Goal: Communication & Community: Answer question/provide support

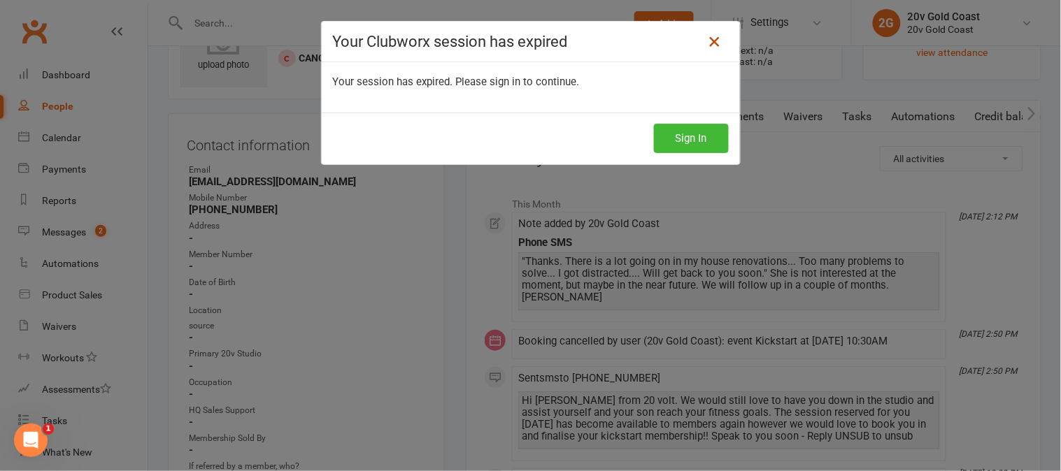
click at [708, 43] on icon at bounding box center [715, 42] width 17 height 17
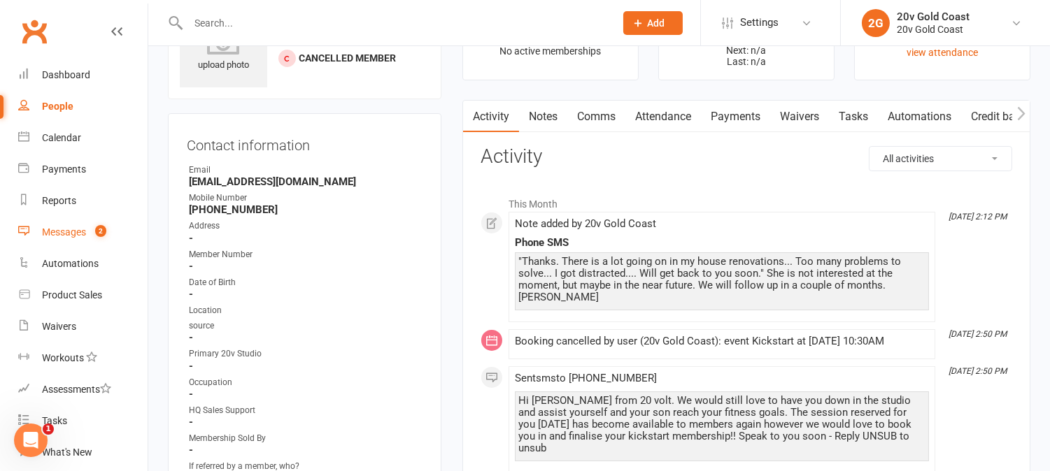
click at [72, 225] on link "Messages 2" at bounding box center [82, 232] width 129 height 31
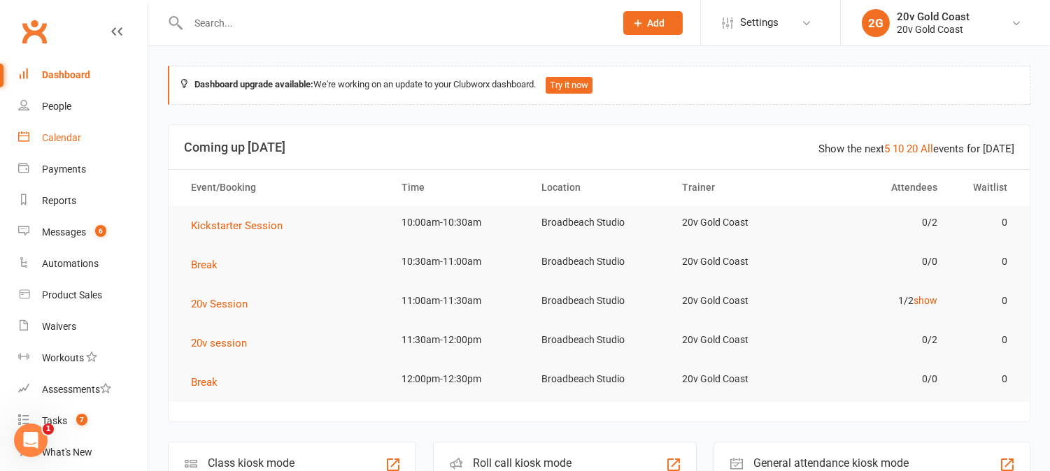
click at [64, 134] on div "Calendar" at bounding box center [61, 137] width 39 height 11
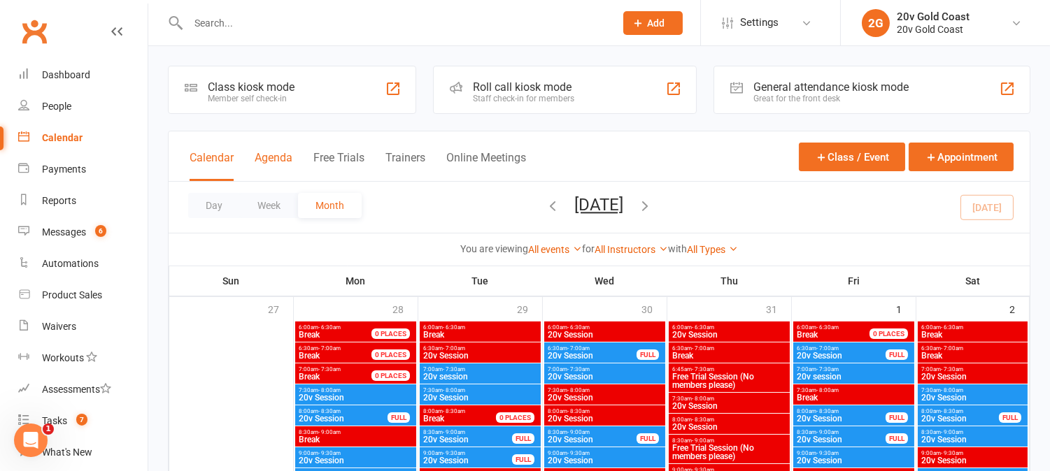
click at [284, 159] on button "Agenda" at bounding box center [274, 166] width 38 height 30
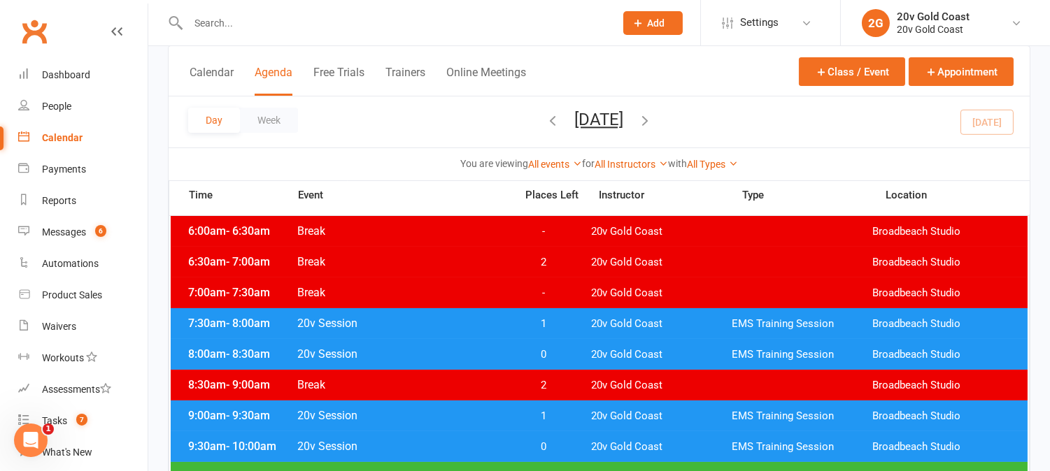
scroll to position [233, 0]
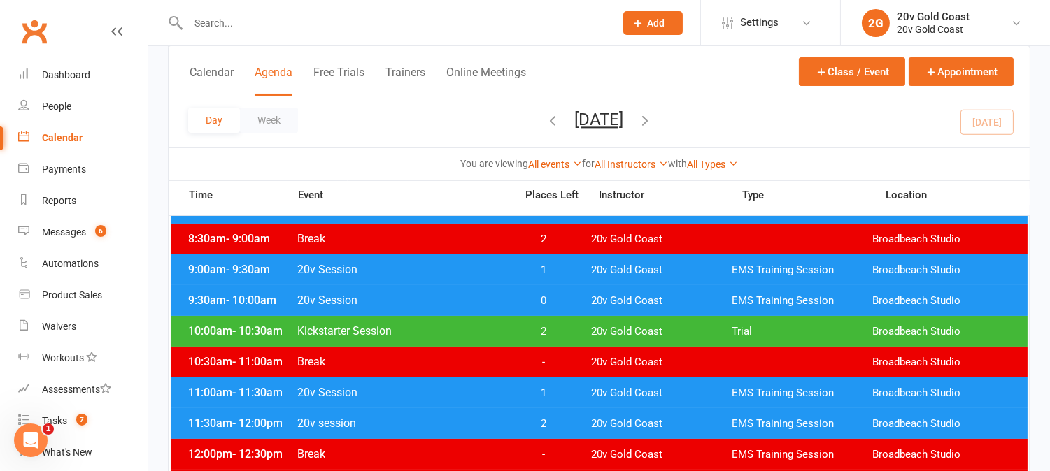
click at [547, 295] on span "0" at bounding box center [543, 301] width 73 height 13
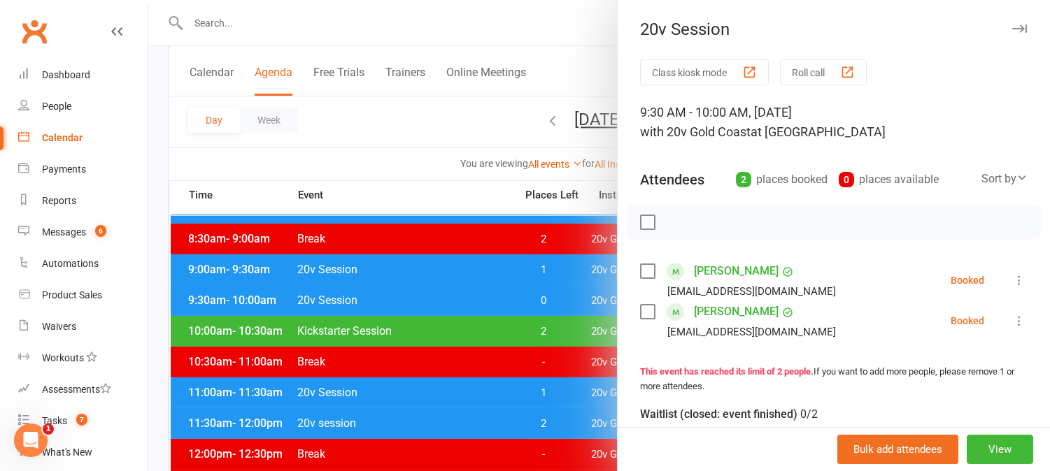
drag, startPoint x: 991, startPoint y: 281, endPoint x: 990, endPoint y: 292, distance: 11.9
click at [1012, 281] on icon at bounding box center [1019, 281] width 14 height 14
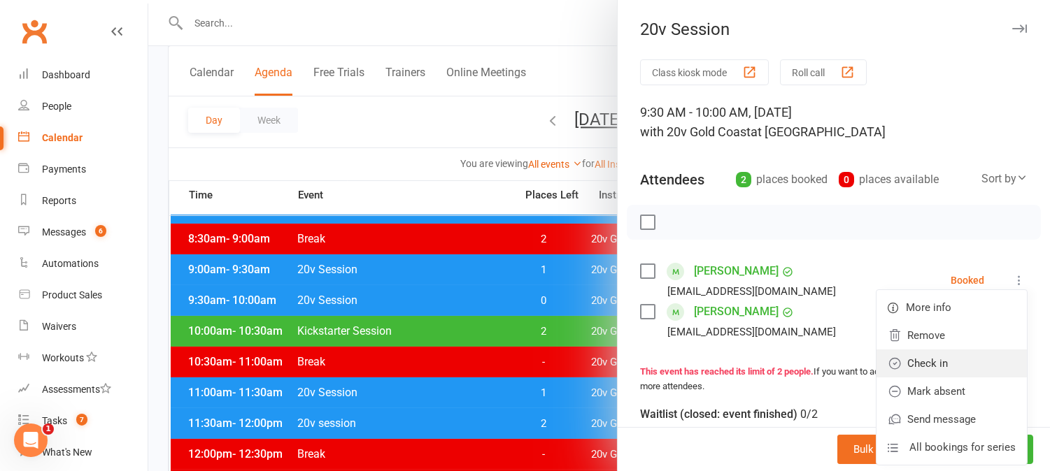
click at [940, 374] on link "Check in" at bounding box center [952, 364] width 150 height 28
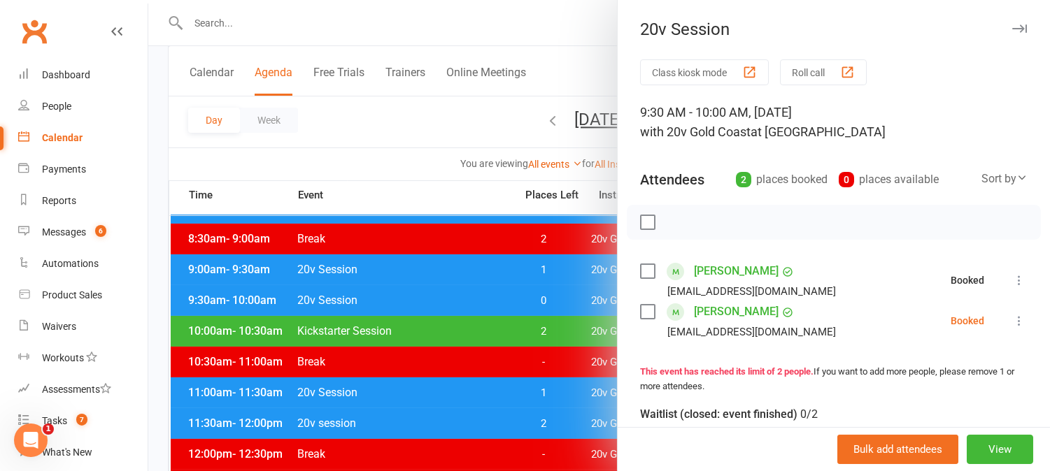
click at [1012, 323] on icon at bounding box center [1019, 321] width 14 height 14
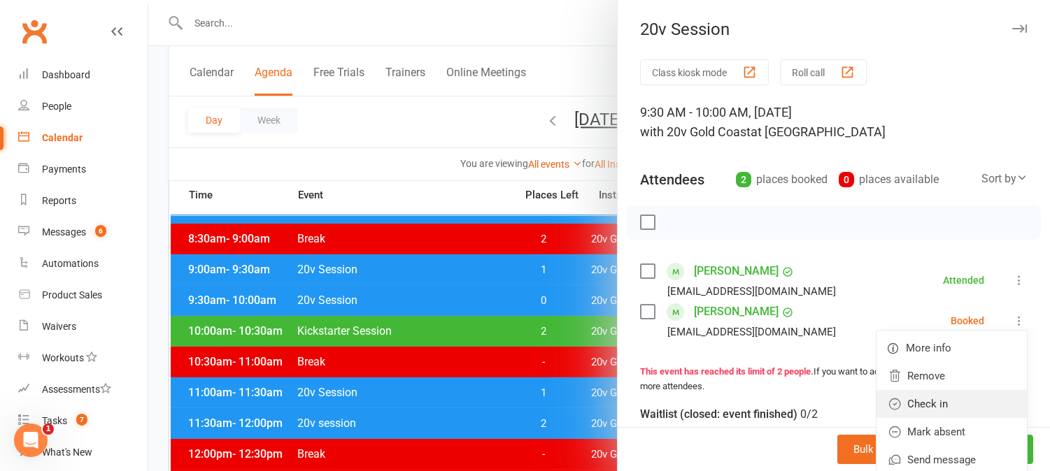
click at [945, 396] on link "Check in" at bounding box center [952, 404] width 150 height 28
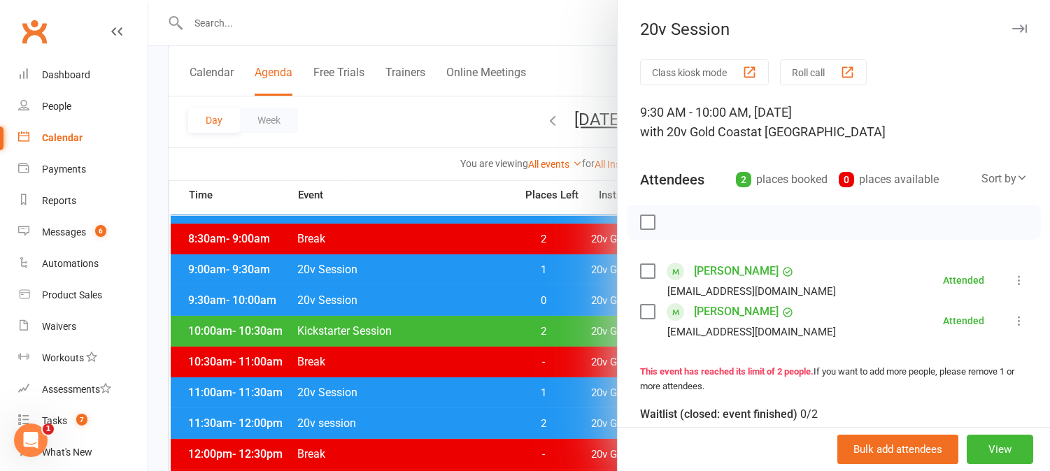
click at [491, 306] on div at bounding box center [599, 235] width 902 height 471
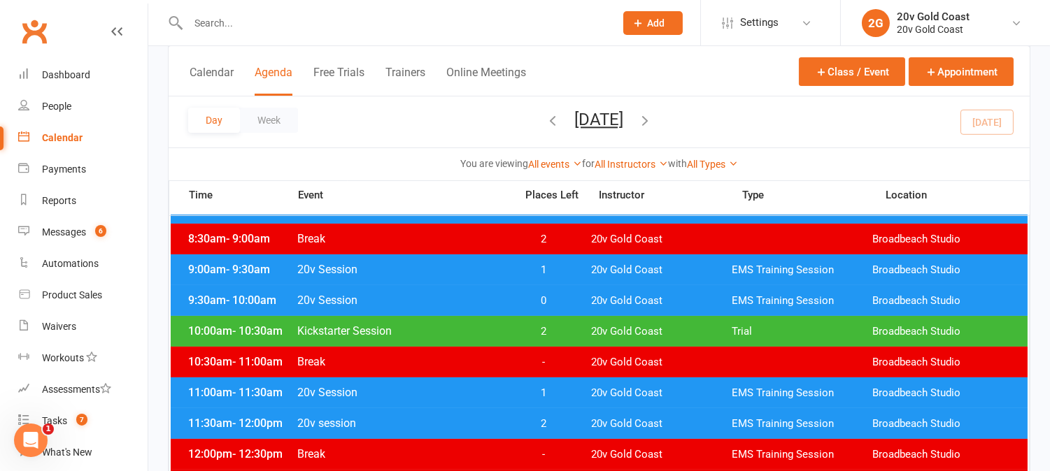
click at [579, 392] on span "1" at bounding box center [543, 393] width 73 height 13
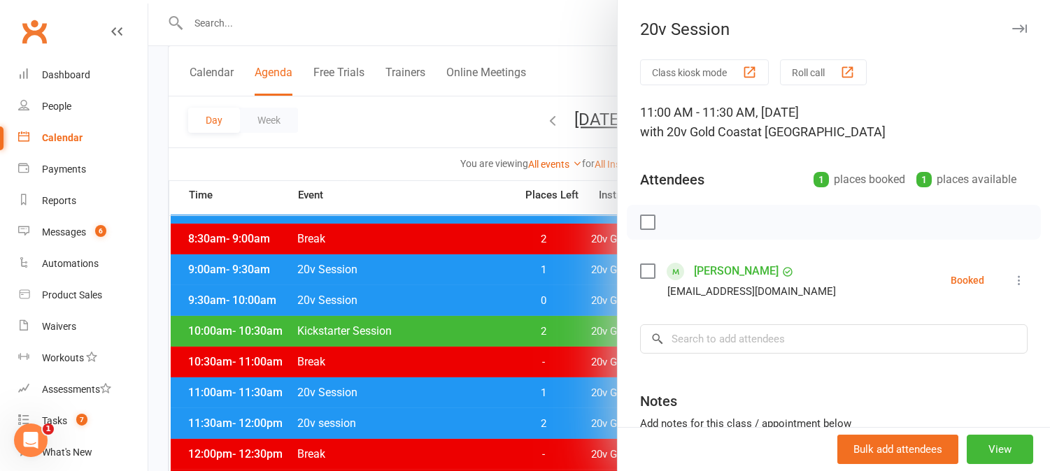
click at [579, 392] on div at bounding box center [599, 235] width 902 height 471
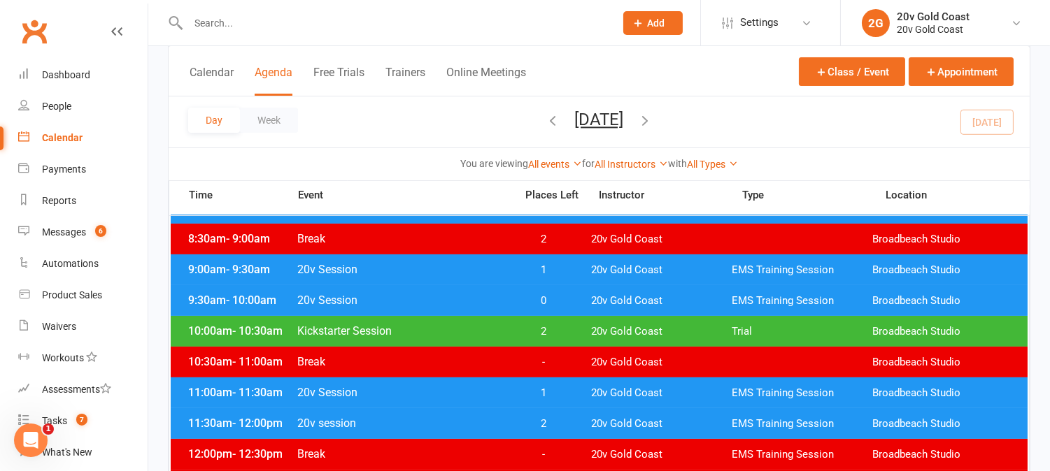
click at [624, 122] on button "Monday, Aug 18, 2025" at bounding box center [599, 120] width 49 height 20
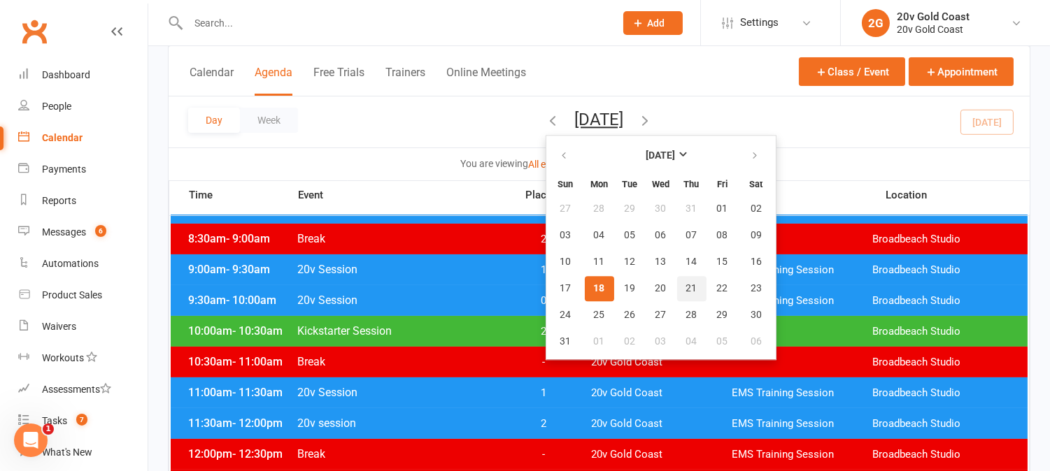
click at [686, 283] on span "21" at bounding box center [691, 288] width 11 height 11
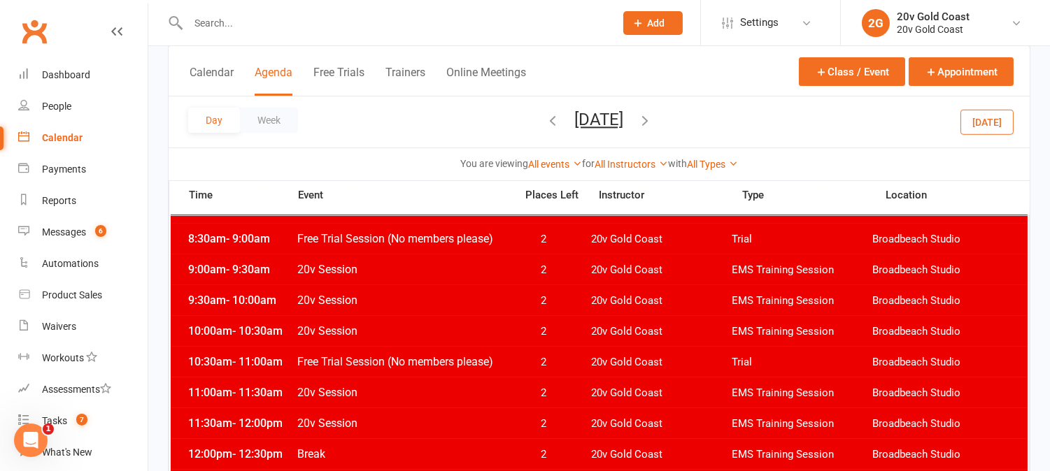
drag, startPoint x: 993, startPoint y: 125, endPoint x: 961, endPoint y: 128, distance: 32.4
click at [993, 124] on button "Today" at bounding box center [986, 121] width 53 height 25
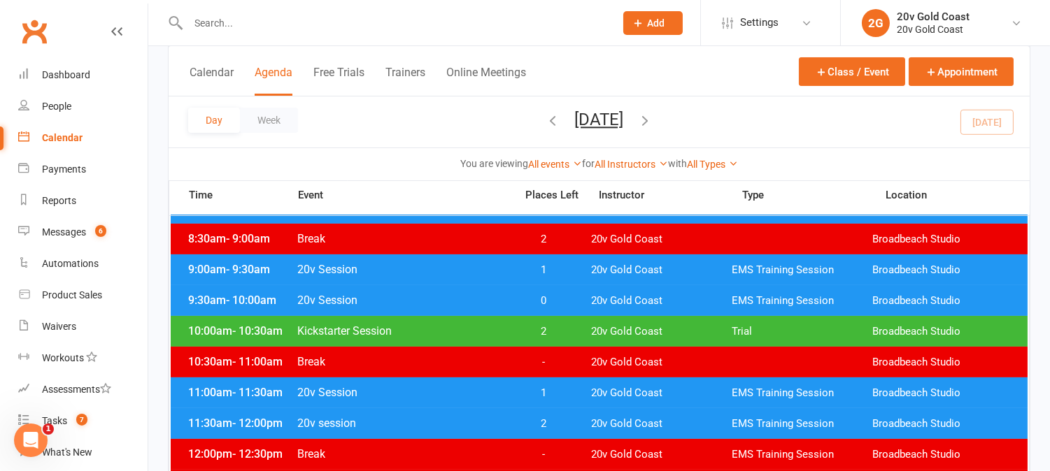
click at [624, 120] on button "Monday, Aug 18, 2025" at bounding box center [599, 120] width 49 height 20
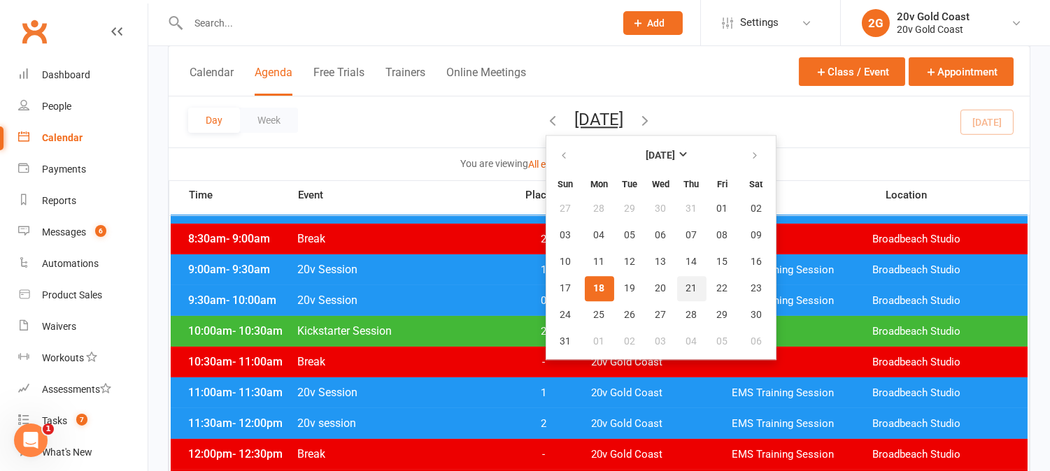
click at [677, 292] on button "21" at bounding box center [691, 288] width 29 height 25
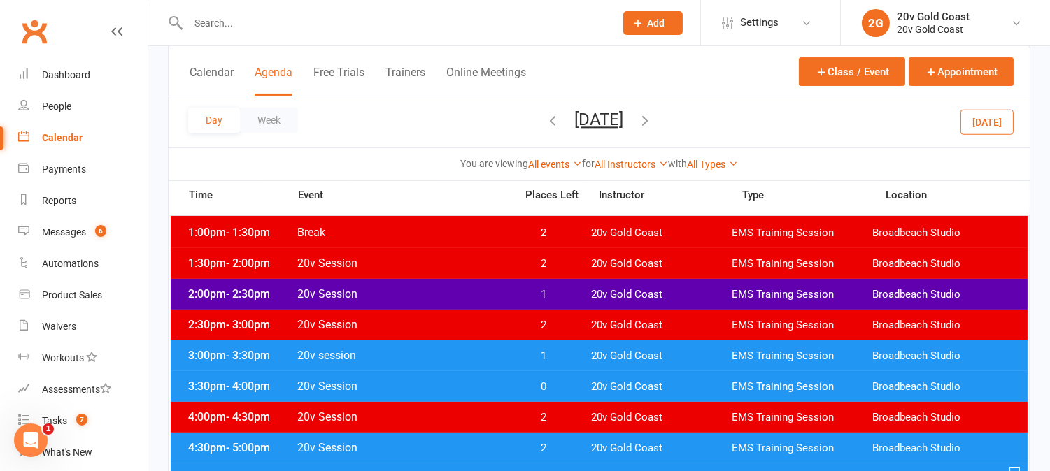
scroll to position [544, 0]
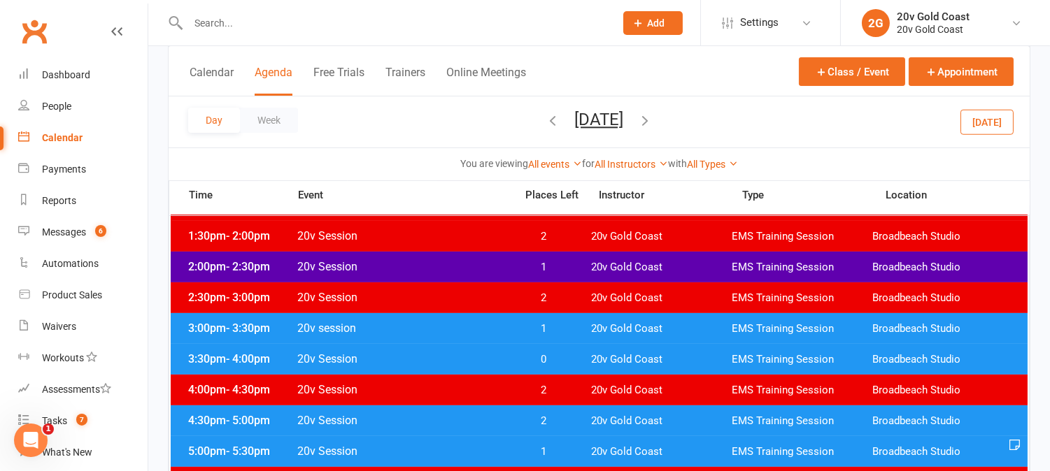
click at [563, 324] on span "1" at bounding box center [543, 328] width 73 height 13
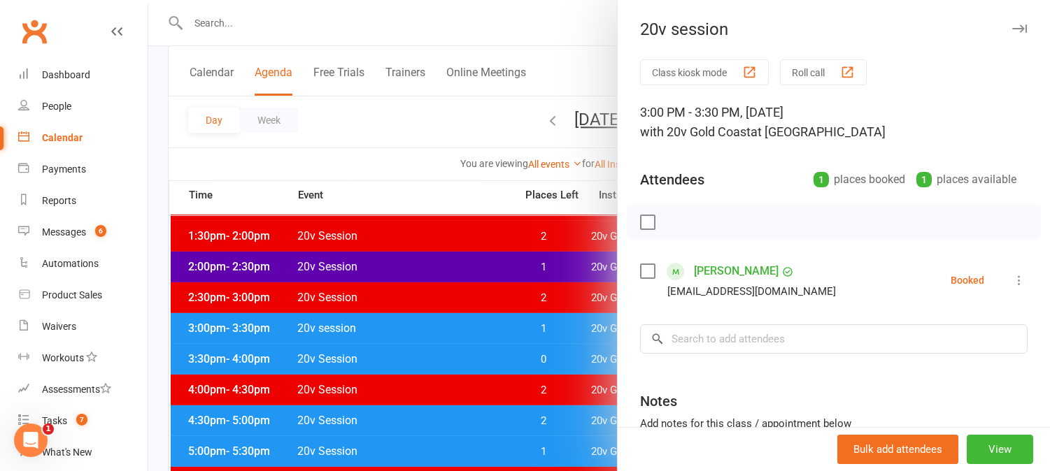
click at [563, 324] on div at bounding box center [599, 235] width 902 height 471
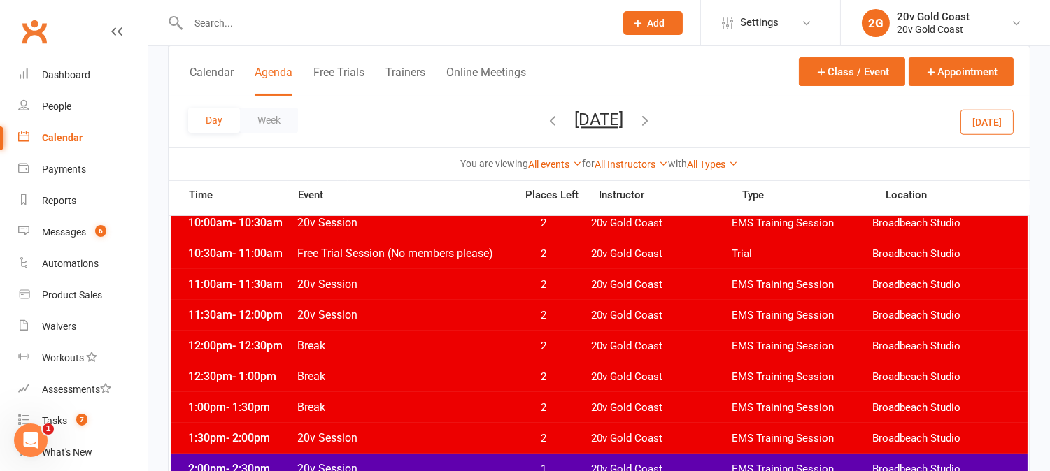
scroll to position [388, 0]
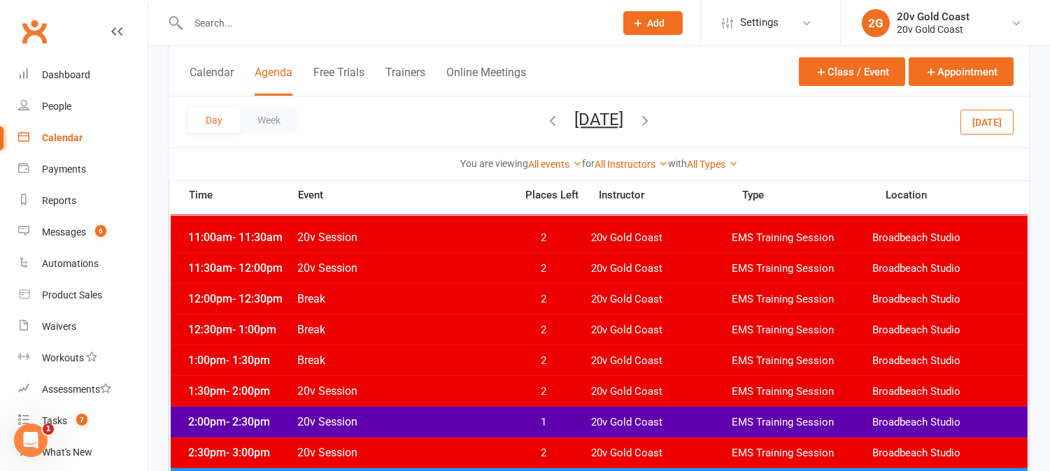
click at [653, 125] on icon "button" at bounding box center [645, 120] width 15 height 15
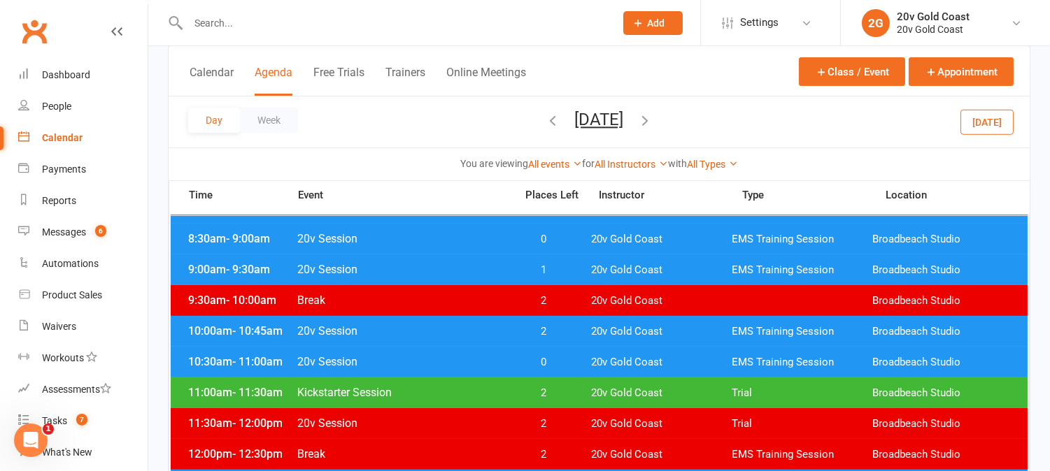
scroll to position [311, 0]
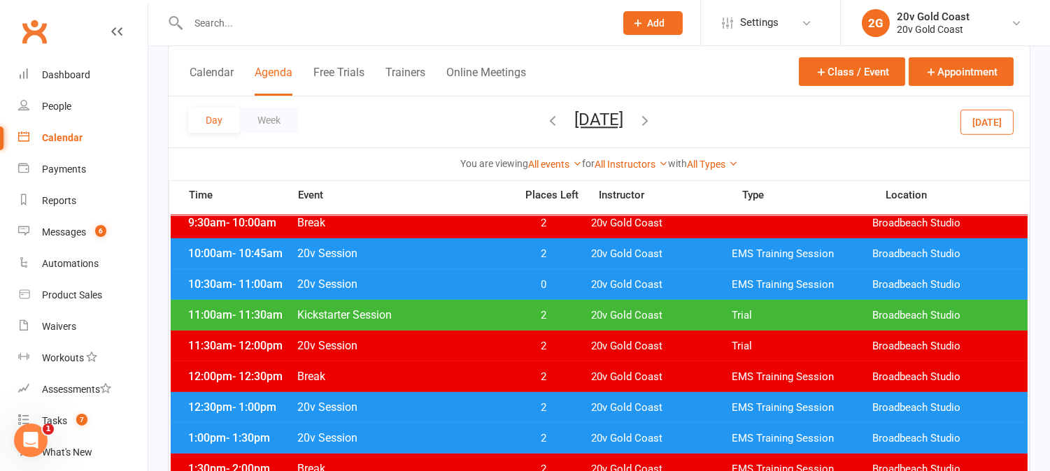
click at [973, 126] on button "Today" at bounding box center [986, 121] width 53 height 25
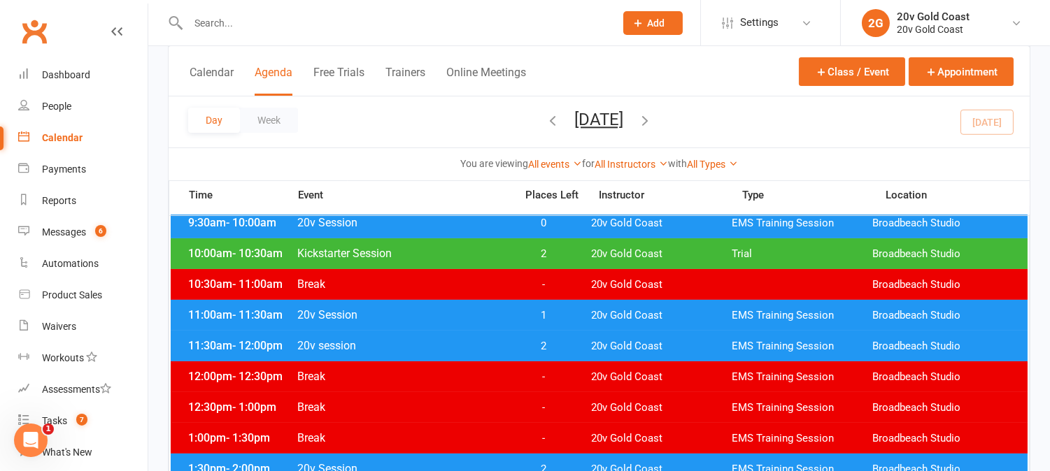
click at [602, 120] on button "Monday, Aug 18, 2025" at bounding box center [599, 120] width 49 height 20
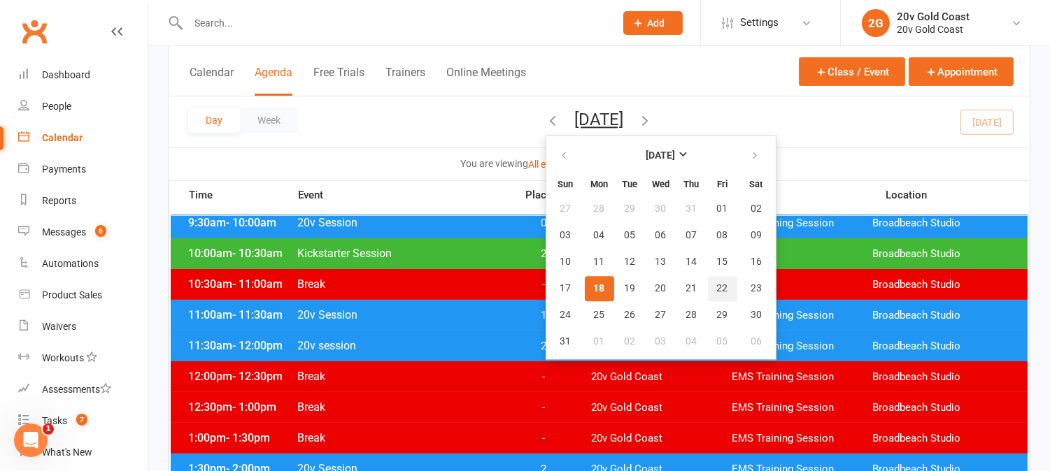
click at [717, 288] on span "22" at bounding box center [722, 288] width 11 height 11
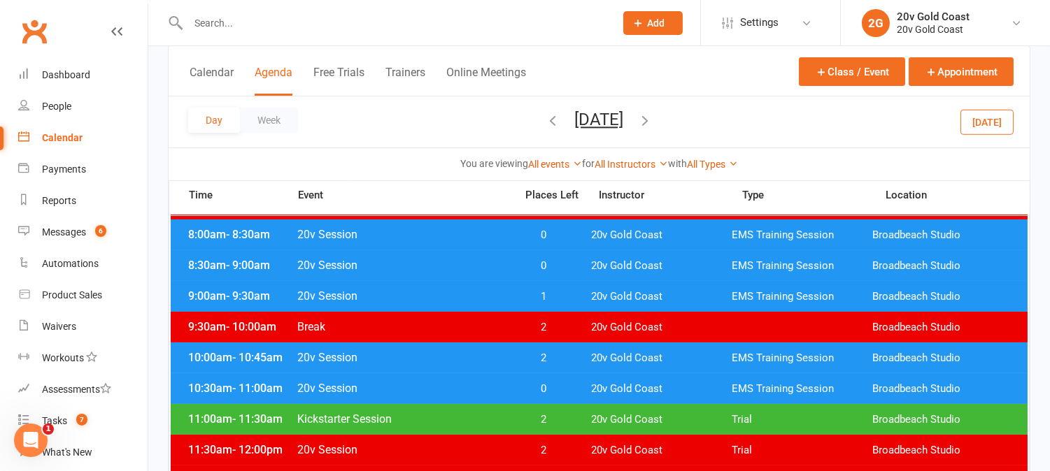
scroll to position [233, 0]
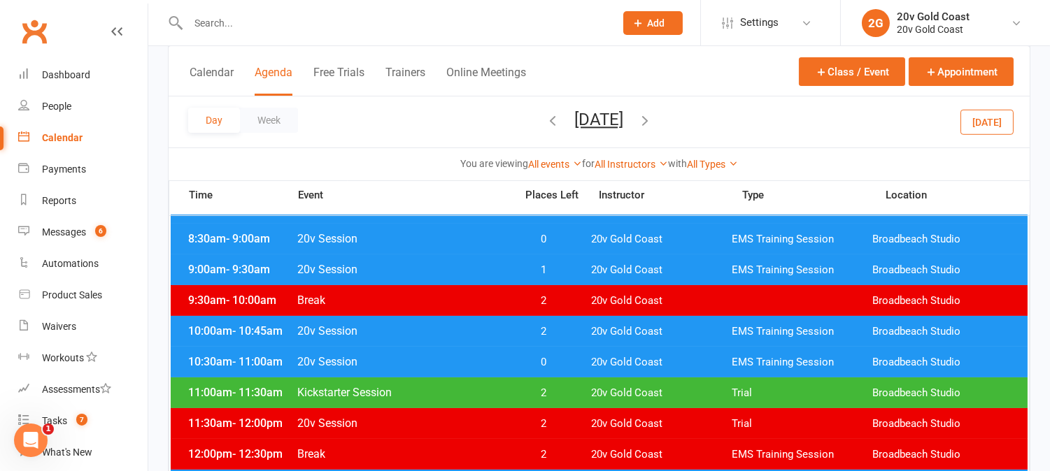
click at [582, 266] on div "9:00am - 9:30am 20v Session 1 20v Gold Coast EMS Training Session Broadbeach St…" at bounding box center [599, 270] width 857 height 31
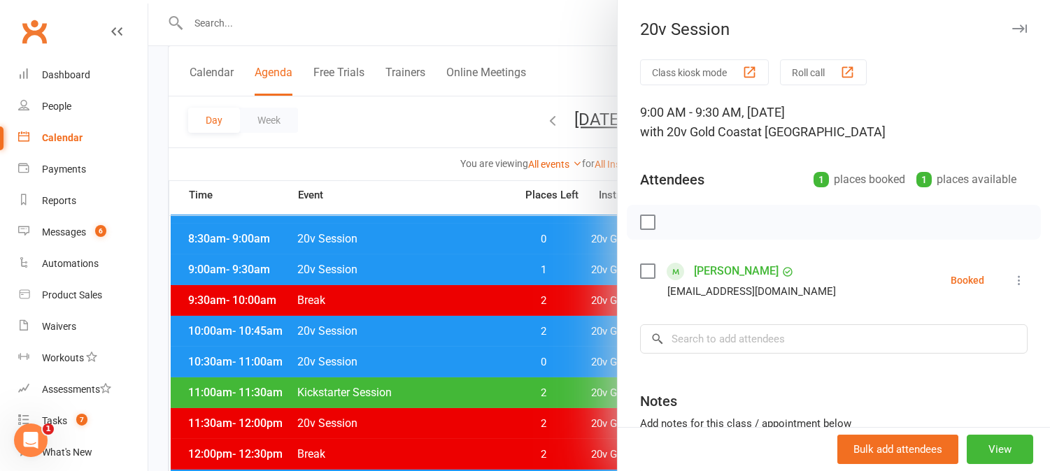
click at [579, 266] on div at bounding box center [599, 235] width 902 height 471
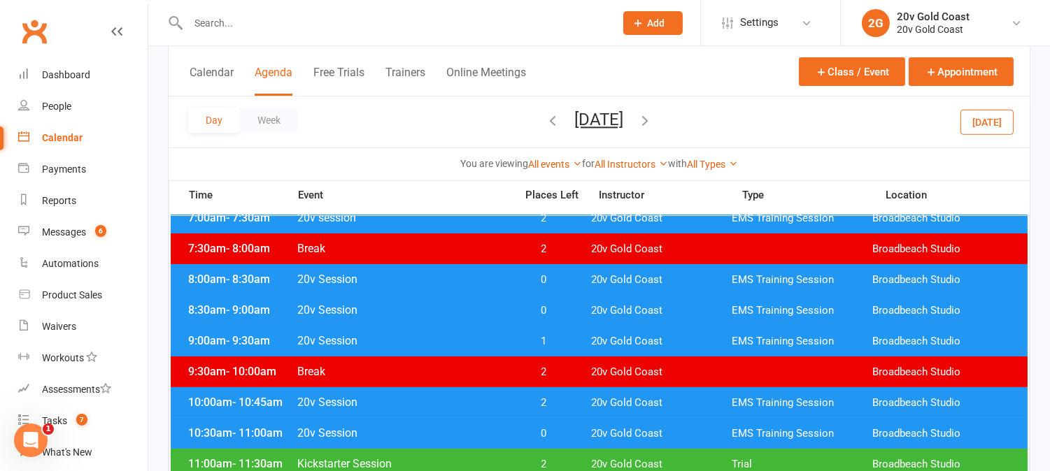
scroll to position [78, 0]
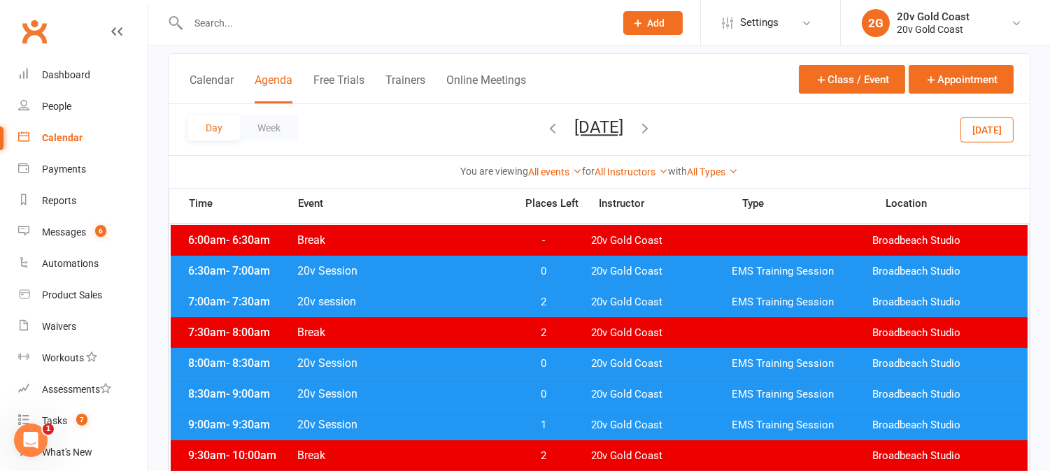
click at [546, 133] on icon "button" at bounding box center [553, 127] width 15 height 15
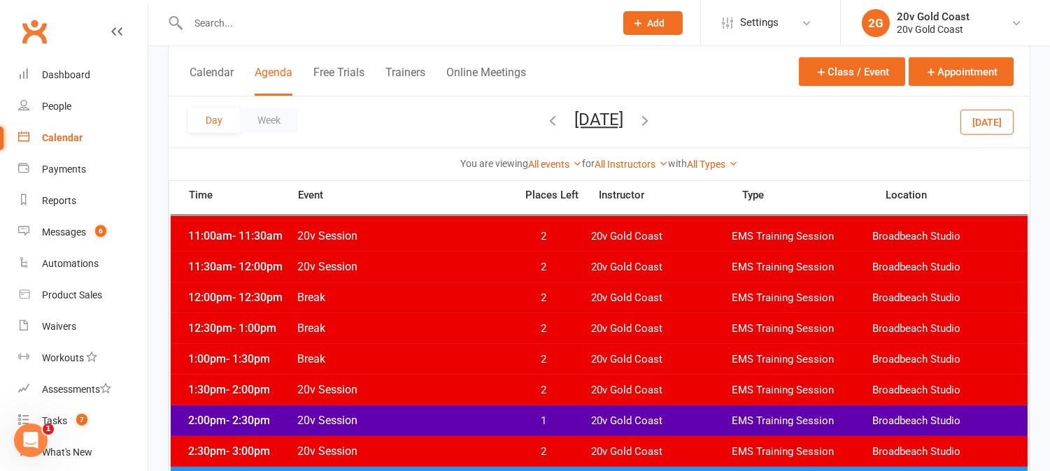
scroll to position [233, 0]
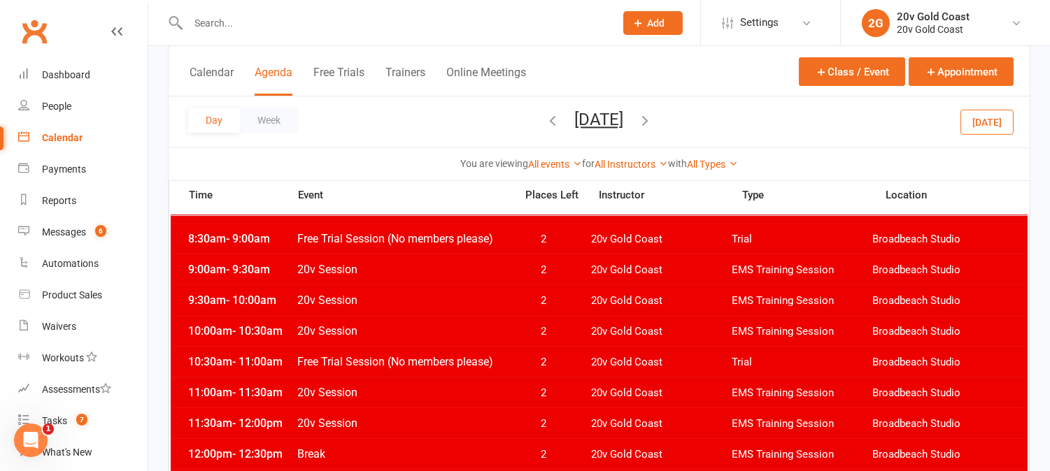
click at [653, 119] on icon "button" at bounding box center [645, 120] width 15 height 15
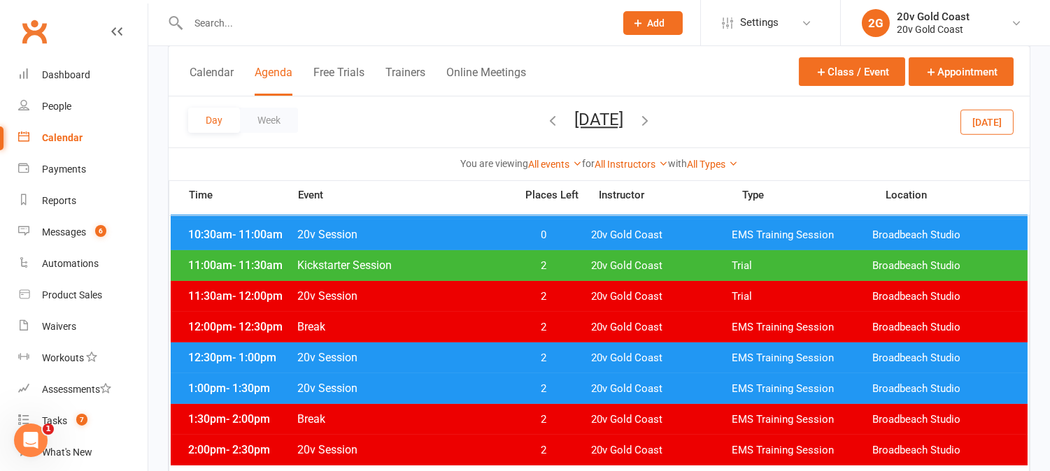
scroll to position [388, 0]
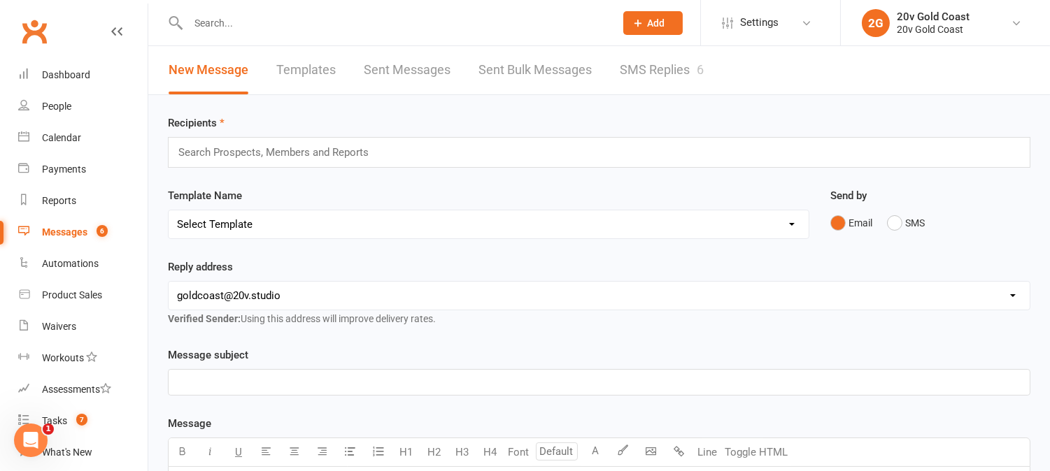
click at [630, 69] on link "SMS Replies 6" at bounding box center [662, 70] width 84 height 48
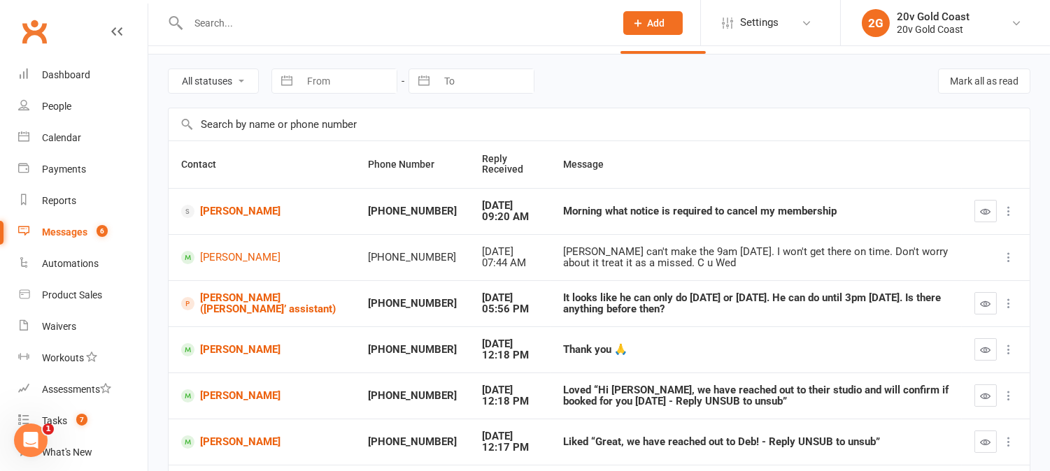
scroll to position [78, 0]
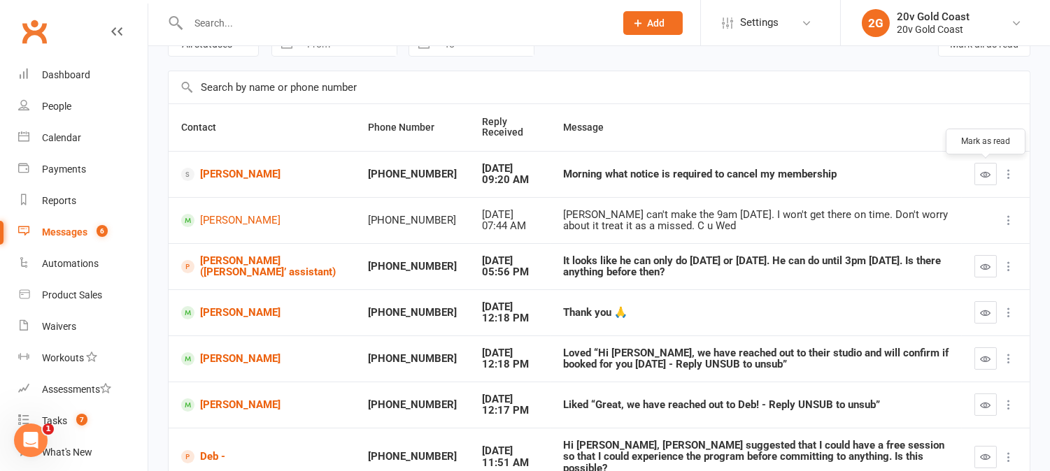
click at [977, 169] on button "button" at bounding box center [985, 174] width 22 height 22
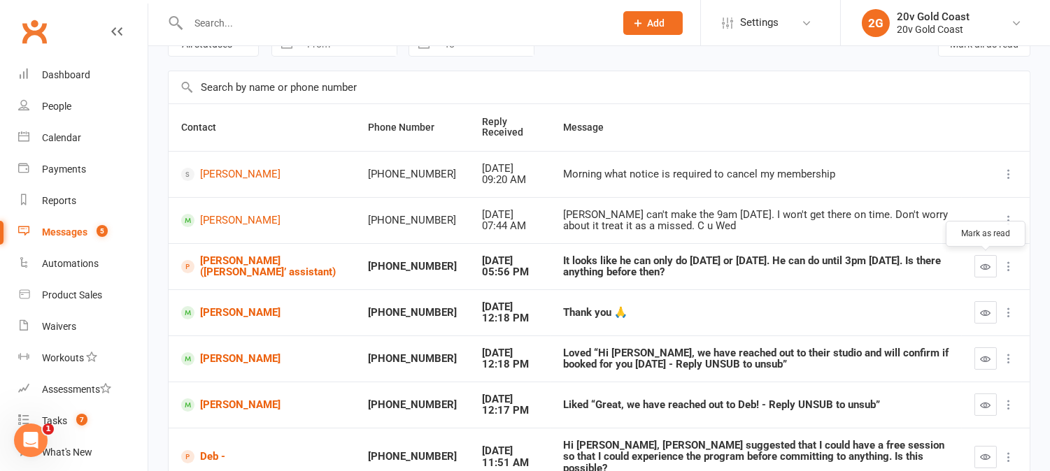
drag, startPoint x: 984, startPoint y: 263, endPoint x: 612, endPoint y: 53, distance: 427.2
click at [982, 260] on button "button" at bounding box center [985, 266] width 22 height 22
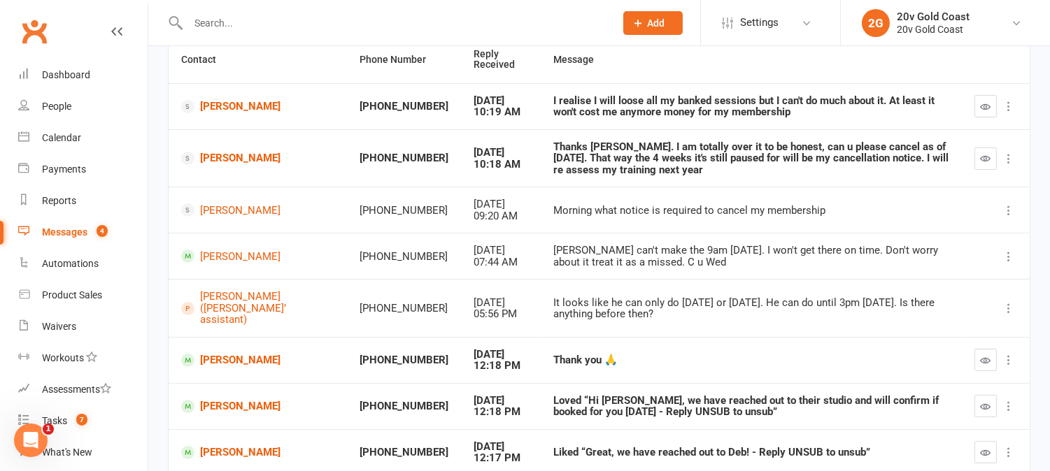
scroll to position [233, 0]
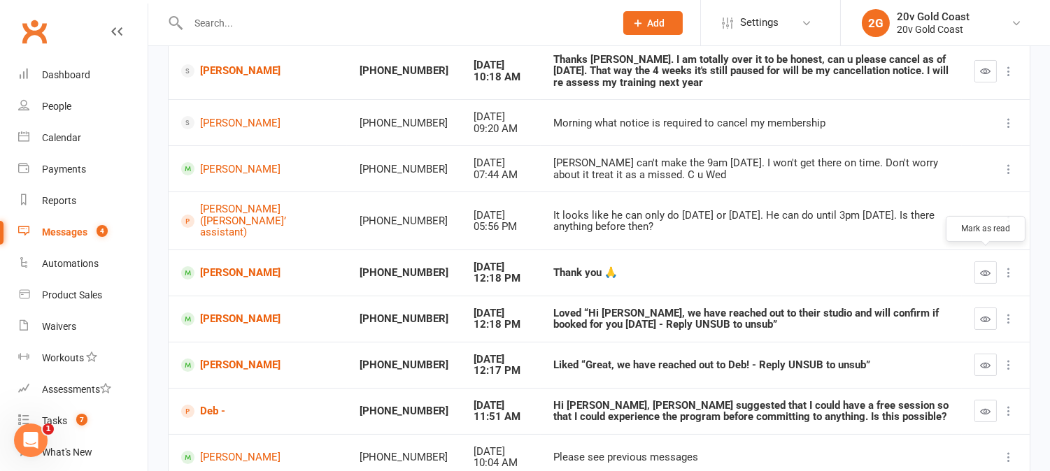
click at [982, 268] on icon "button" at bounding box center [986, 273] width 10 height 10
drag, startPoint x: 982, startPoint y: 313, endPoint x: 583, endPoint y: 52, distance: 476.1
click at [982, 314] on icon "button" at bounding box center [986, 319] width 10 height 10
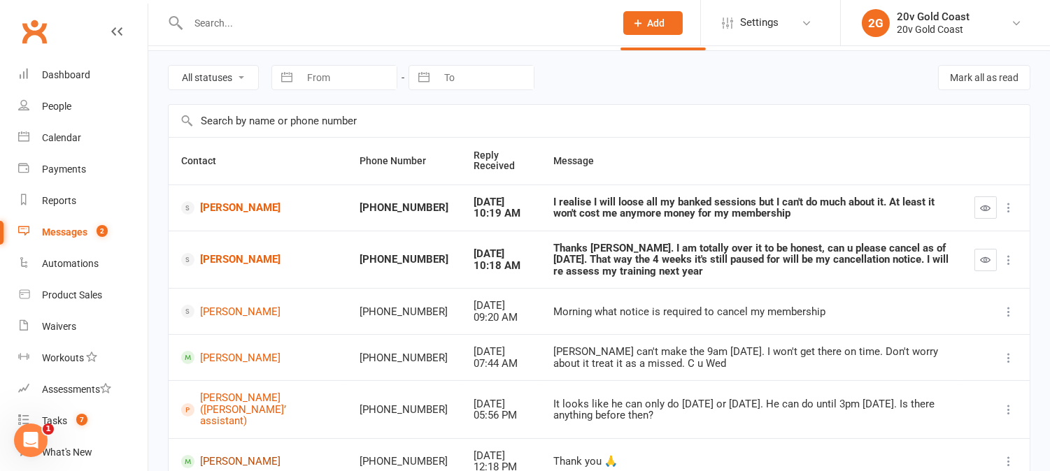
scroll to position [0, 0]
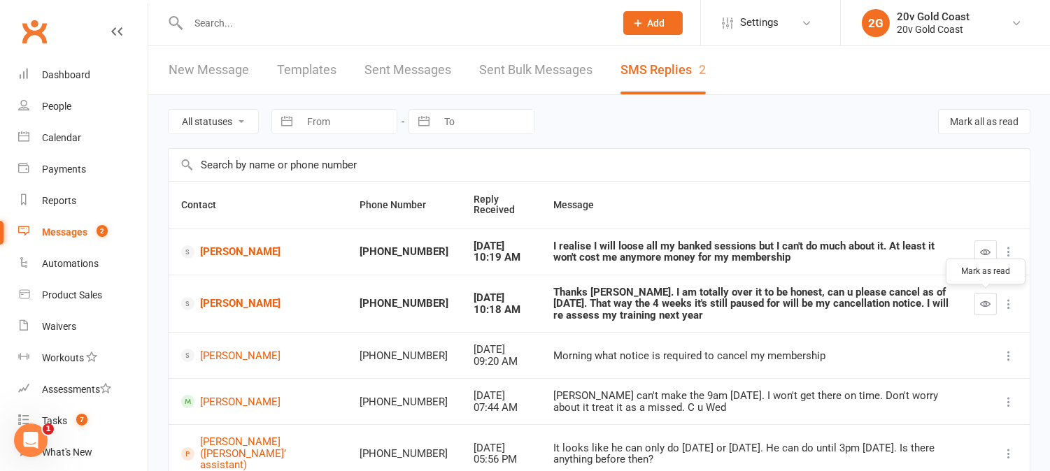
click at [977, 306] on button "button" at bounding box center [985, 304] width 22 height 22
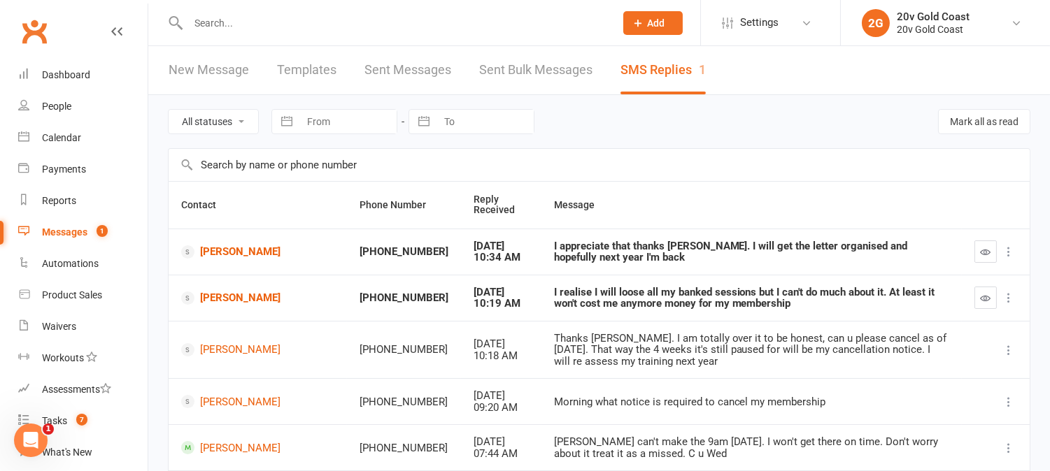
click at [981, 253] on icon "button" at bounding box center [986, 252] width 10 height 10
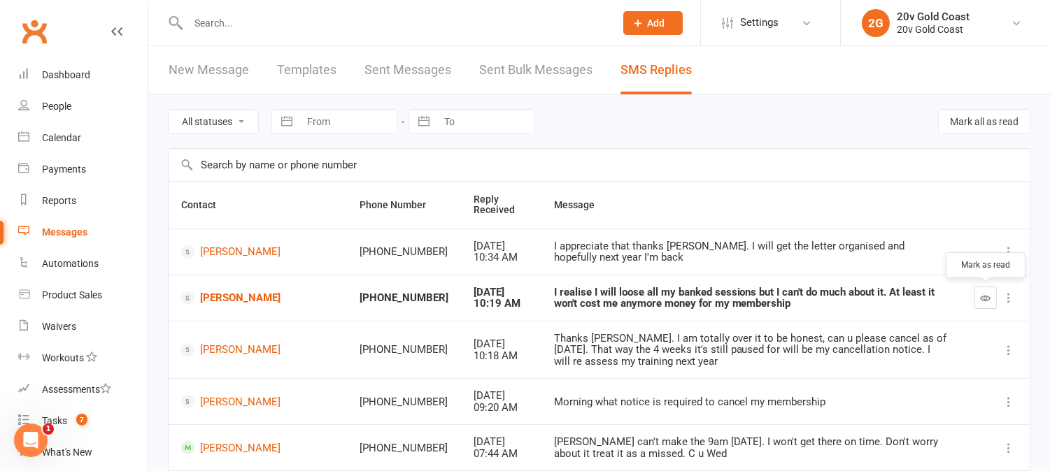
click at [981, 299] on icon "button" at bounding box center [986, 298] width 10 height 10
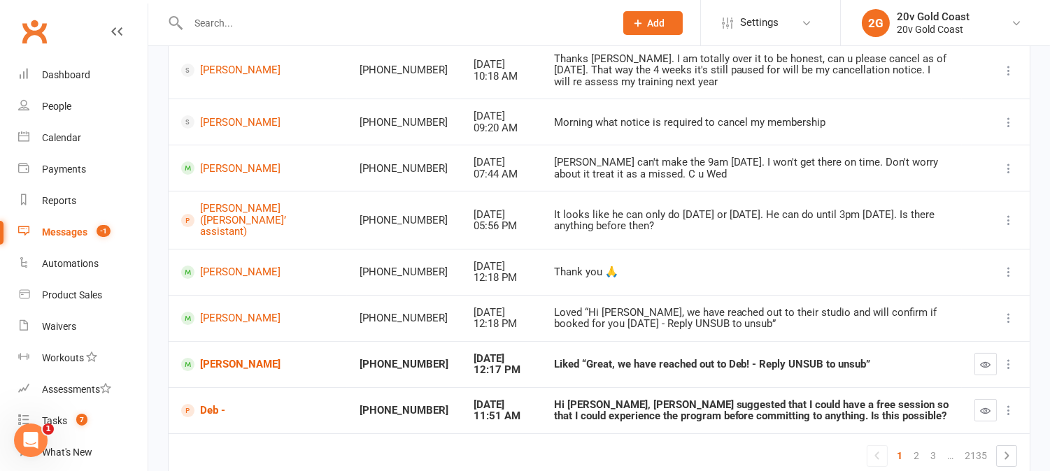
scroll to position [336, 0]
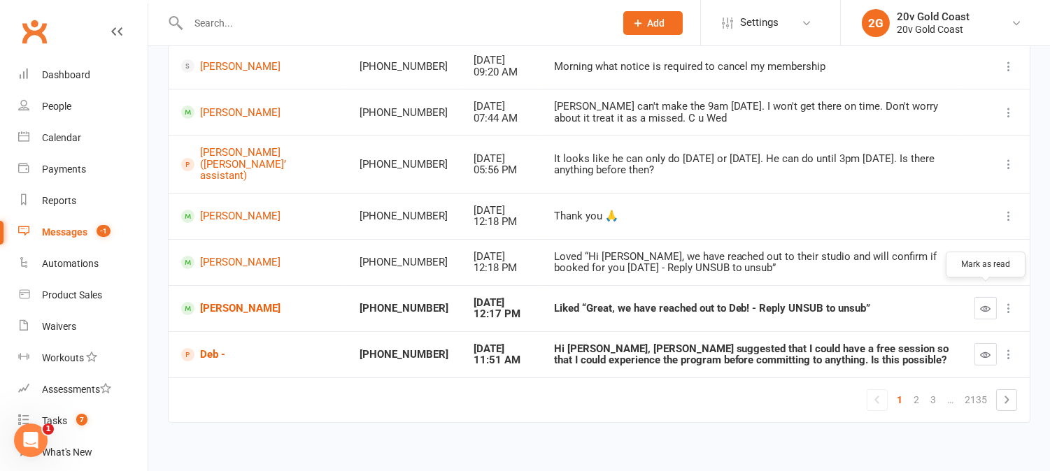
click at [987, 304] on icon "button" at bounding box center [986, 309] width 10 height 10
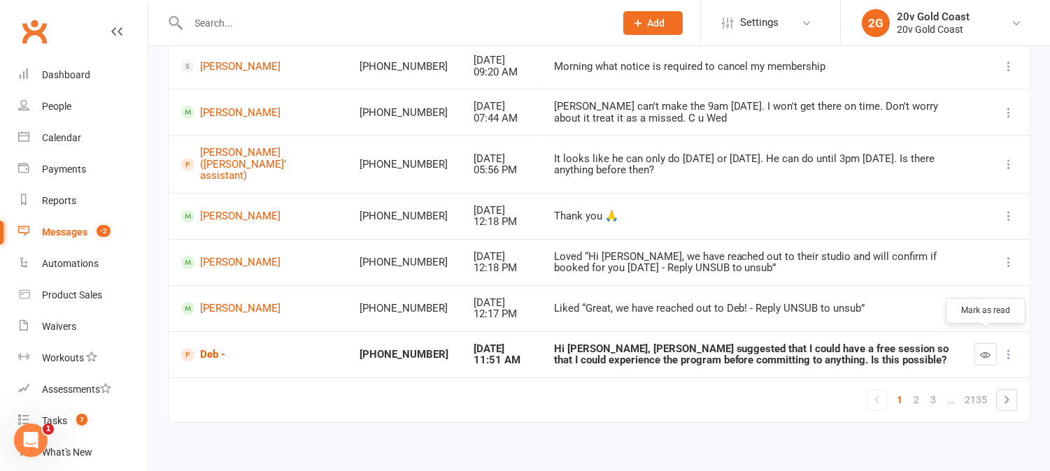
click at [981, 350] on icon "button" at bounding box center [986, 355] width 10 height 10
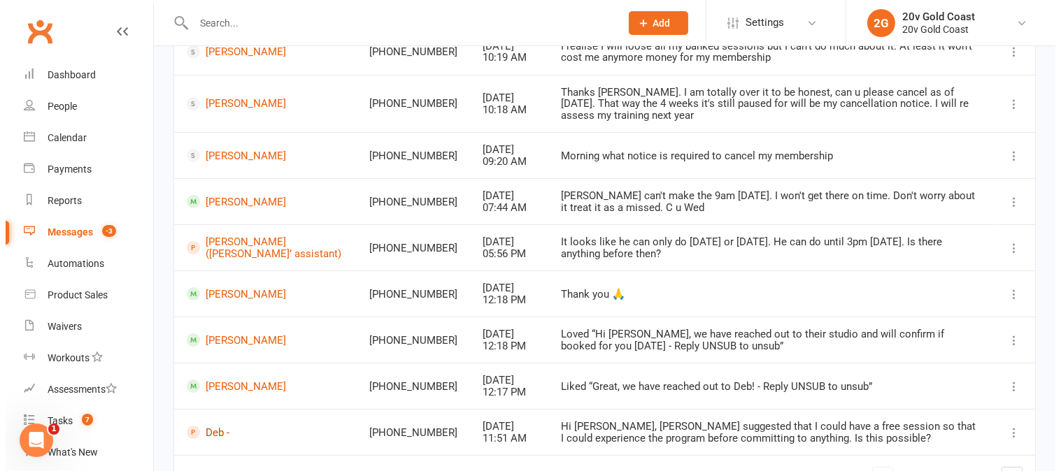
scroll to position [0, 0]
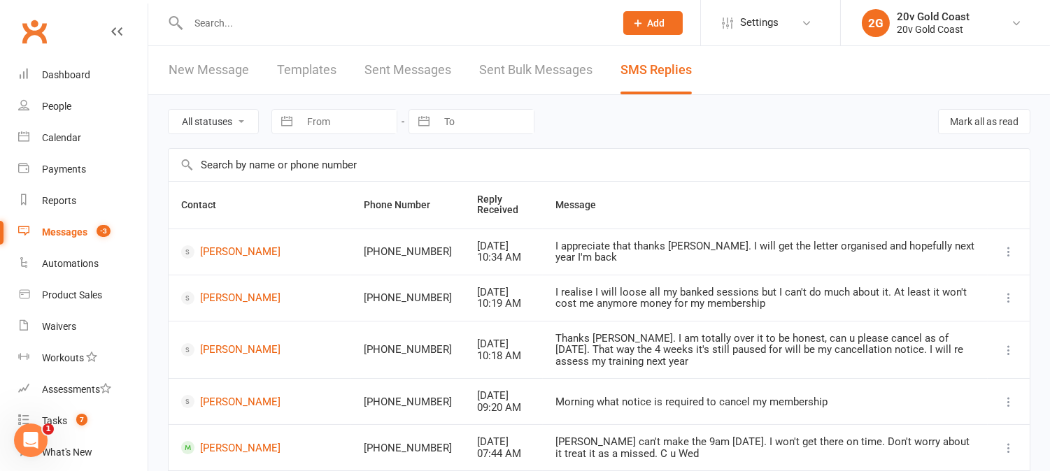
click at [232, 127] on select "All statuses Read only Unread only" at bounding box center [214, 122] width 90 height 24
select select "unread_only"
click at [169, 110] on select "All statuses Read only Unread only" at bounding box center [214, 122] width 90 height 24
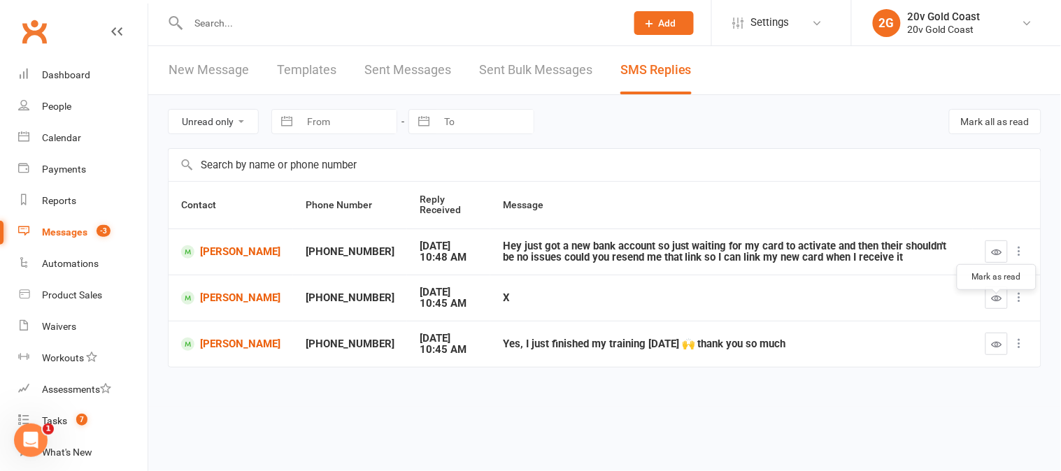
drag, startPoint x: 997, startPoint y: 308, endPoint x: 607, endPoint y: 51, distance: 466.6
click at [995, 304] on icon "button" at bounding box center [997, 298] width 10 height 10
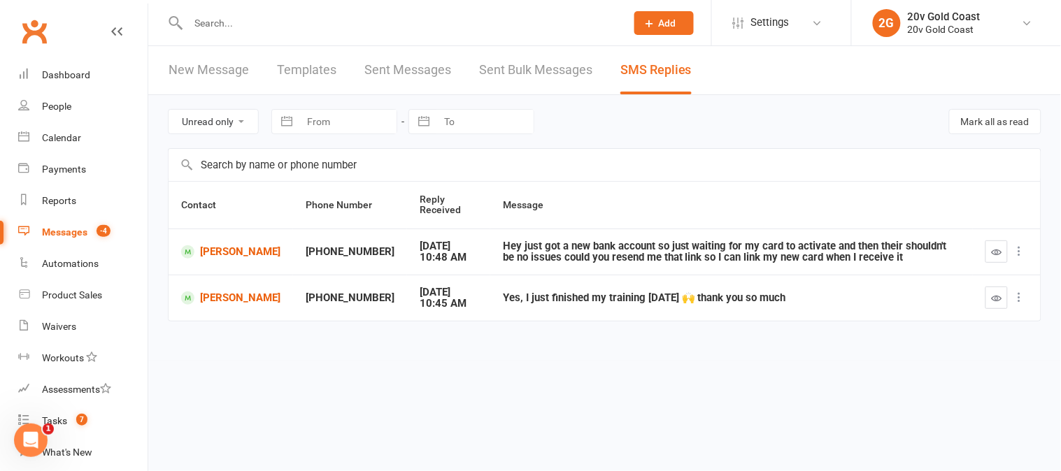
drag, startPoint x: 998, startPoint y: 316, endPoint x: 595, endPoint y: 62, distance: 476.6
click at [995, 309] on button "button" at bounding box center [997, 298] width 22 height 22
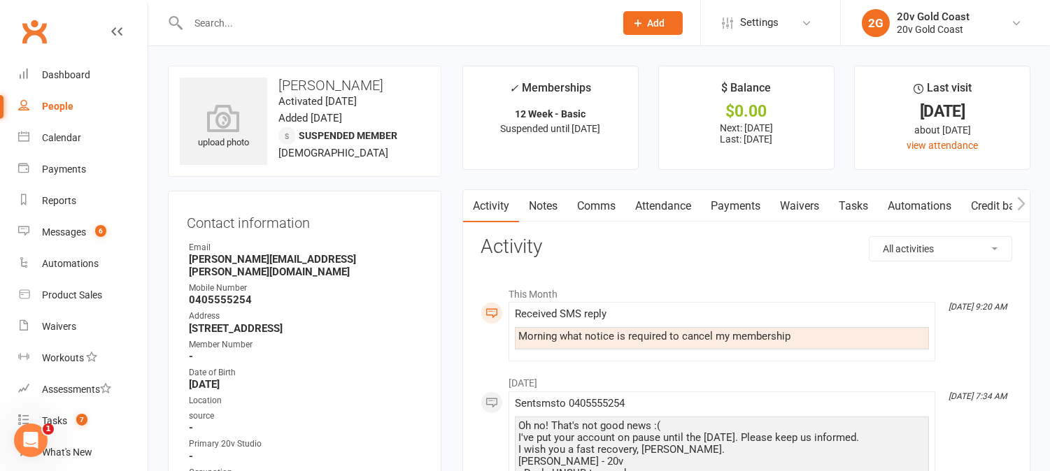
click at [595, 204] on link "Comms" at bounding box center [596, 206] width 58 height 32
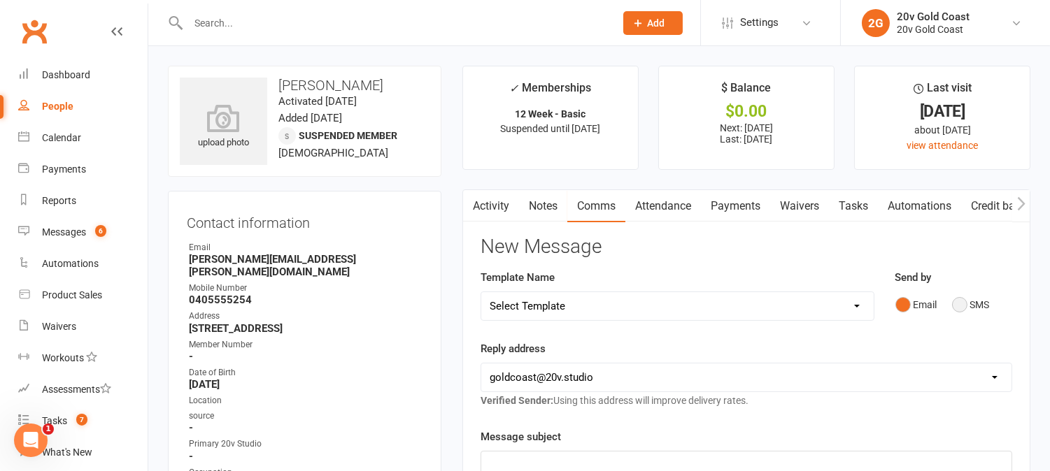
click at [967, 301] on button "SMS" at bounding box center [971, 305] width 38 height 27
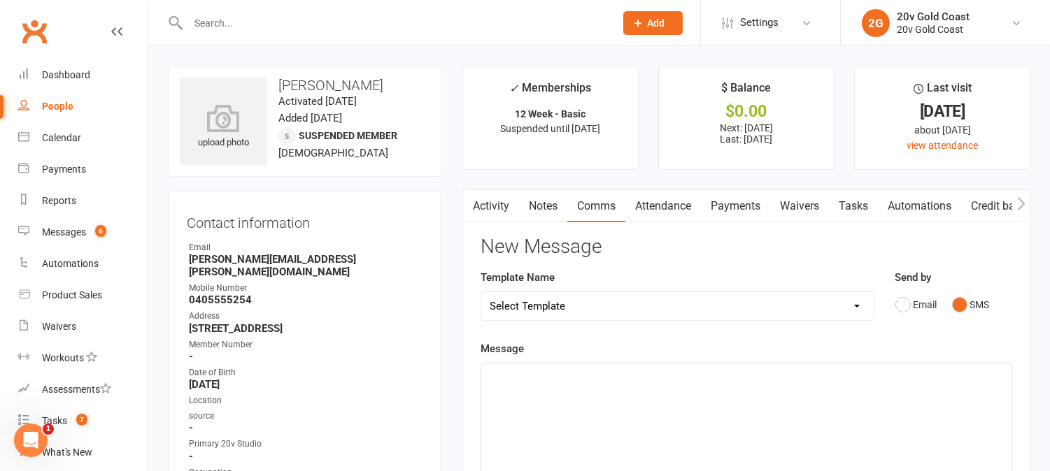
click at [983, 396] on div "﻿" at bounding box center [746, 469] width 530 height 210
click at [490, 387] on span "We require 4 weeks cancellation notice." at bounding box center [585, 393] width 190 height 13
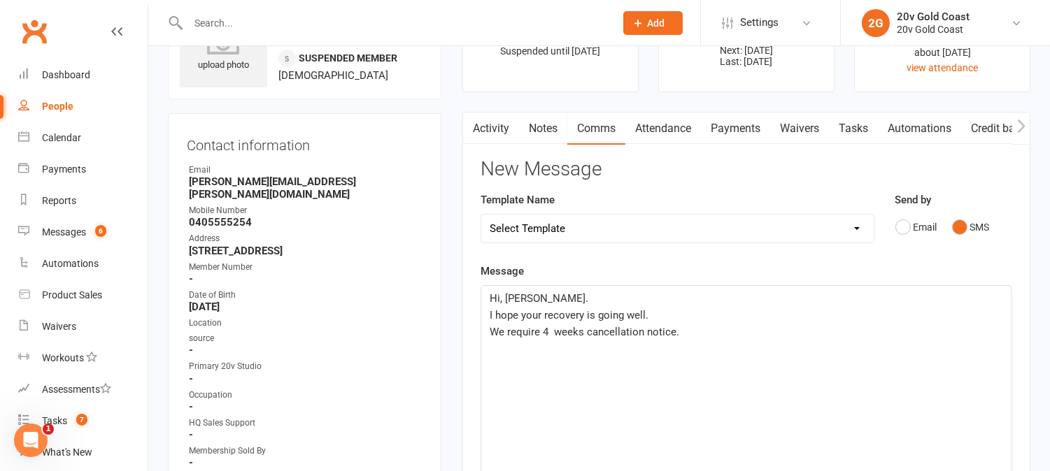
click at [690, 334] on p "We require 4 weeks cancellation notice." at bounding box center [746, 332] width 513 height 17
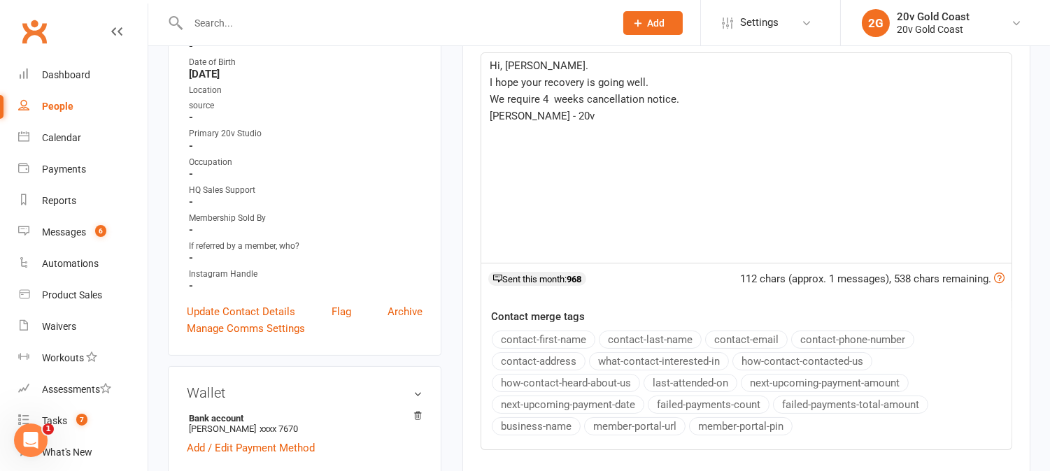
scroll to position [388, 0]
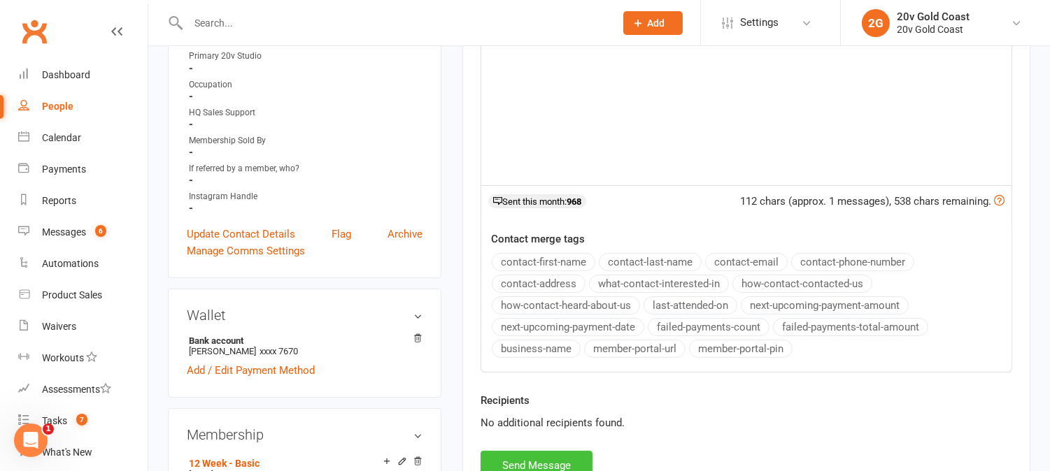
click at [576, 453] on button "Send Message" at bounding box center [537, 465] width 112 height 29
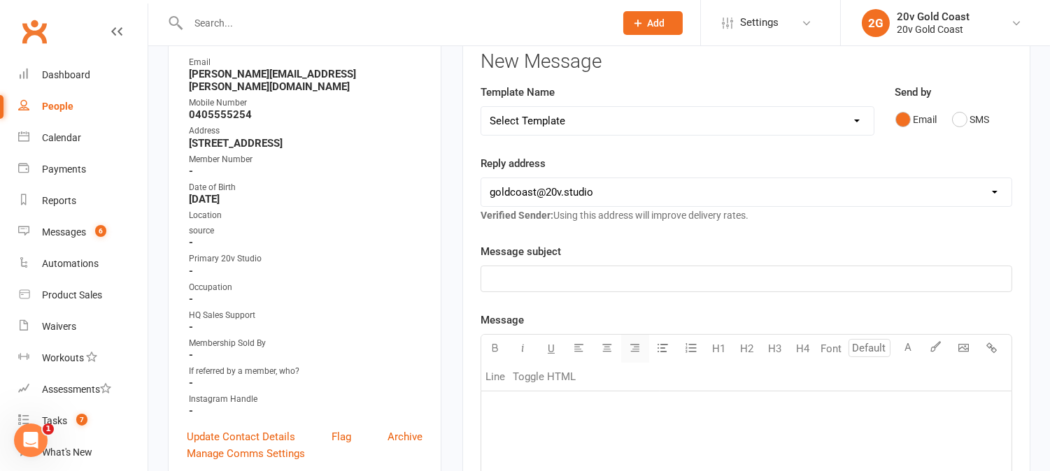
scroll to position [466, 0]
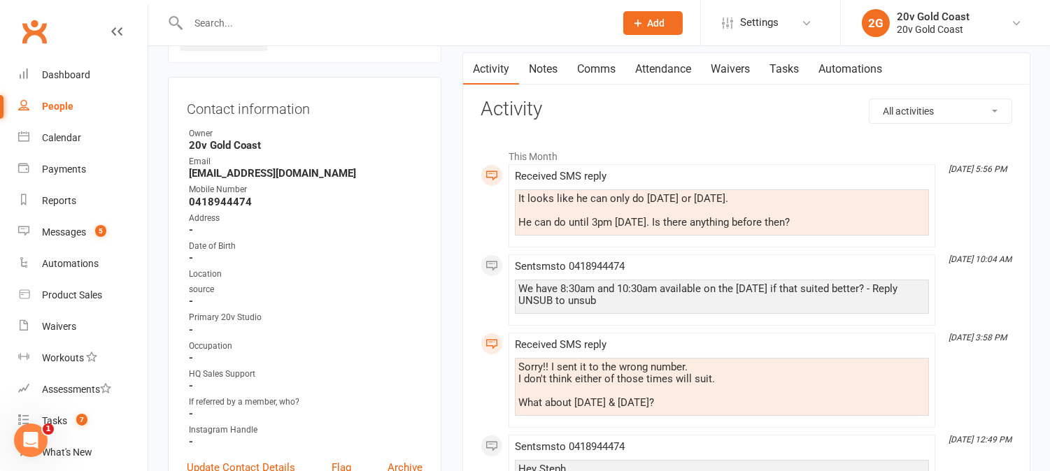
scroll to position [78, 0]
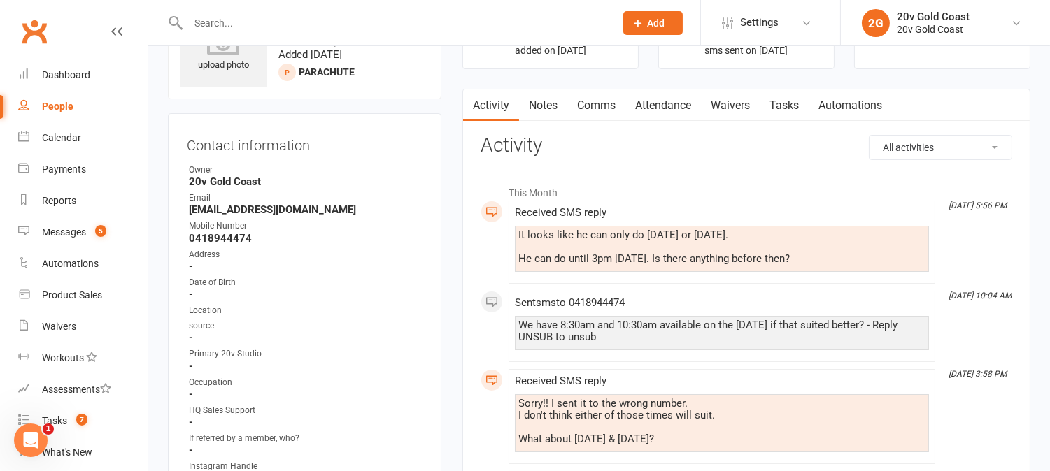
click at [609, 106] on link "Comms" at bounding box center [596, 106] width 58 height 32
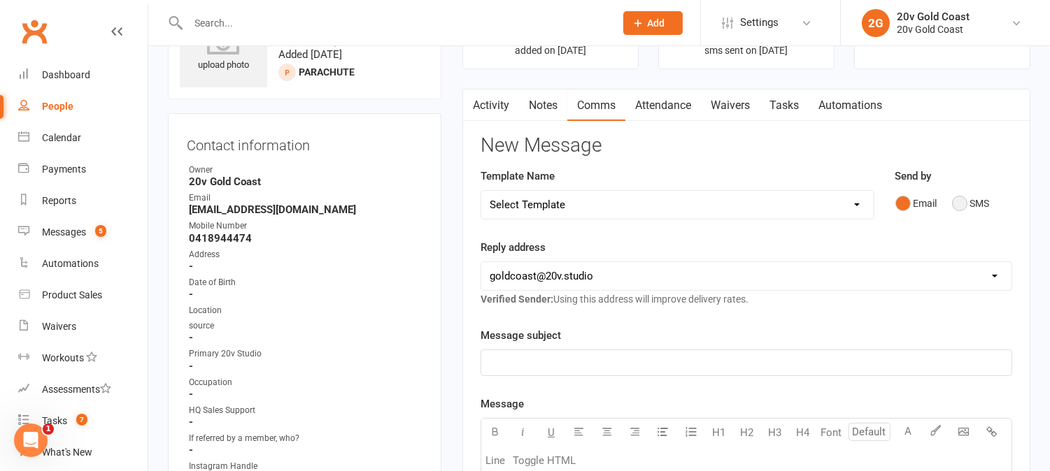
drag, startPoint x: 962, startPoint y: 210, endPoint x: 962, endPoint y: 240, distance: 30.1
click at [962, 208] on button "SMS" at bounding box center [971, 203] width 38 height 27
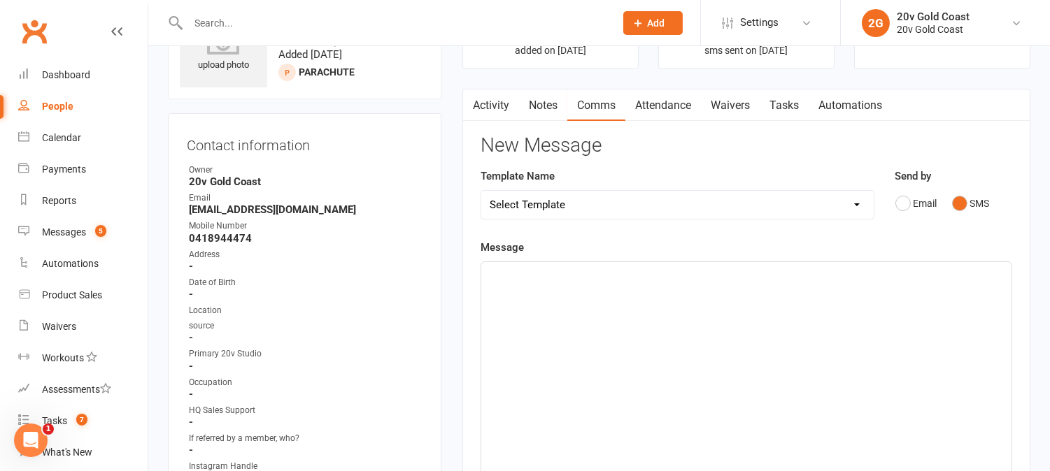
click at [966, 310] on div "﻿" at bounding box center [746, 367] width 530 height 210
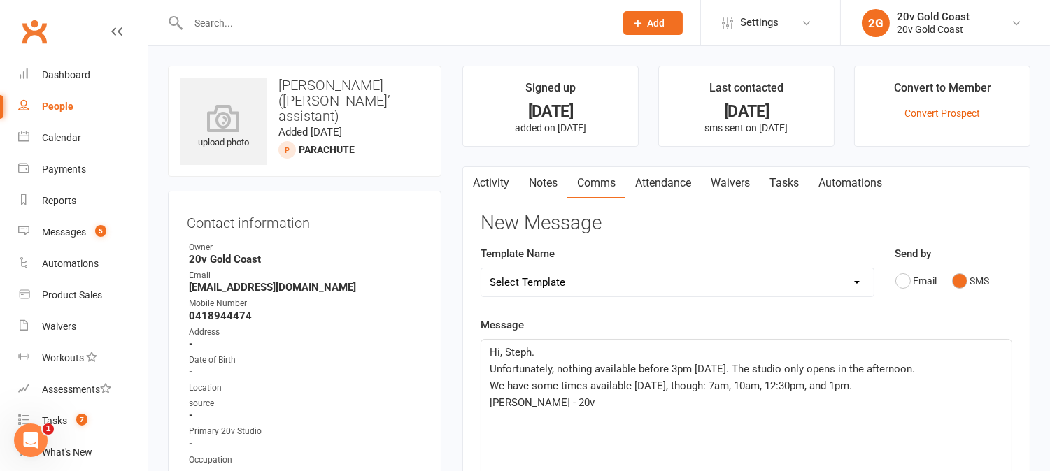
drag, startPoint x: 759, startPoint y: 369, endPoint x: 949, endPoint y: 375, distance: 189.7
click at [949, 375] on p "Unfortunately, nothing available before 3pm [DATE]. The studio only opens in th…" at bounding box center [746, 369] width 513 height 17
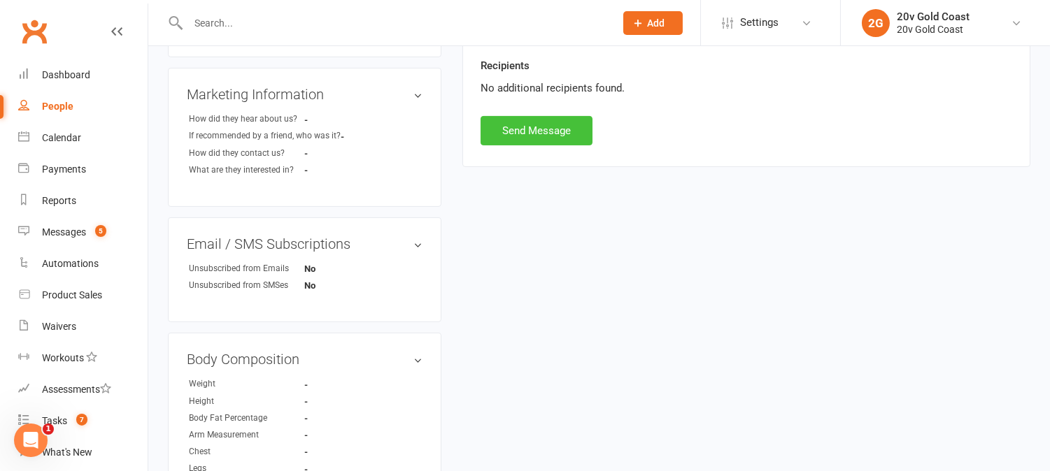
click at [527, 127] on button "Send Message" at bounding box center [537, 130] width 112 height 29
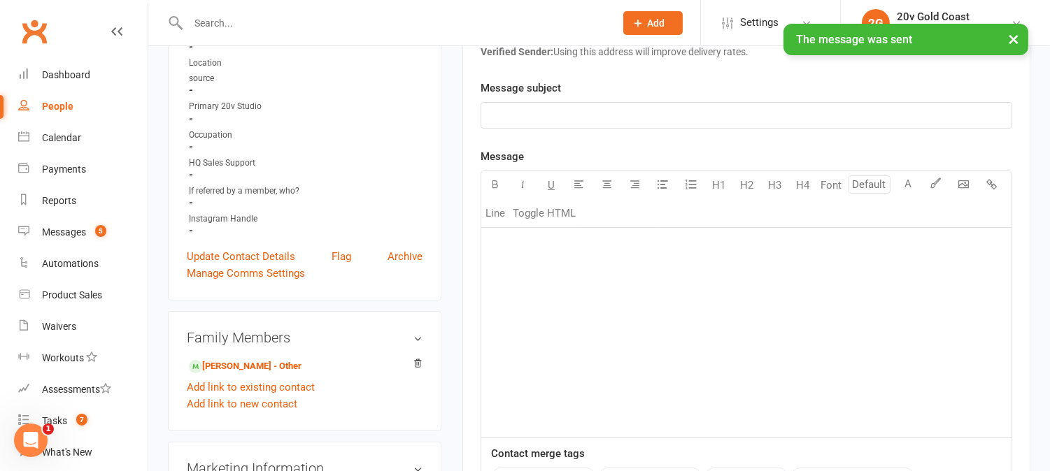
scroll to position [78, 0]
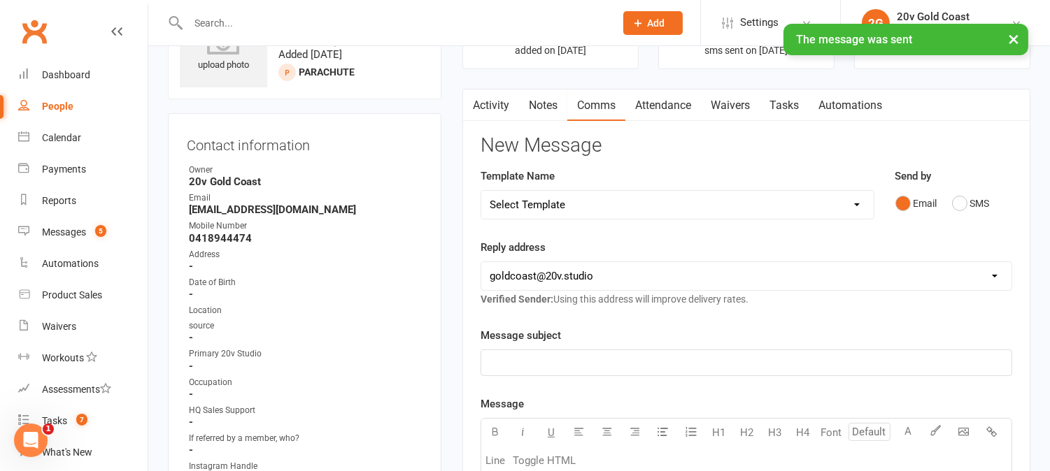
click at [512, 106] on link "Activity" at bounding box center [491, 106] width 56 height 32
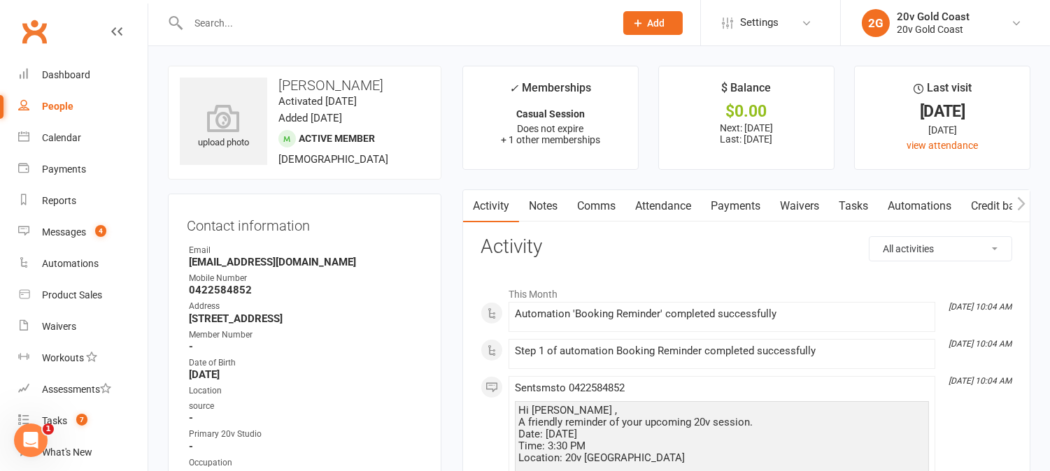
click at [613, 204] on link "Comms" at bounding box center [596, 206] width 58 height 32
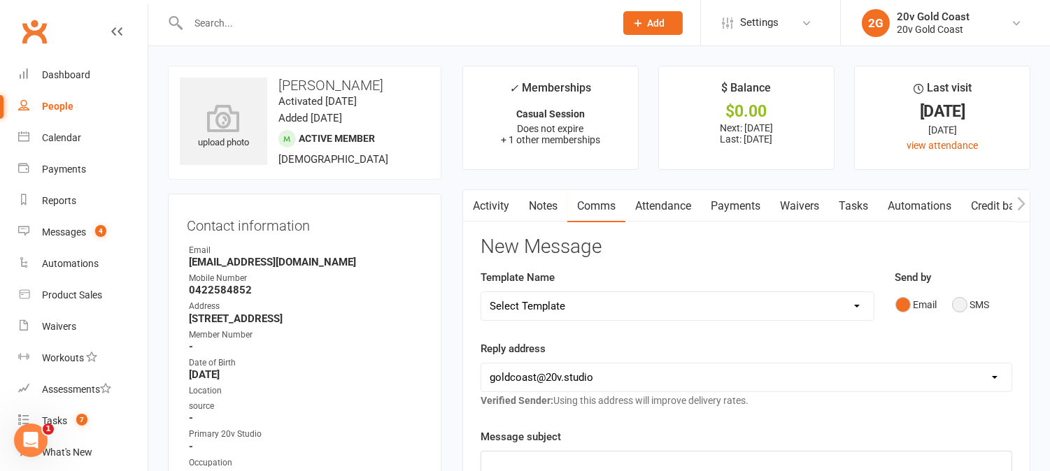
click at [959, 304] on button "SMS" at bounding box center [971, 305] width 38 height 27
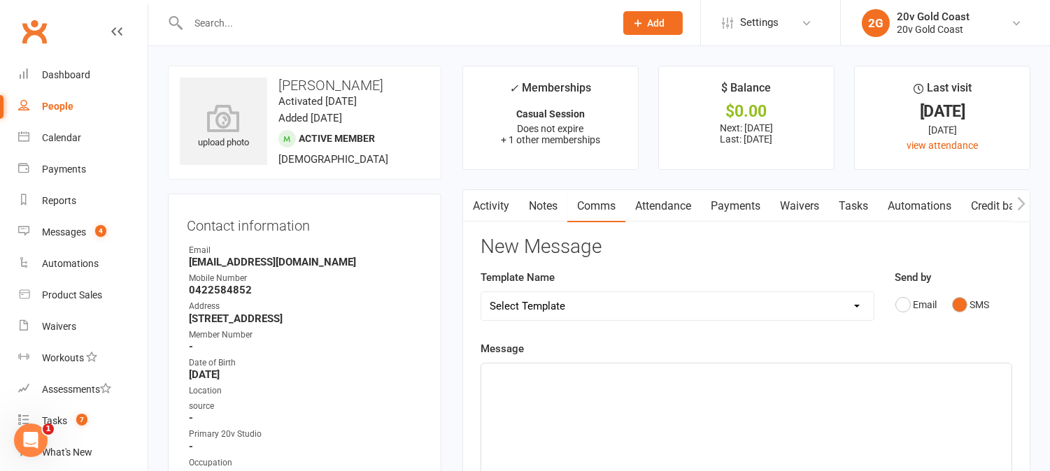
click at [949, 409] on div "﻿" at bounding box center [746, 469] width 530 height 210
click at [607, 392] on span "I'm getting in touch with sydney" at bounding box center [587, 393] width 195 height 13
click at [767, 407] on div "Hey Helga. I'm getting in touch with Sydney" at bounding box center [746, 469] width 530 height 210
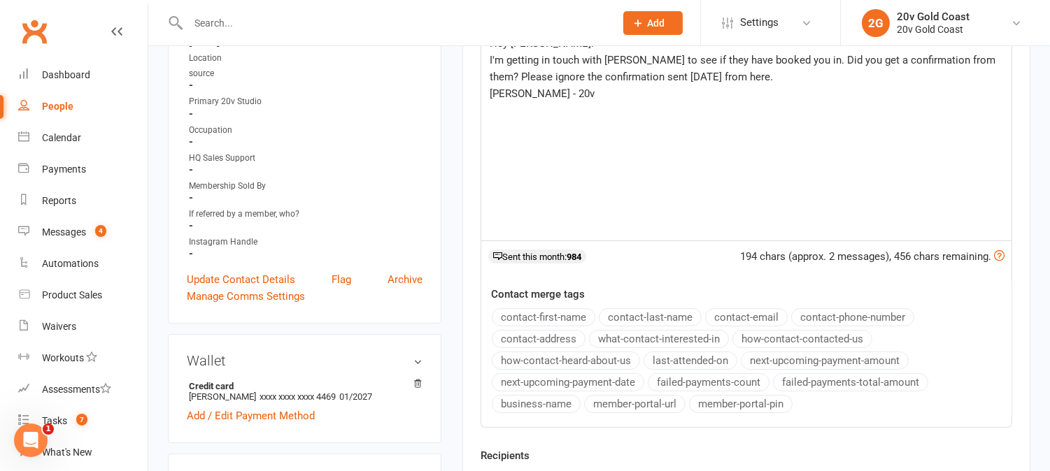
scroll to position [466, 0]
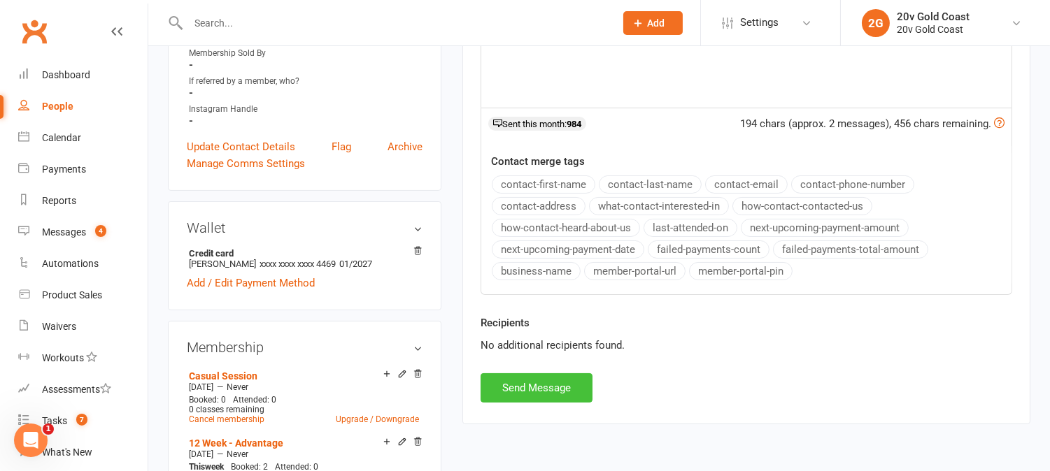
click at [560, 381] on button "Send Message" at bounding box center [537, 388] width 112 height 29
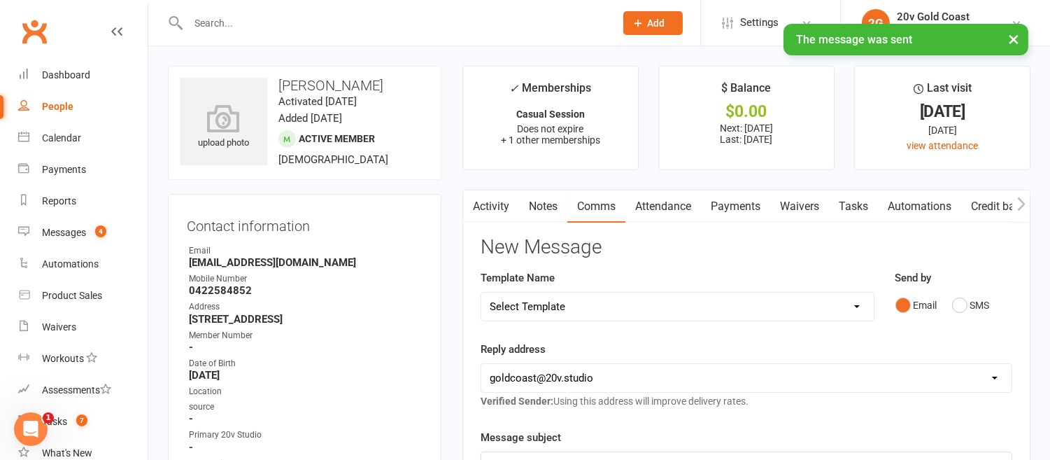
click at [497, 194] on link "Activity" at bounding box center [491, 206] width 56 height 32
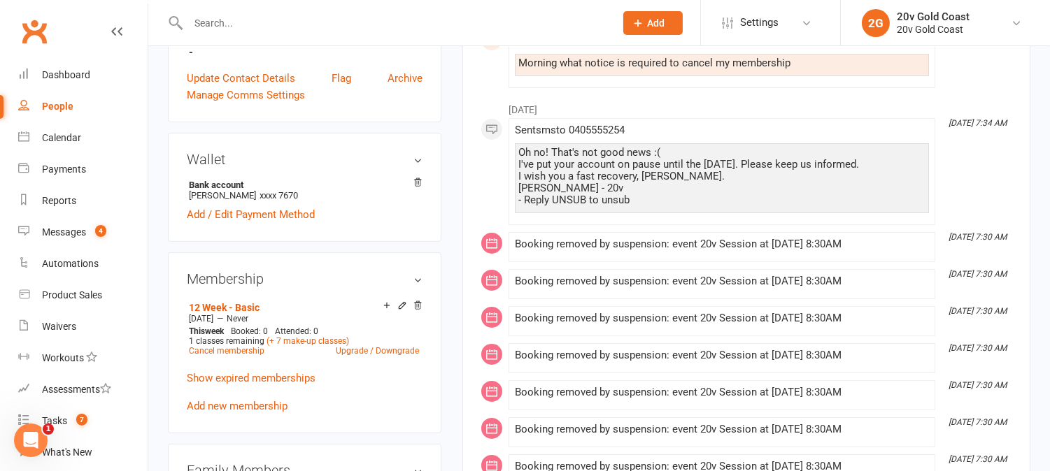
scroll to position [621, 0]
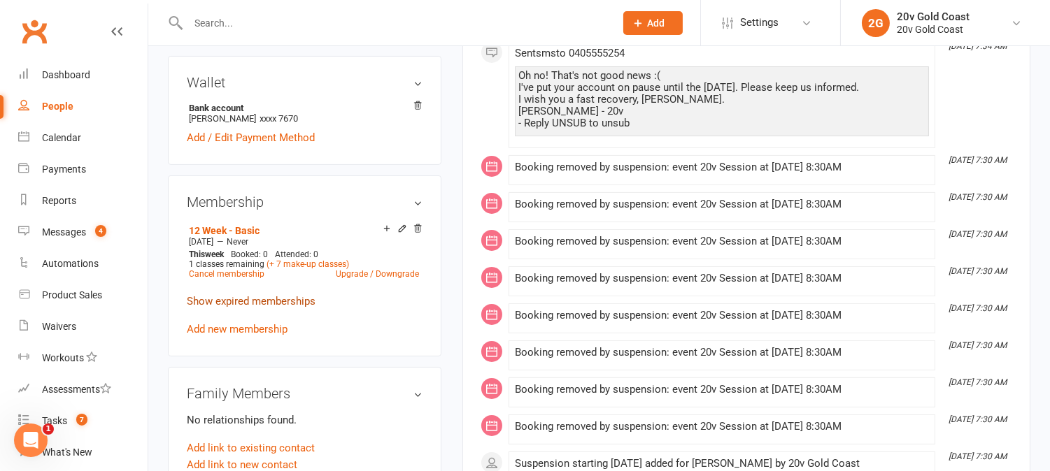
click at [276, 295] on link "Show expired memberships" at bounding box center [251, 301] width 129 height 13
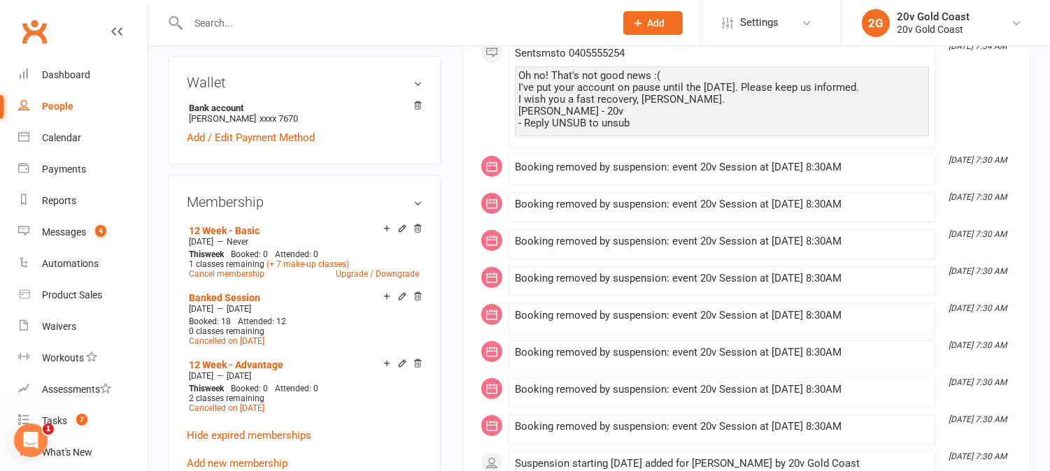
scroll to position [0, 0]
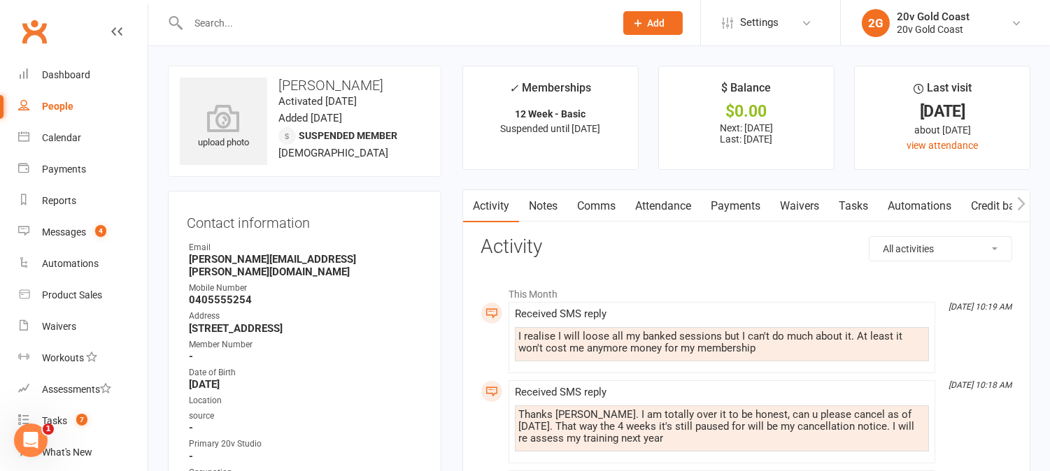
click at [602, 199] on link "Comms" at bounding box center [596, 206] width 58 height 32
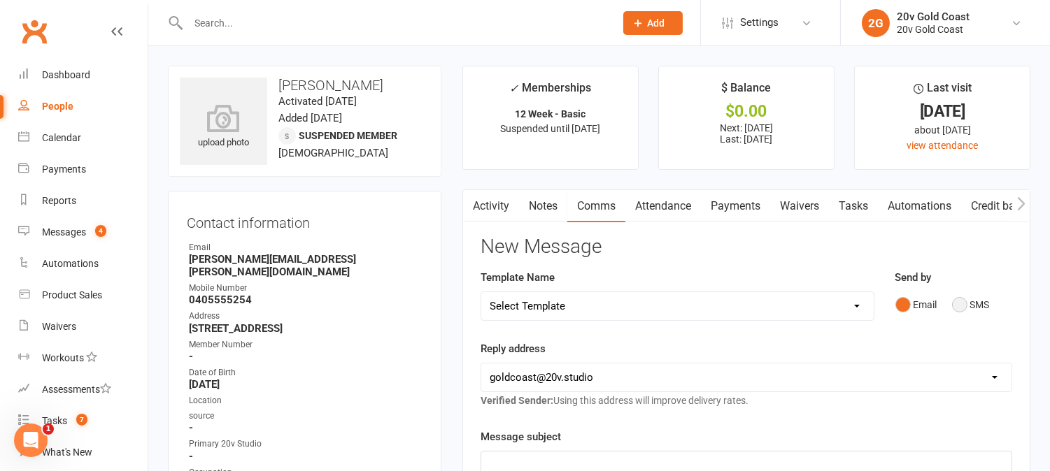
click at [963, 306] on button "SMS" at bounding box center [971, 305] width 38 height 27
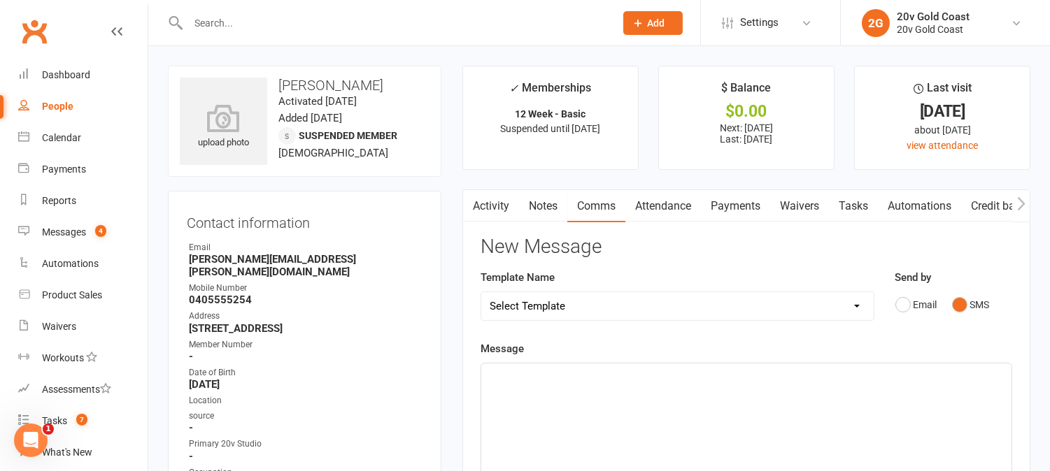
click at [974, 376] on p "﻿" at bounding box center [746, 376] width 513 height 17
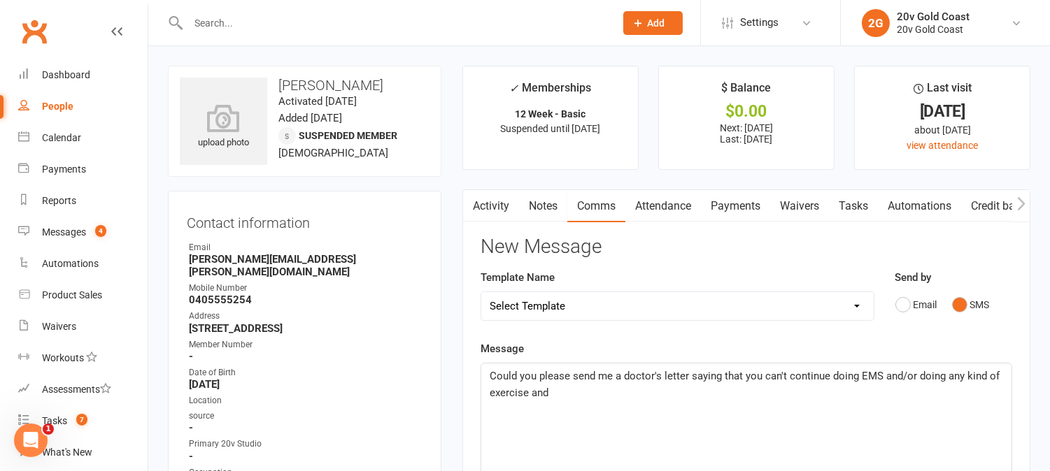
click at [612, 378] on span "Could you please send me a doctor's letter saying that you can't continue doing…" at bounding box center [746, 384] width 513 height 29
click at [488, 372] on div "Could you please get a doctor's letter saying that you can't continue doing EMS…" at bounding box center [746, 469] width 530 height 210
click at [569, 396] on p "Could you please get a doctor's letter saying that you can't continue doing EMS…" at bounding box center [746, 385] width 513 height 34
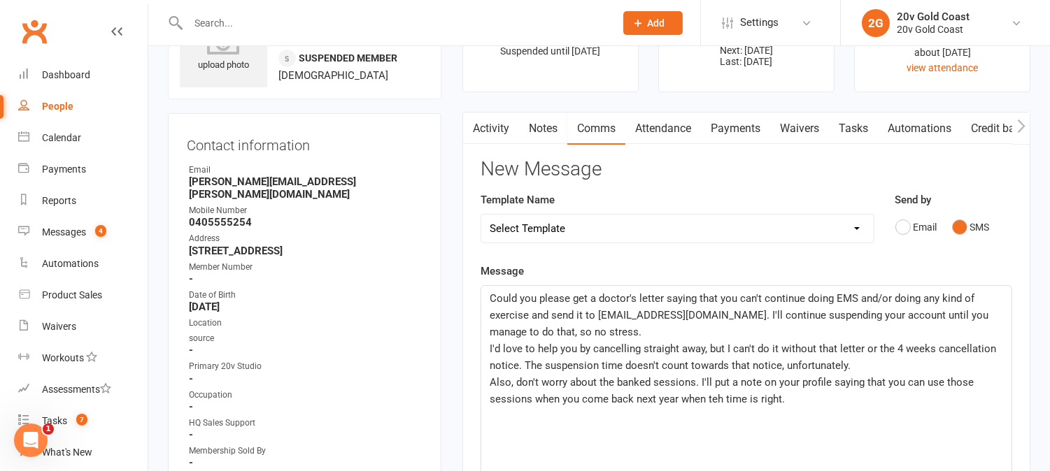
scroll to position [166, 0]
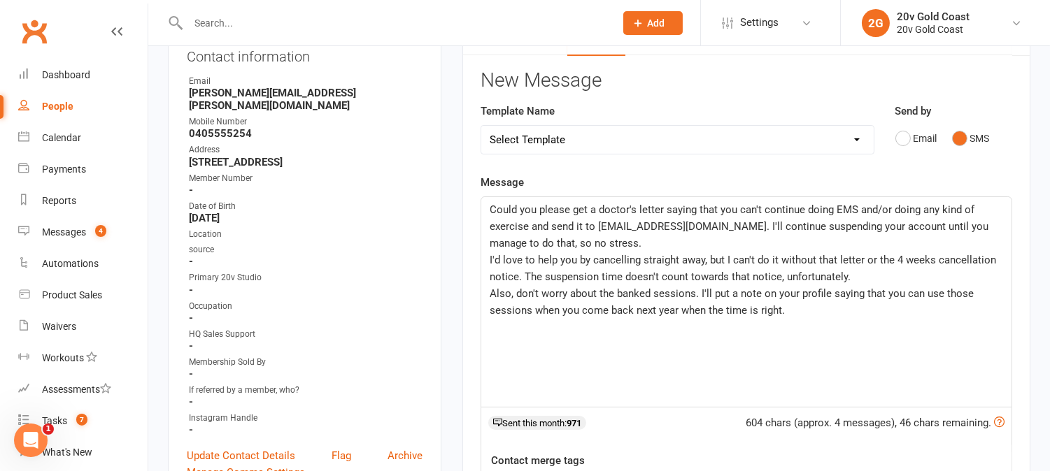
click at [803, 304] on p "Also, don't worry about the banked sessions. I'll put a note on your profile sa…" at bounding box center [746, 302] width 513 height 34
click at [917, 215] on p "Could you please get a doctor's letter saying that you can't continue doing EMS…" at bounding box center [746, 226] width 513 height 50
click at [663, 224] on span "Could you please get a doctor's letter saying that you can't continue doing EMS…" at bounding box center [746, 227] width 512 height 46
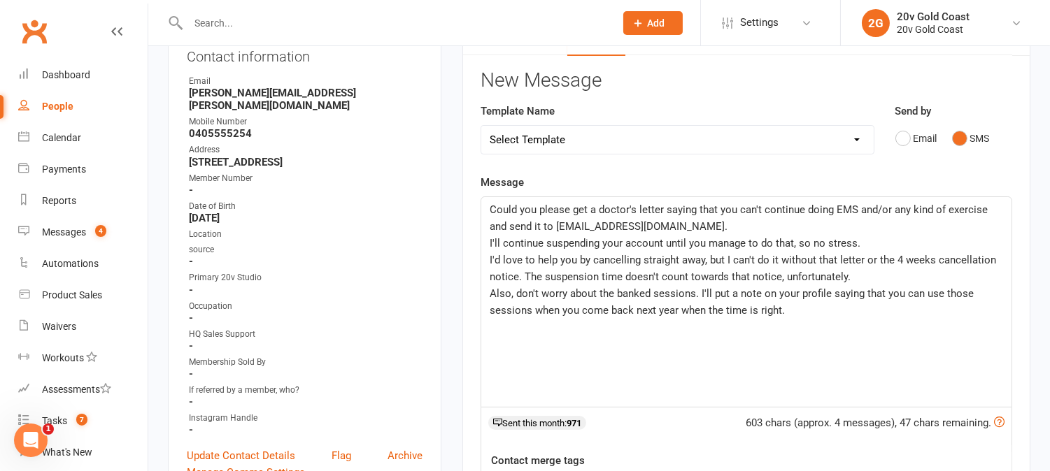
click at [816, 315] on p "Also, don't worry about the banked sessions. I'll put a note on your profile sa…" at bounding box center [746, 302] width 513 height 34
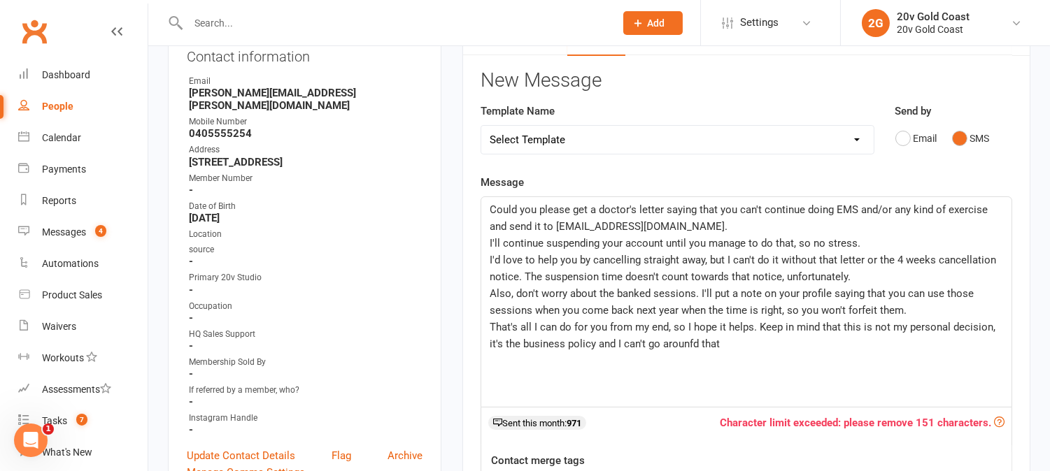
click at [690, 346] on span "That's all I can do for you from my end, so I hope it helps. Keep in mind that …" at bounding box center [744, 335] width 509 height 29
click at [722, 343] on p "That's all I can do for you from my end, so I hope it helps. Keep in mind that …" at bounding box center [746, 336] width 513 height 34
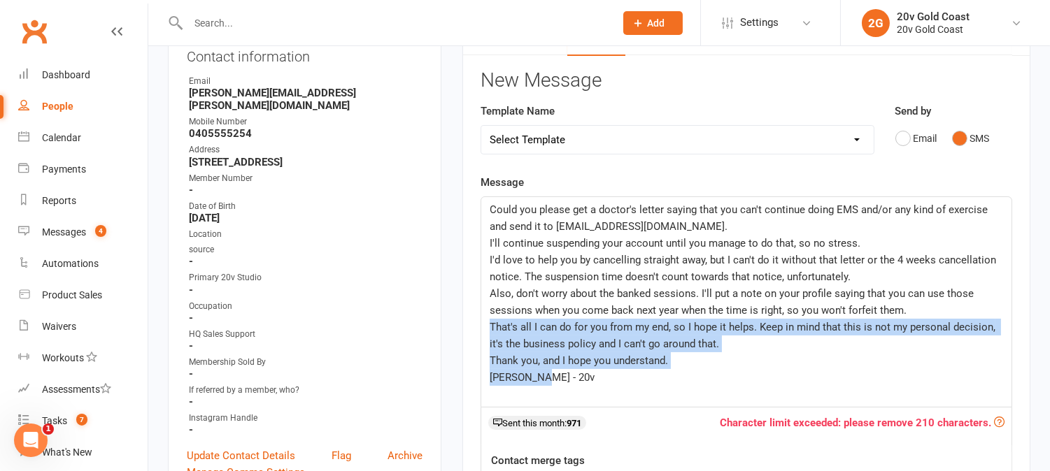
drag, startPoint x: 487, startPoint y: 322, endPoint x: 641, endPoint y: 417, distance: 181.2
click at [641, 417] on div "Message Could you please get a doctor's letter saying that you can't continue d…" at bounding box center [747, 384] width 532 height 420
copy div "That's all I can do for you from my end, so I hope it helps. Keep in mind that …"
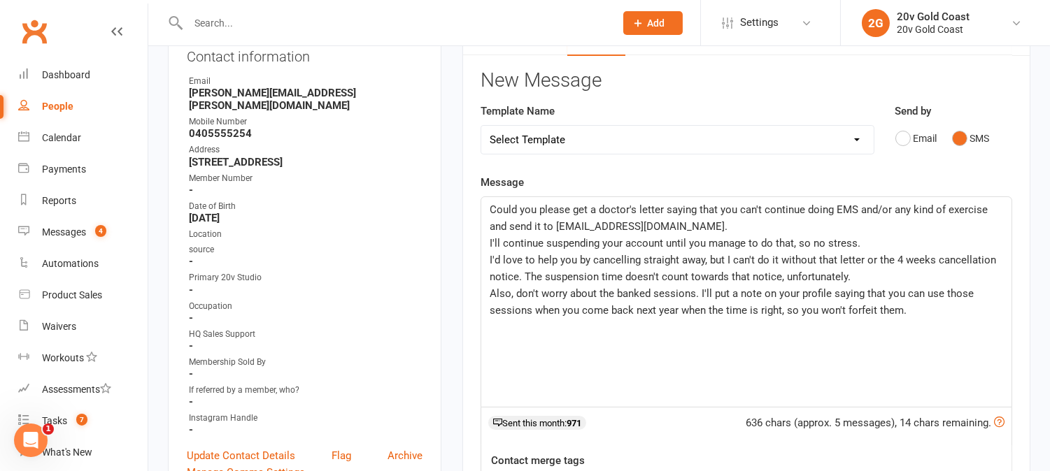
click at [667, 222] on p "Could you please get a doctor's letter saying that you can't continue doing EMS…" at bounding box center [746, 218] width 513 height 34
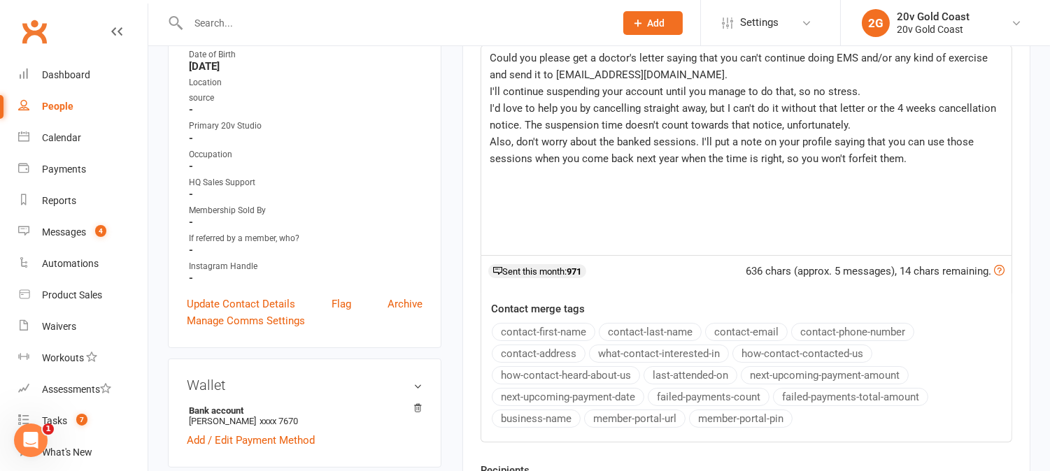
scroll to position [478, 0]
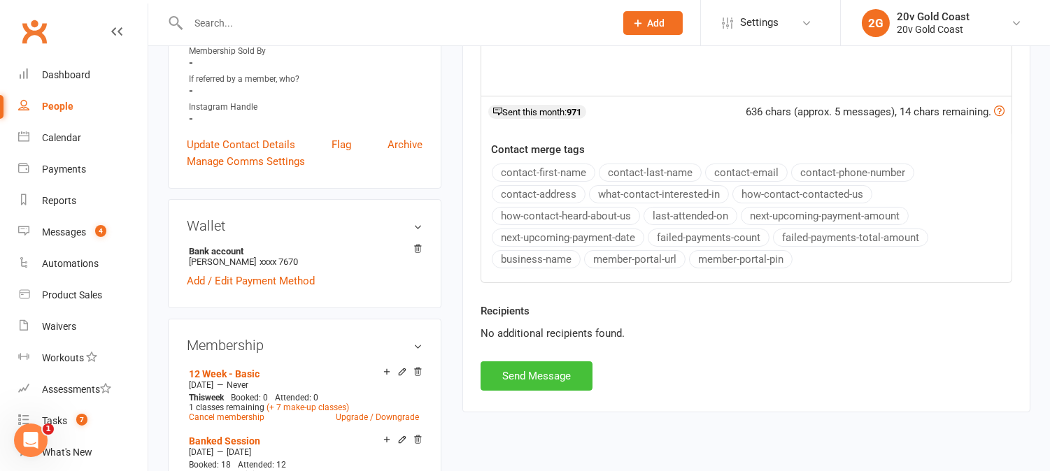
click at [564, 387] on button "Send Message" at bounding box center [537, 376] width 112 height 29
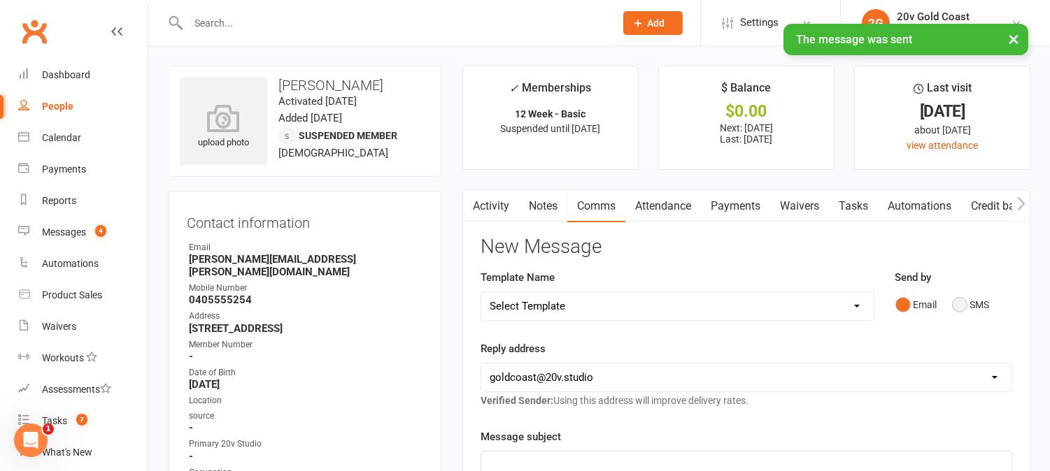
click at [964, 306] on button "SMS" at bounding box center [971, 305] width 38 height 27
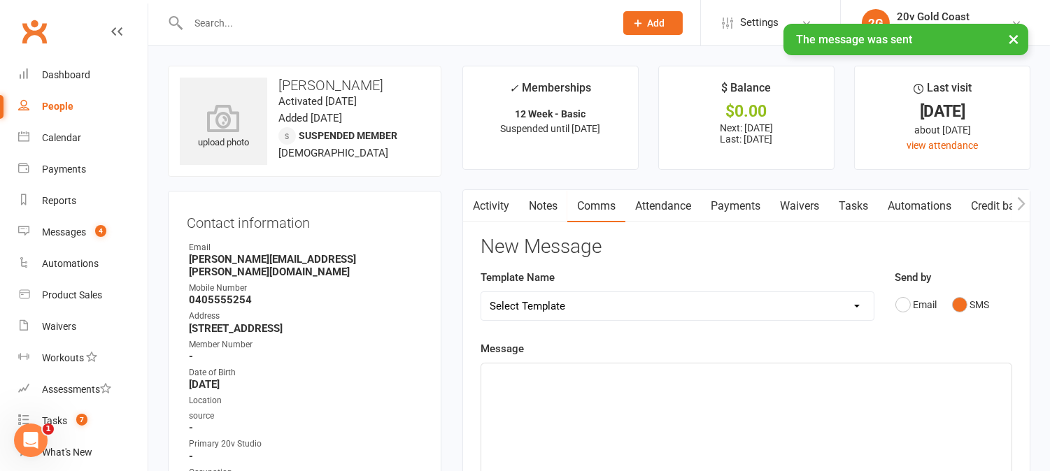
click at [936, 385] on div "﻿" at bounding box center [746, 469] width 530 height 210
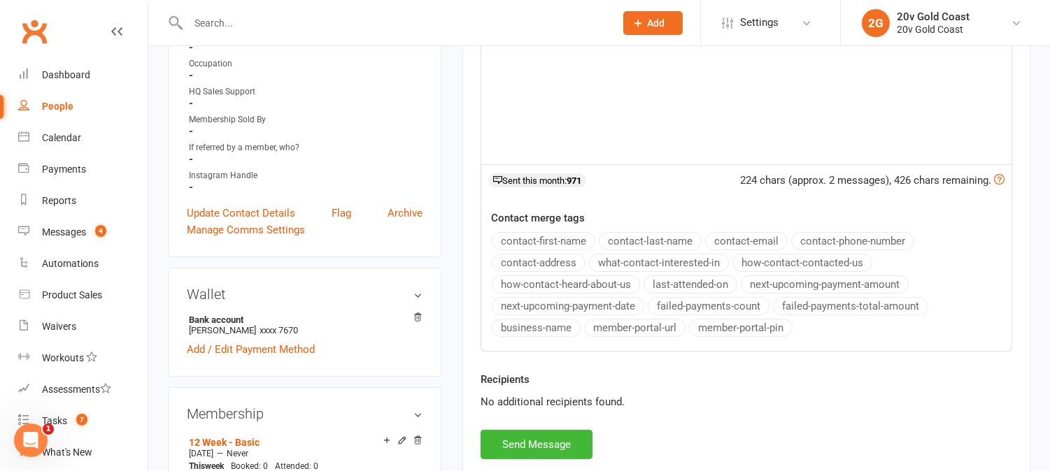
scroll to position [544, 0]
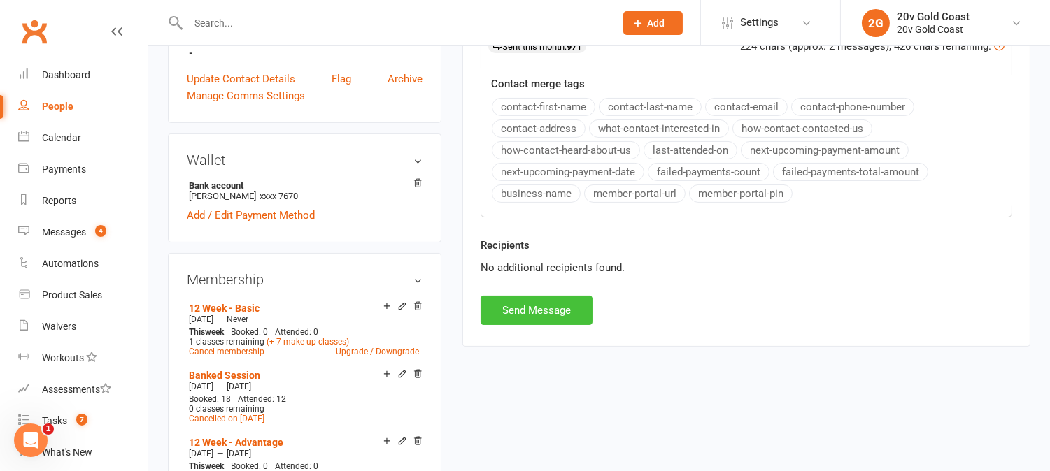
click at [555, 322] on button "Send Message" at bounding box center [537, 310] width 112 height 29
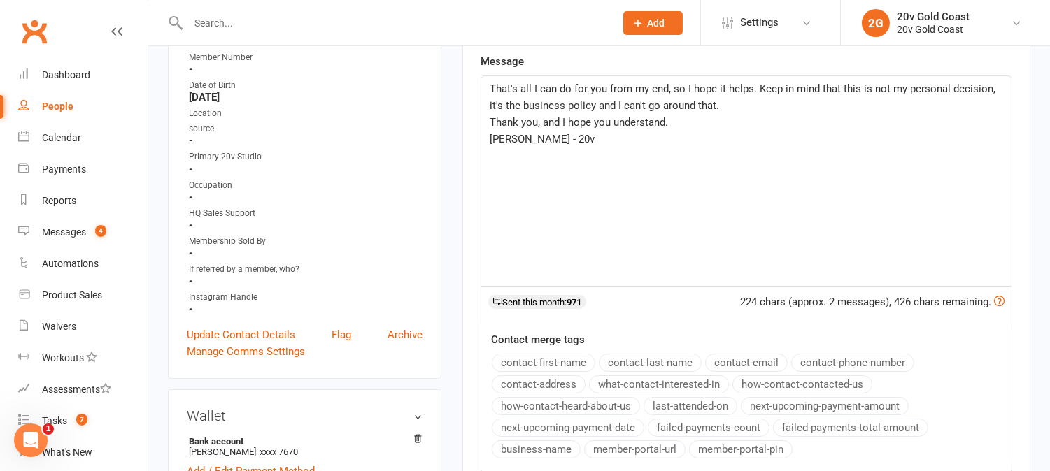
scroll to position [0, 0]
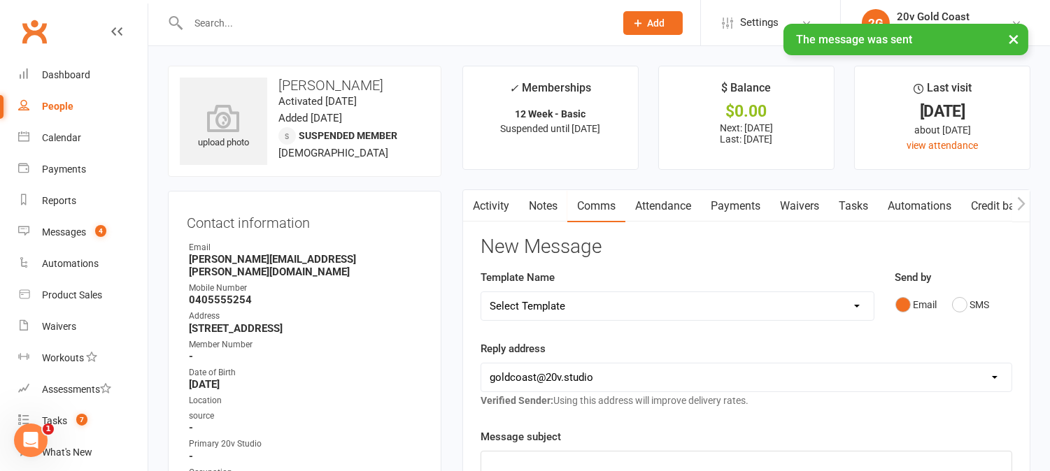
click at [490, 213] on link "Activity" at bounding box center [491, 206] width 56 height 32
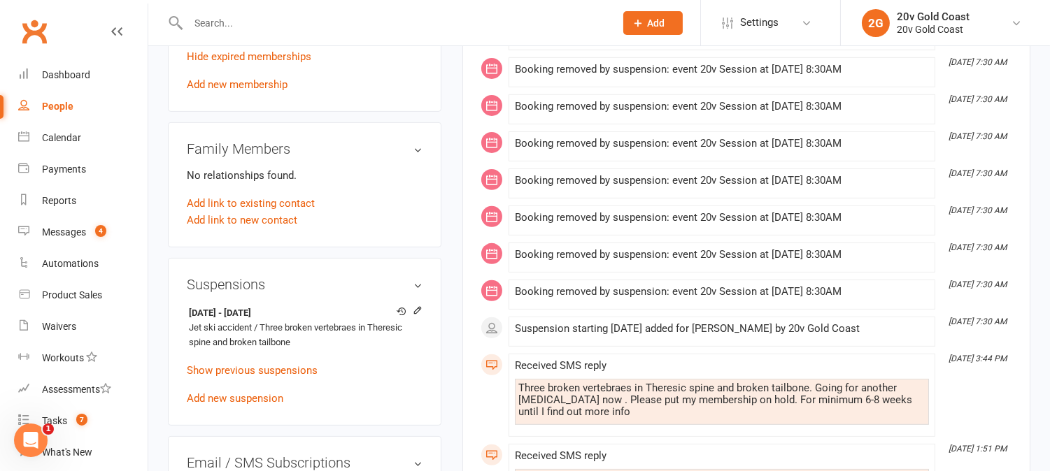
scroll to position [1088, 0]
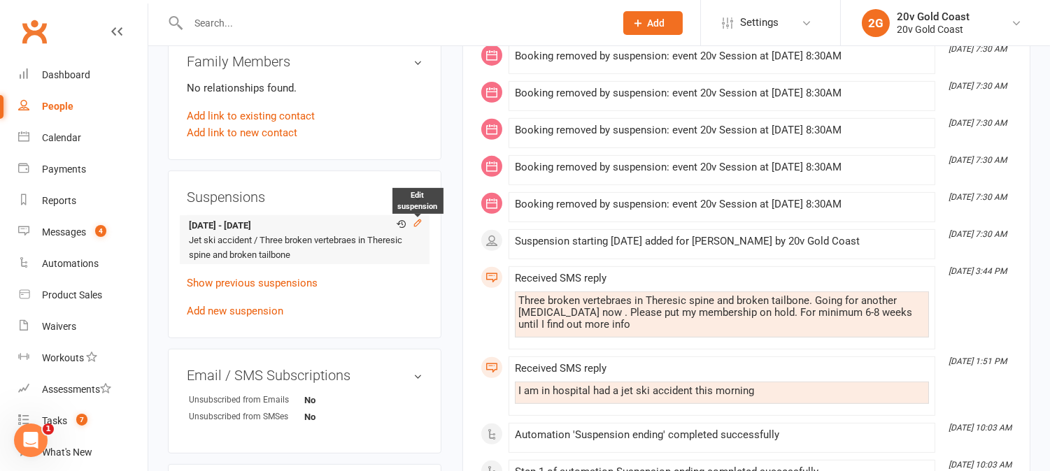
click at [418, 220] on icon at bounding box center [417, 223] width 6 height 6
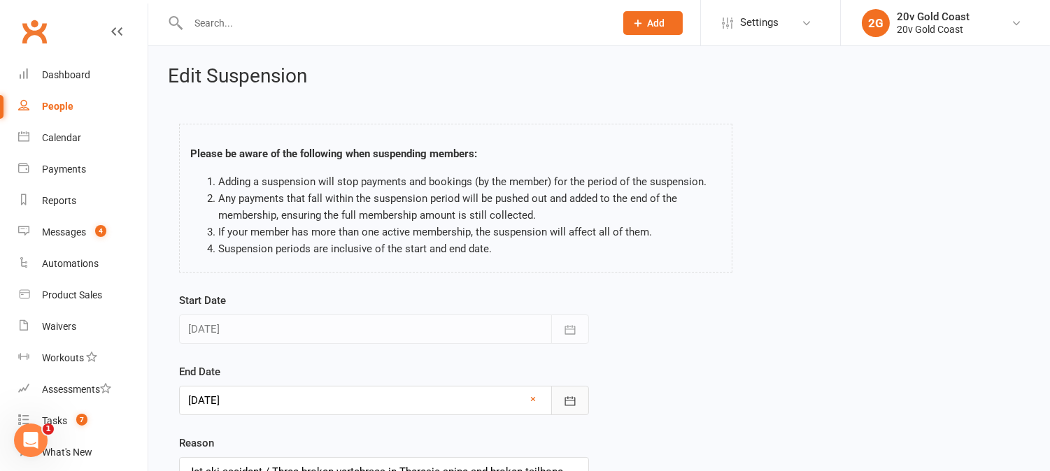
click at [576, 402] on icon "button" at bounding box center [570, 402] width 14 height 14
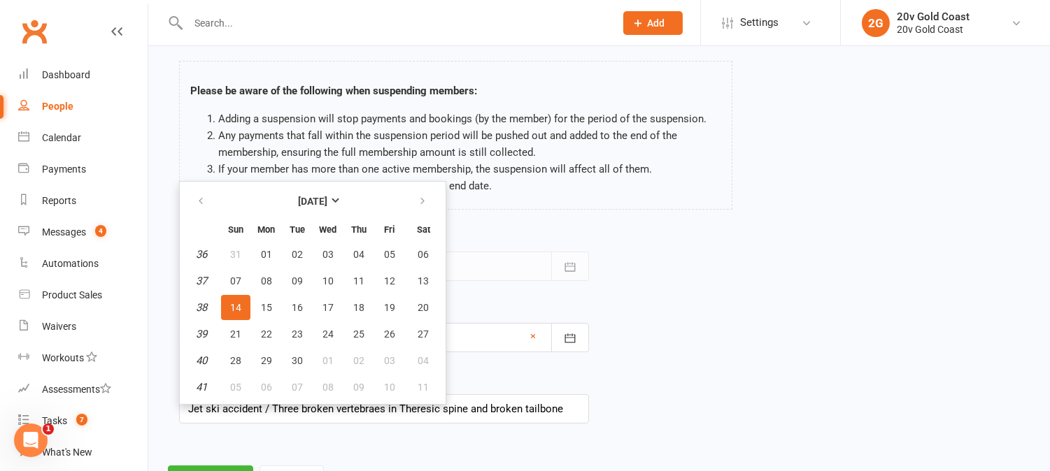
scroll to position [127, 0]
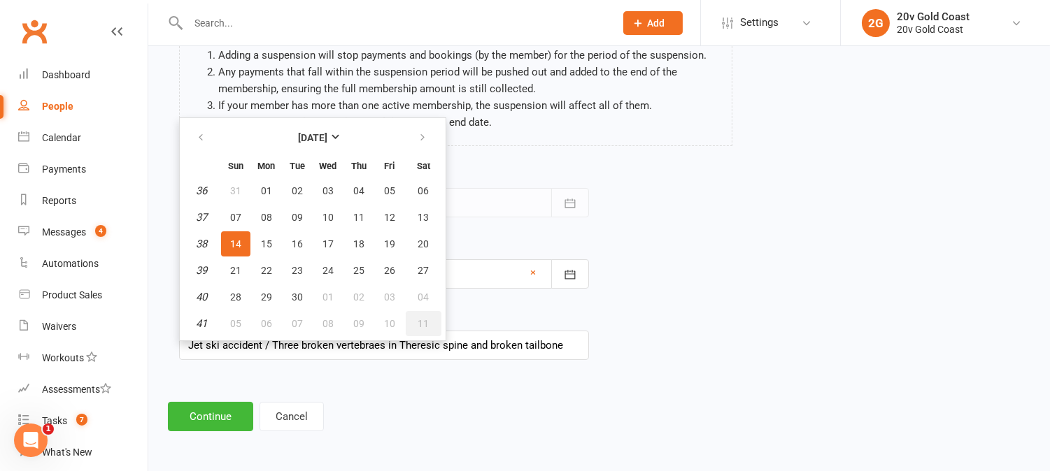
click at [420, 318] on span "11" at bounding box center [423, 323] width 11 height 11
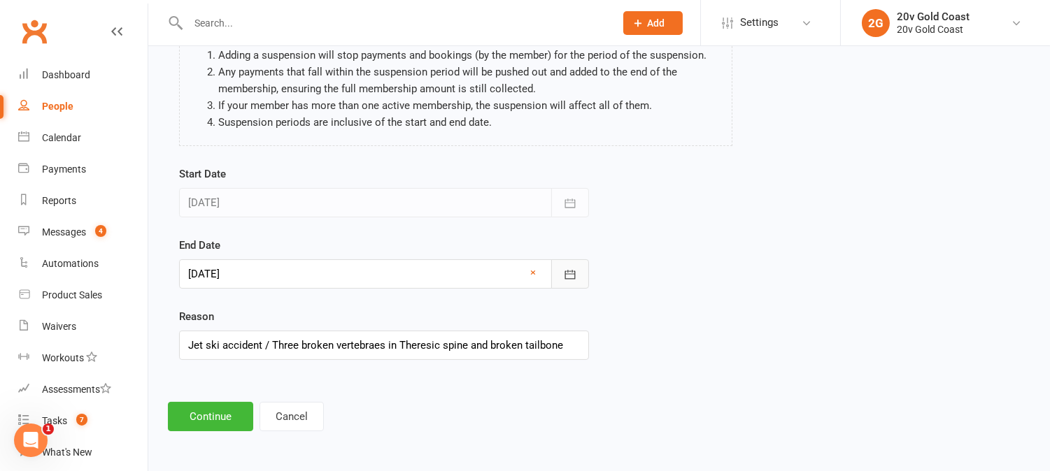
click at [572, 280] on icon "button" at bounding box center [570, 275] width 14 height 14
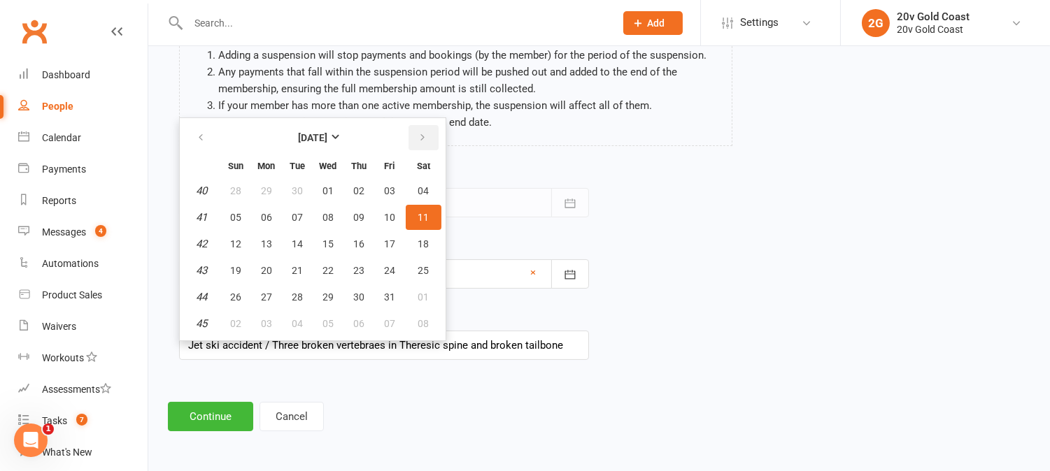
click at [418, 136] on icon "button" at bounding box center [423, 137] width 10 height 11
click at [234, 222] on button "02" at bounding box center [235, 217] width 29 height 25
type input "[DATE]"
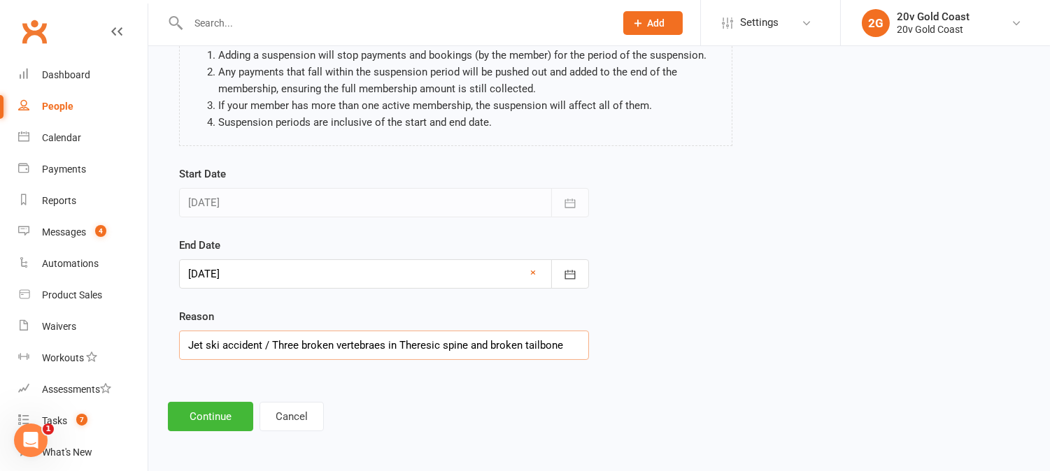
drag, startPoint x: 186, startPoint y: 343, endPoint x: 572, endPoint y: 339, distance: 385.5
click at [572, 339] on input "Jet ski accident / Three broken vertebraes in Theresic spine and broken tailbone" at bounding box center [384, 345] width 410 height 29
click at [220, 418] on button "Continue" at bounding box center [210, 416] width 85 height 29
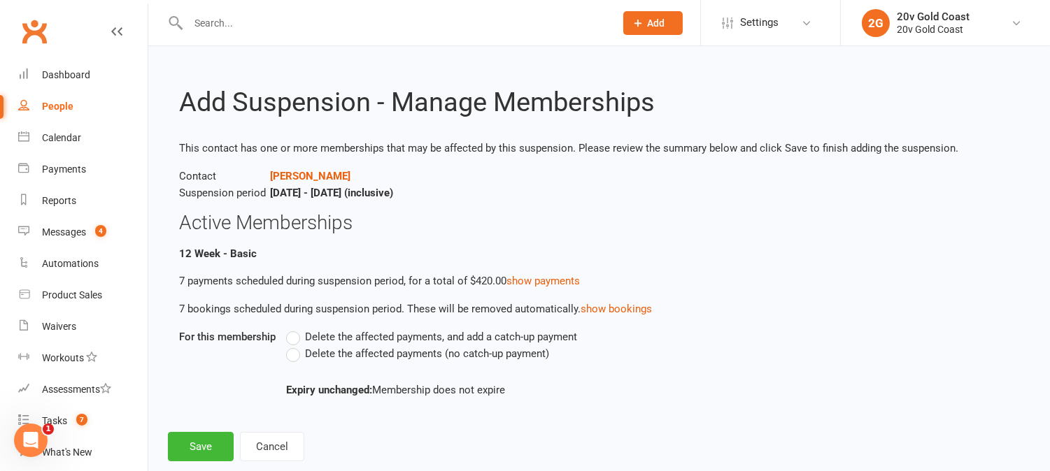
click at [295, 354] on label "Delete the affected payments (no catch-up payment)" at bounding box center [417, 354] width 263 height 17
click at [295, 346] on input "Delete the affected payments (no catch-up payment)" at bounding box center [290, 346] width 9 height 0
click at [217, 446] on button "Save" at bounding box center [201, 446] width 66 height 29
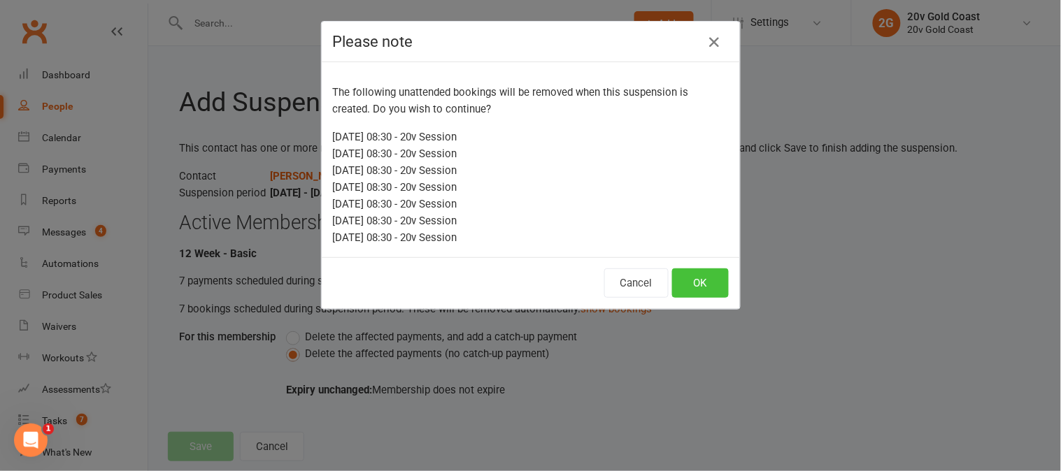
click at [695, 295] on button "OK" at bounding box center [700, 283] width 57 height 29
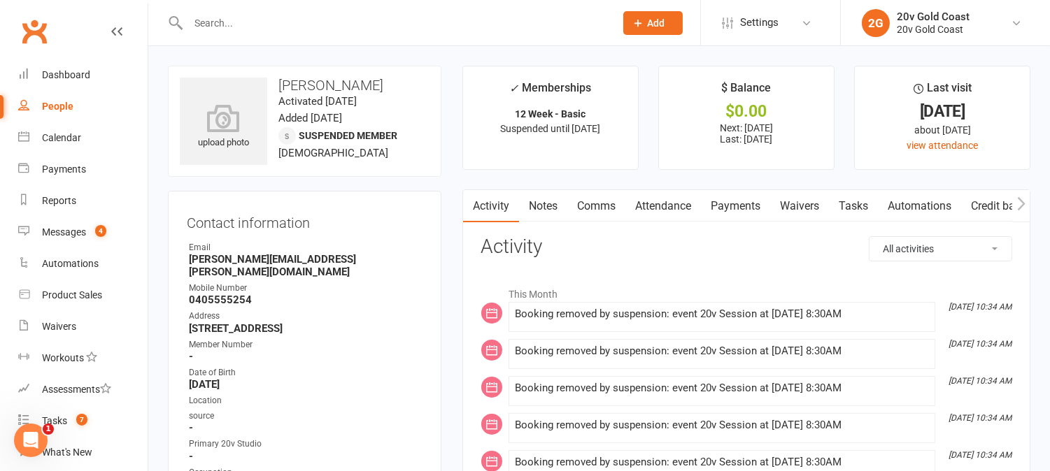
click at [551, 205] on link "Notes" at bounding box center [543, 206] width 48 height 32
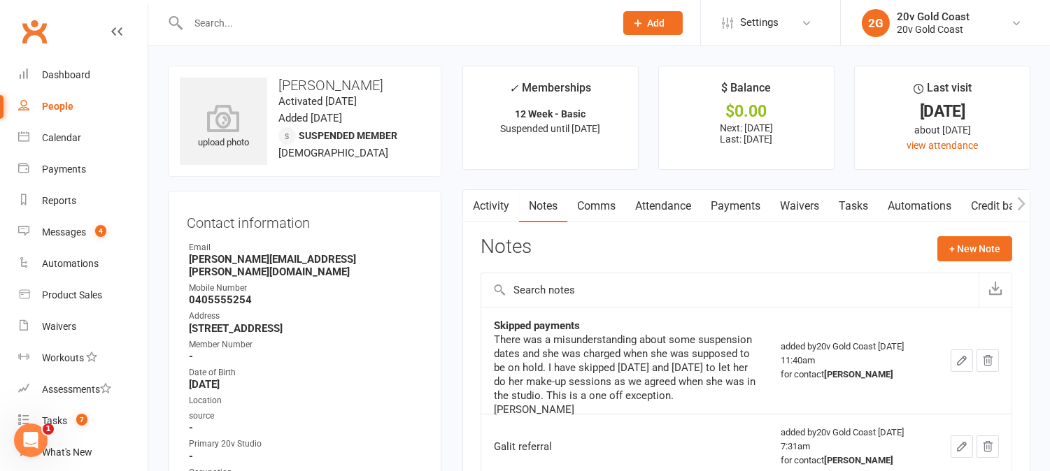
click at [504, 213] on link "Activity" at bounding box center [491, 206] width 56 height 32
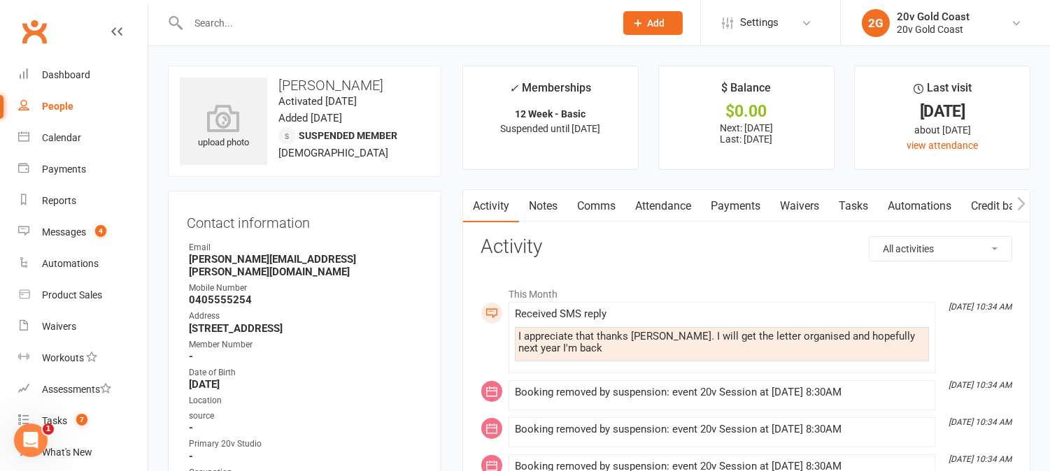
click at [558, 206] on link "Notes" at bounding box center [543, 206] width 48 height 32
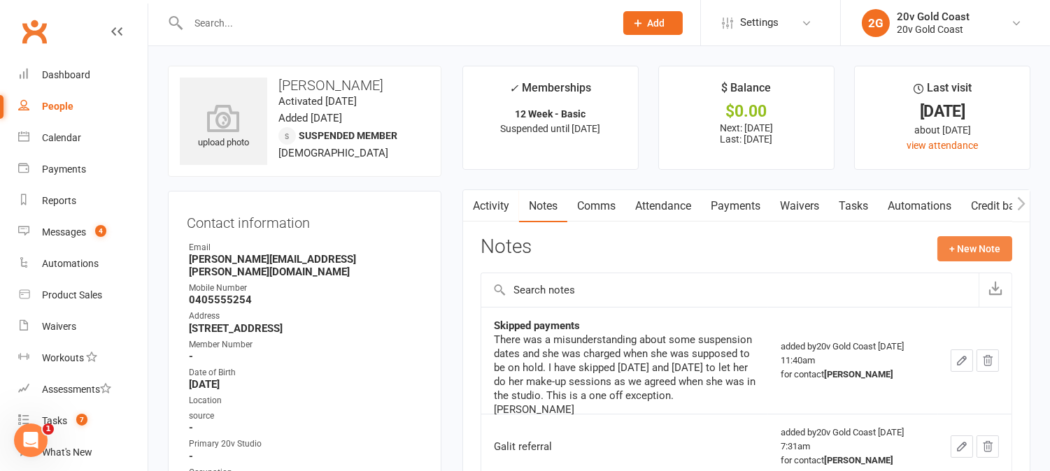
click at [990, 254] on button "+ New Note" at bounding box center [974, 248] width 75 height 25
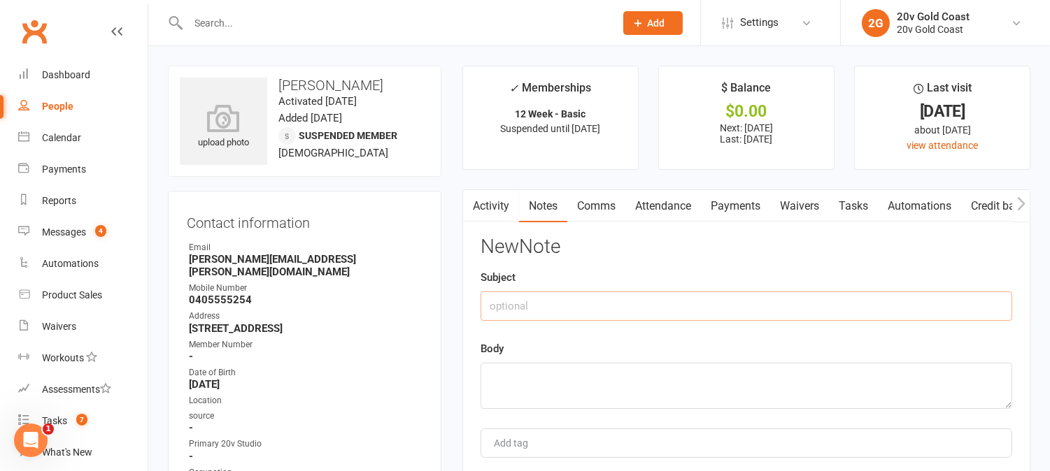
click at [683, 303] on input "text" at bounding box center [747, 306] width 532 height 29
type input "Jet Ski Accident"
click at [492, 208] on link "Activity" at bounding box center [491, 206] width 56 height 32
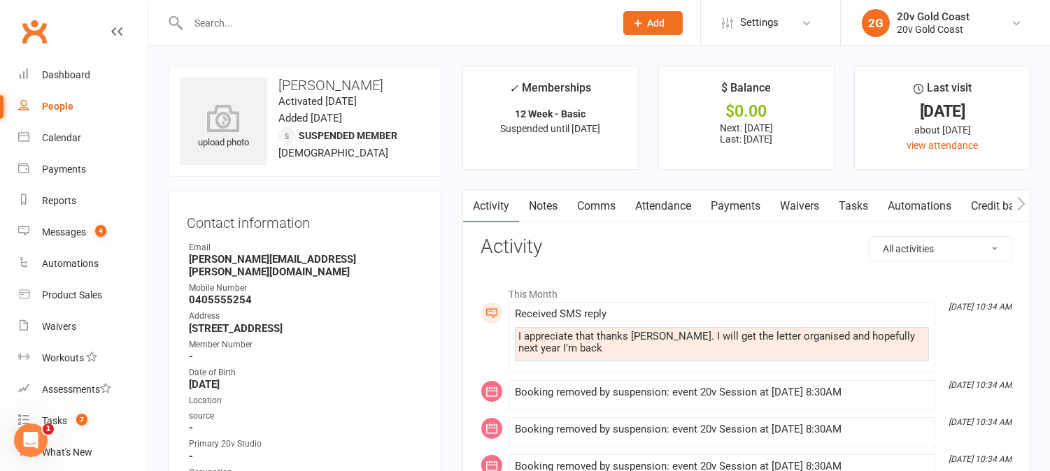
click at [542, 198] on link "Notes" at bounding box center [543, 206] width 48 height 32
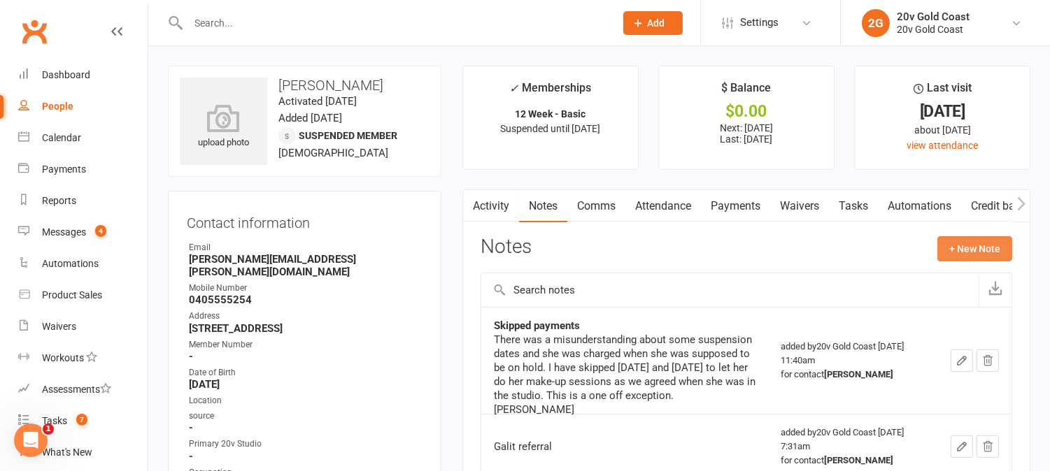
click at [960, 250] on button "+ New Note" at bounding box center [974, 248] width 75 height 25
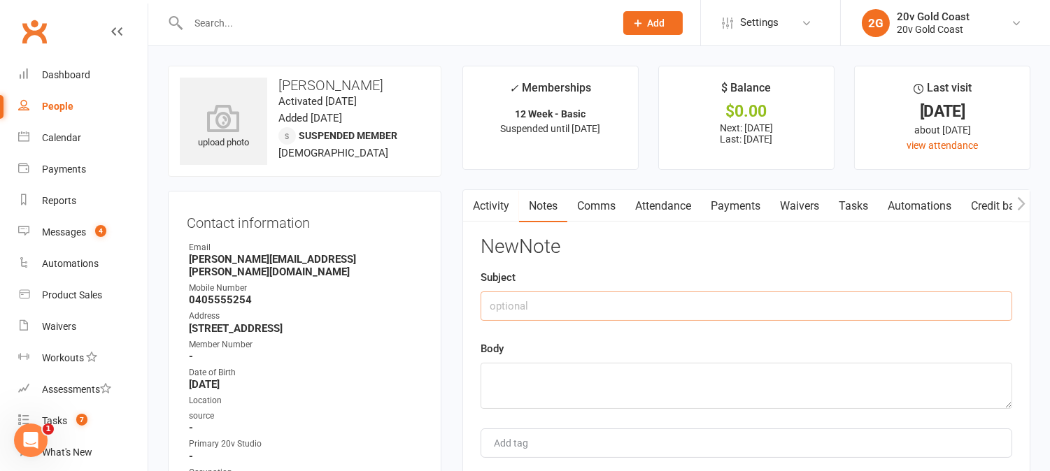
click at [569, 305] on input "text" at bounding box center [747, 306] width 532 height 29
type input "Jet Ski Accident"
click at [595, 379] on textarea at bounding box center [747, 386] width 532 height 46
paste textarea "Jet ski accident / Three broken vertebraes in Theresic spine and broken tailbone"
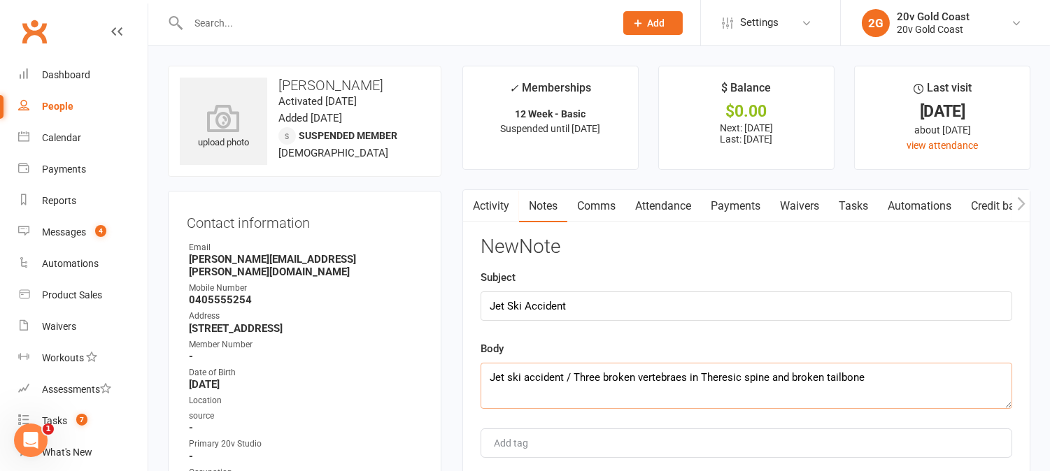
click at [716, 378] on textarea "Jet ski accident / Three broken vertebraes in Theresic spine and broken tailbone" at bounding box center [747, 386] width 532 height 46
drag, startPoint x: 718, startPoint y: 378, endPoint x: 662, endPoint y: 392, distance: 57.5
click at [662, 392] on textarea "Jet ski accident / Three broken vertebraes in Theresic spine and broken tailbone" at bounding box center [747, 386] width 532 height 46
click at [718, 374] on textarea "Jet ski accident / Three broken vertebrates in Theresic spine and broken tailbo…" at bounding box center [747, 386] width 532 height 46
click at [830, 390] on textarea "Jet ski accident / Three broken vertebrates in Thoresic spine and broken tailbo…" at bounding box center [747, 386] width 532 height 46
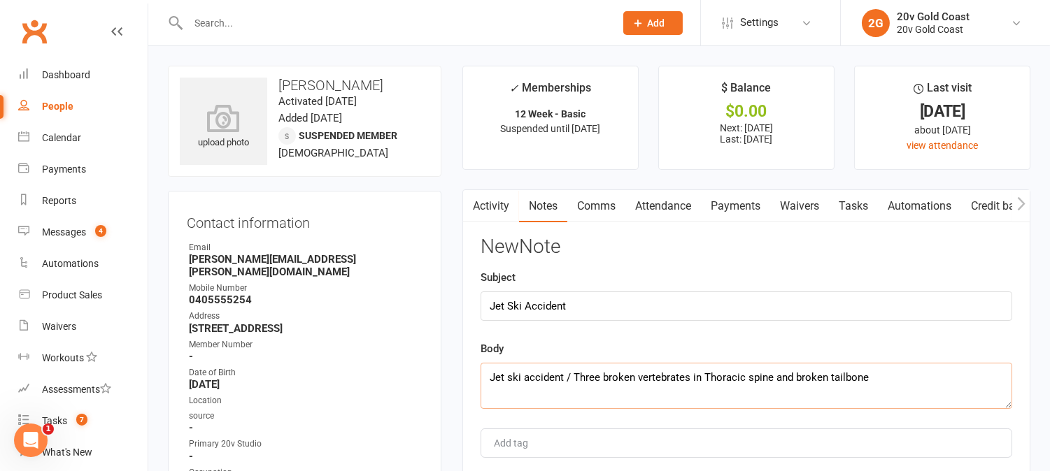
click at [877, 381] on textarea "Jet ski accident / Three broken vertebrates in Thoracic spine and broken tailbo…" at bounding box center [747, 386] width 532 height 46
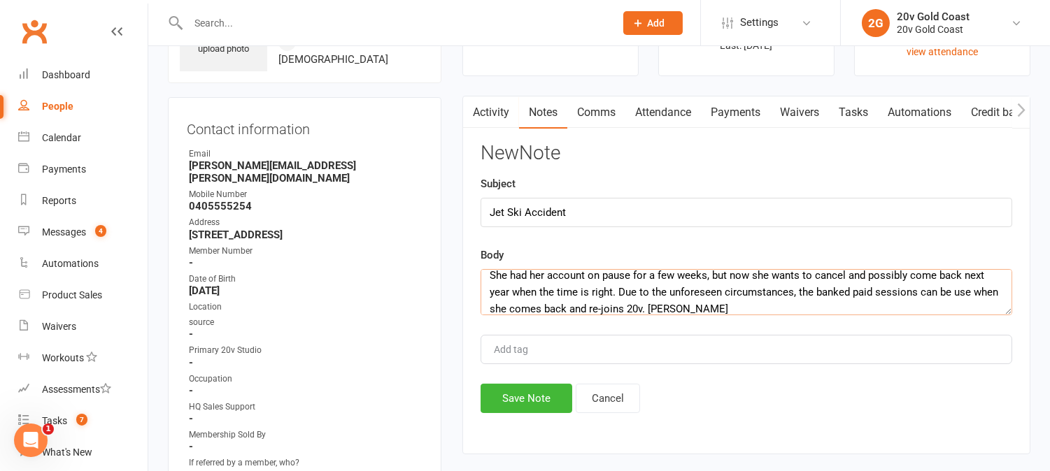
scroll to position [233, 0]
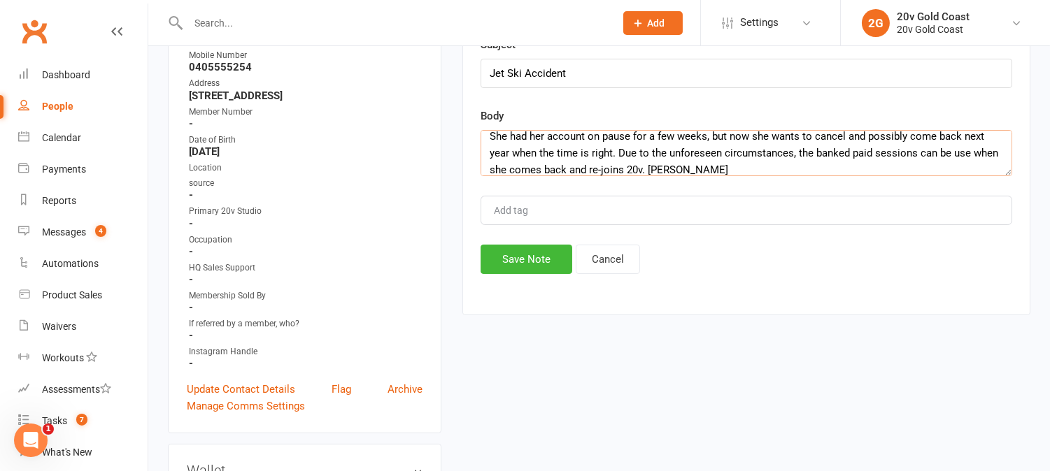
type textarea "Jet ski accident / Three broken vertebrates in Thoracic spine and broken tailbo…"
click at [534, 276] on div "Activity Notes Comms Attendance Payments Waivers Tasks Automations Credit balan…" at bounding box center [746, 136] width 568 height 359
click at [534, 270] on button "Save Note" at bounding box center [527, 259] width 92 height 29
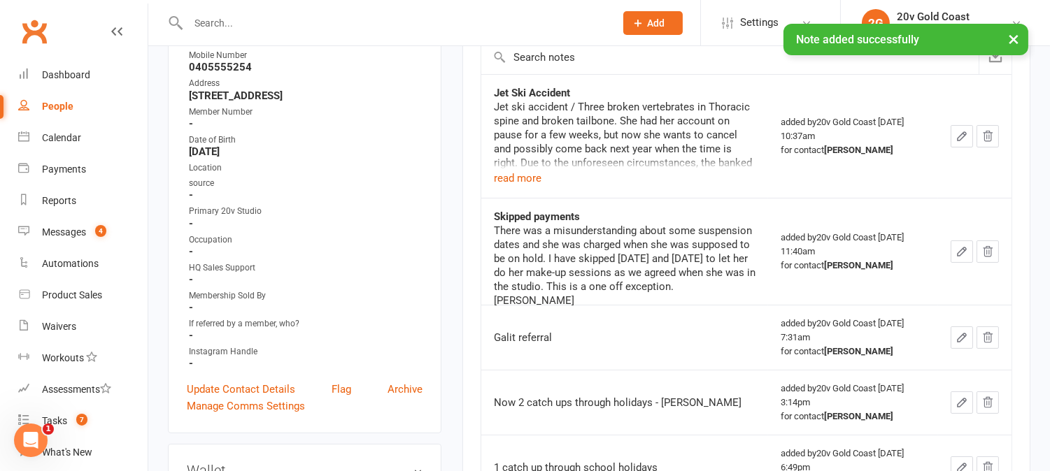
scroll to position [621, 0]
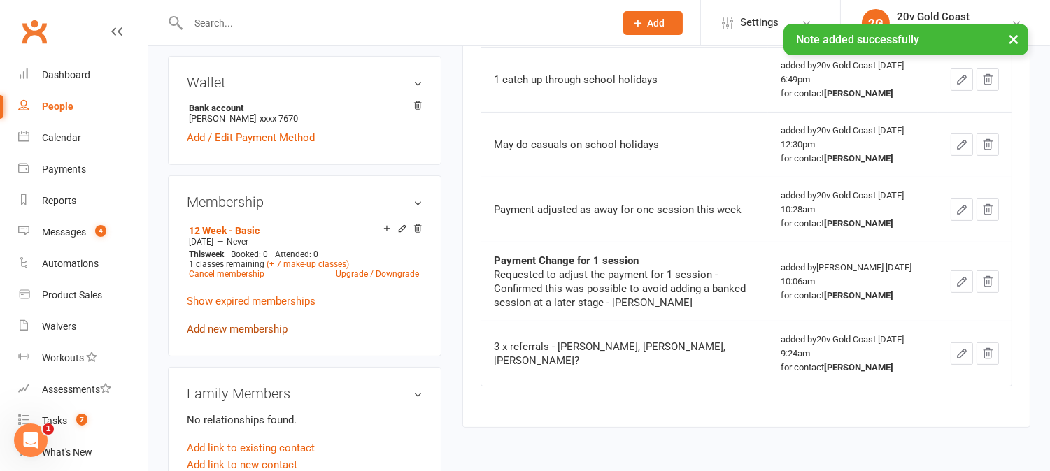
click at [267, 323] on link "Add new membership" at bounding box center [237, 329] width 101 height 13
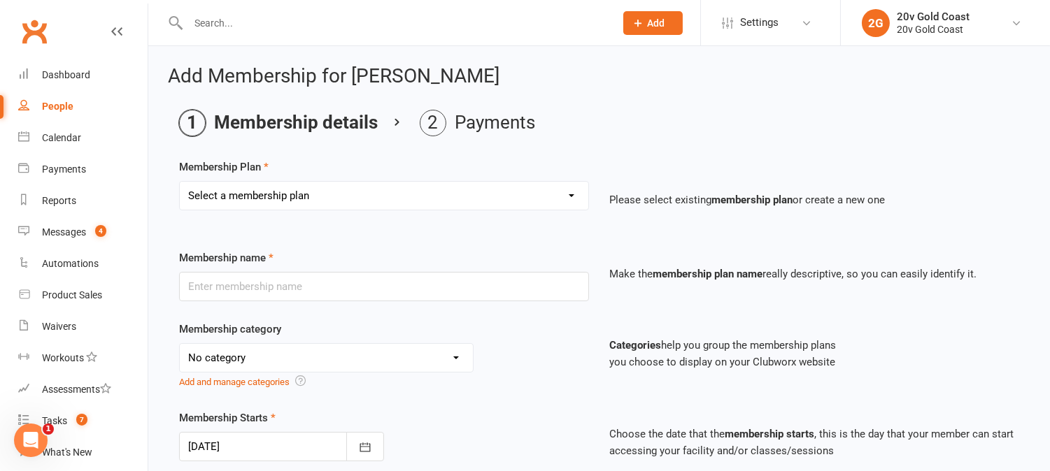
click at [406, 205] on select "Select a membership plan Create new Membership Plan 18 Month - Basic 18 Month -…" at bounding box center [384, 196] width 409 height 28
select select "15"
click at [180, 182] on select "Select a membership plan Create new Membership Plan 18 Month - Basic 18 Month -…" at bounding box center [384, 196] width 409 height 28
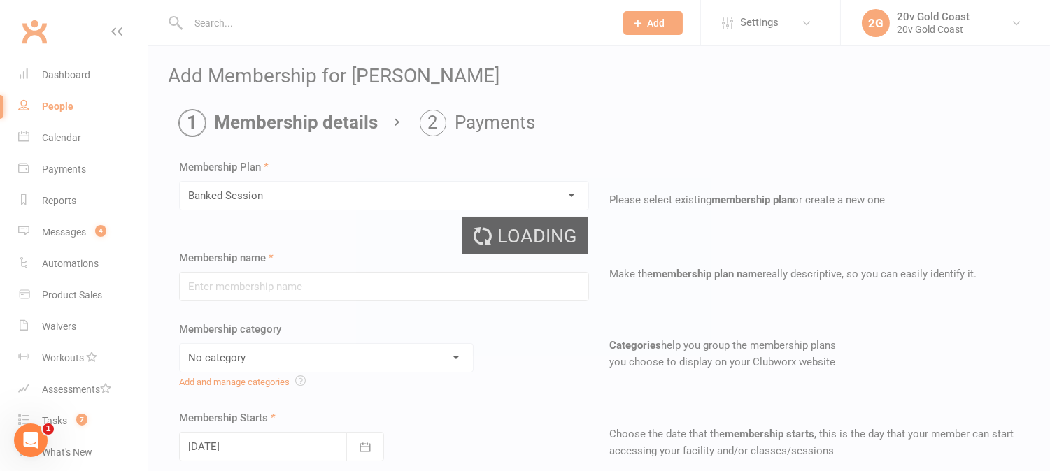
type input "Banked Session"
select select "0"
type input "0"
type input "1"
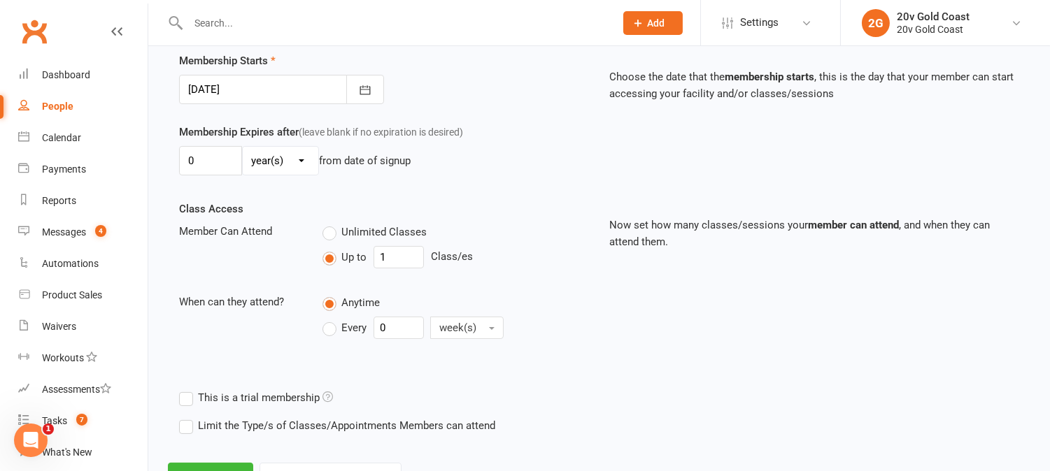
scroll to position [418, 0]
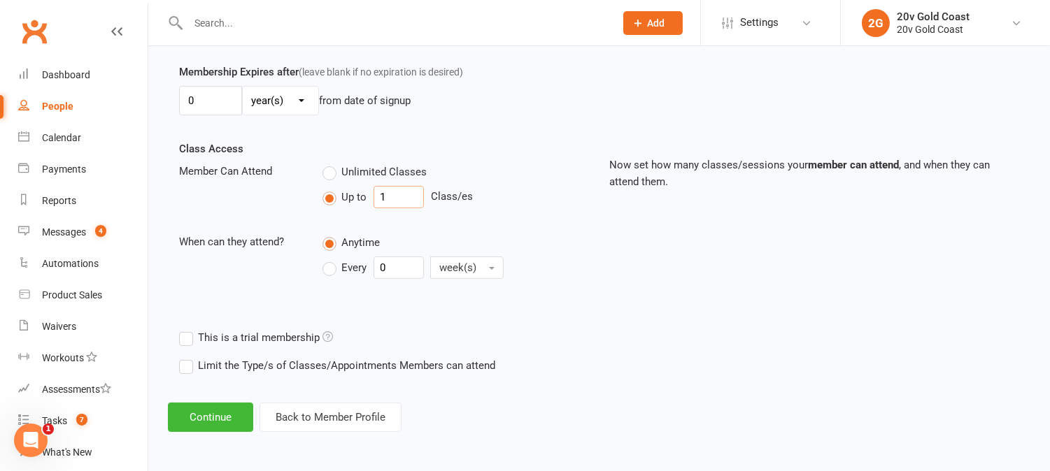
click at [390, 206] on input "1" at bounding box center [399, 197] width 50 height 22
type input "7"
click at [221, 413] on button "Continue" at bounding box center [210, 417] width 85 height 29
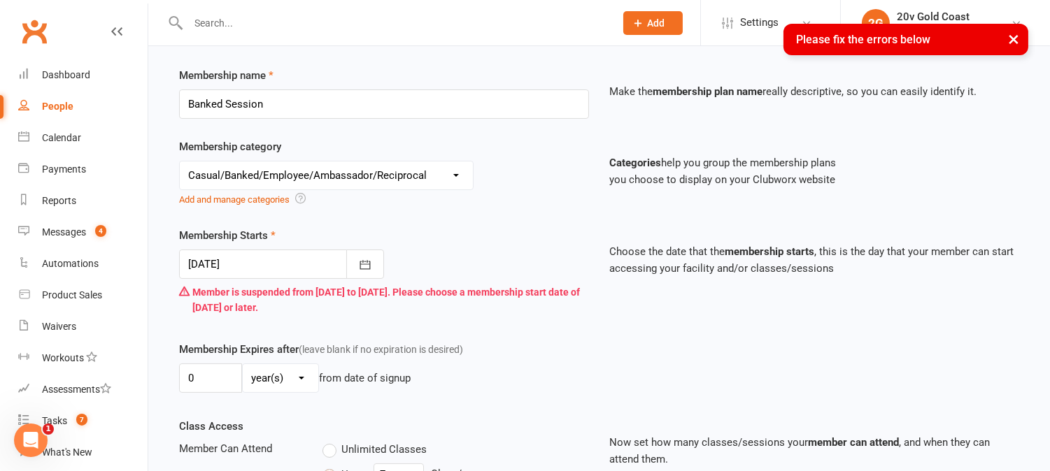
scroll to position [149, 0]
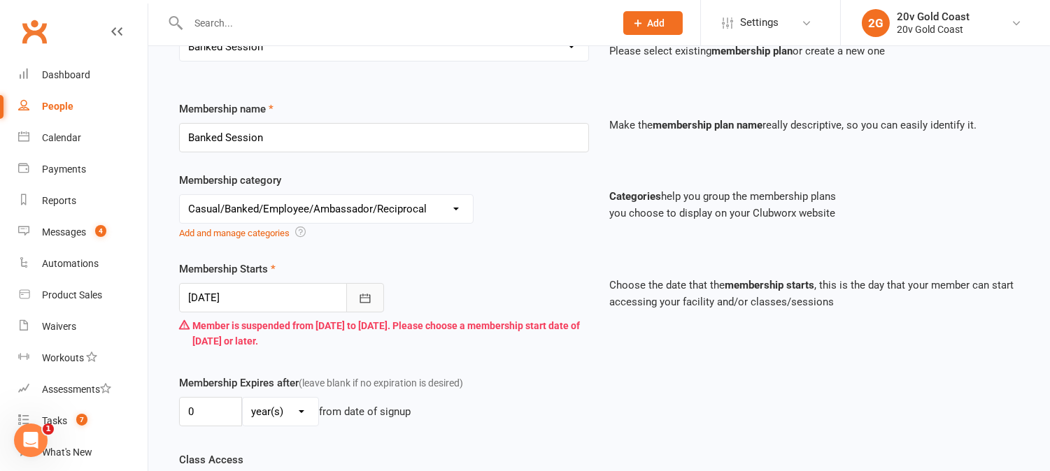
click at [367, 301] on icon "button" at bounding box center [365, 299] width 14 height 14
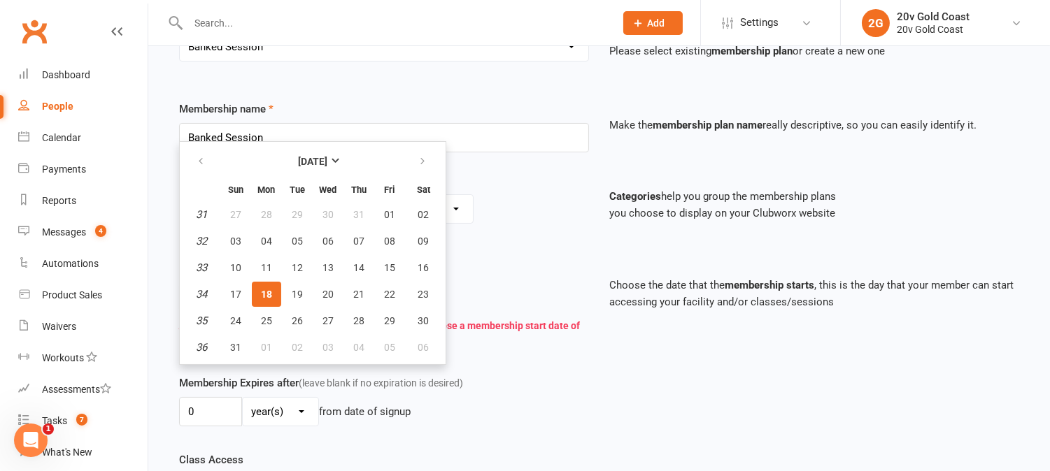
click at [462, 282] on div "Membership Starts [DATE] [DATE] Sun Mon Tue Wed Thu Fri Sat 31 27 28 29 30 31 0…" at bounding box center [384, 308] width 431 height 94
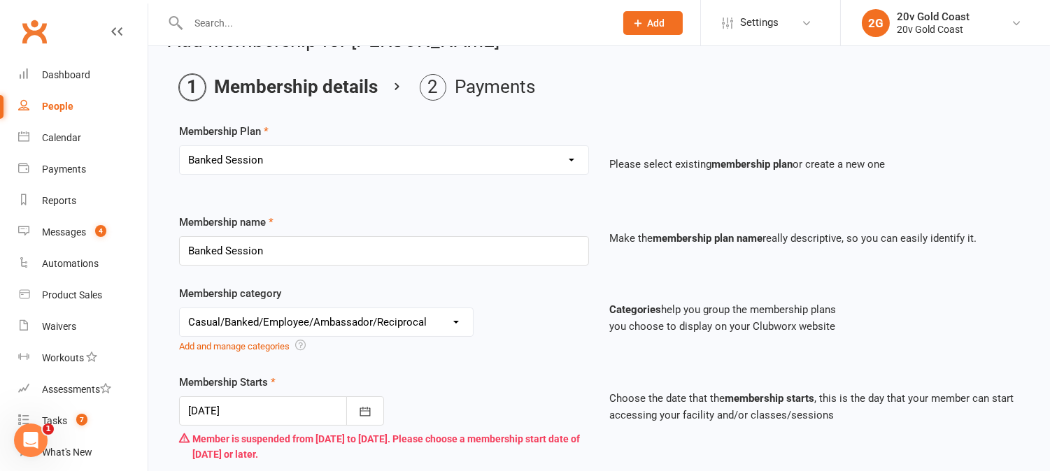
scroll to position [0, 0]
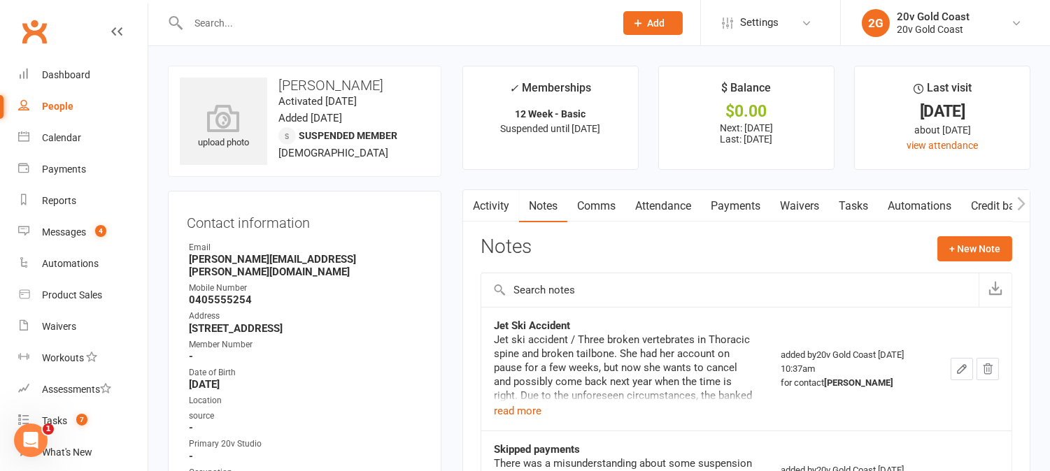
click at [501, 205] on link "Activity" at bounding box center [491, 206] width 56 height 32
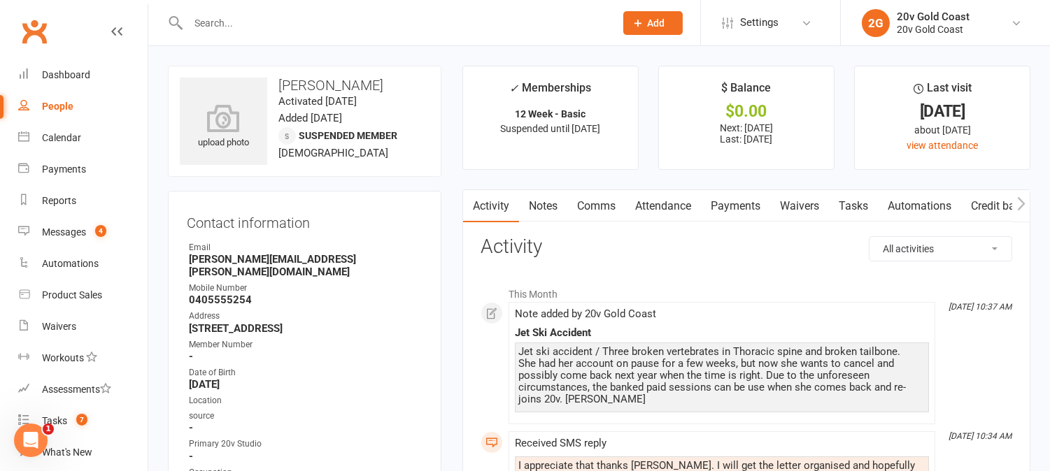
click at [613, 206] on link "Comms" at bounding box center [596, 206] width 58 height 32
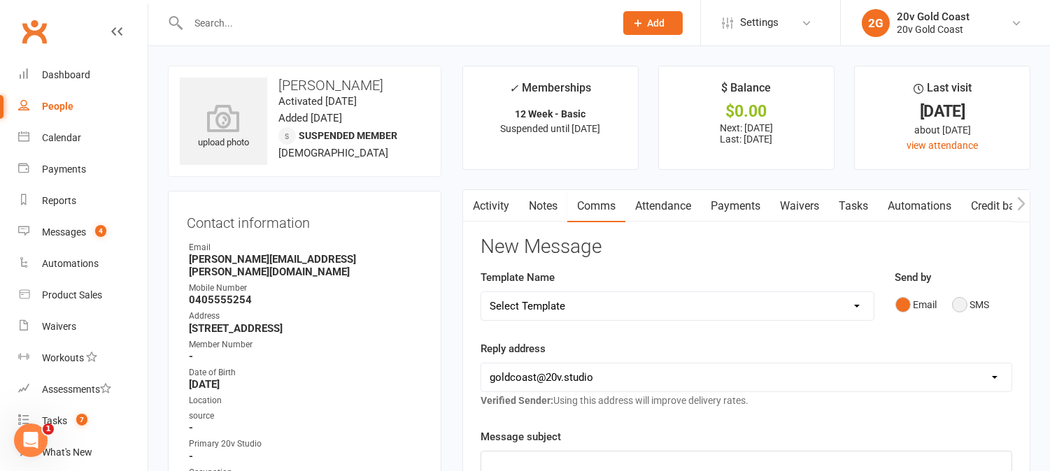
click at [969, 309] on button "SMS" at bounding box center [971, 305] width 38 height 27
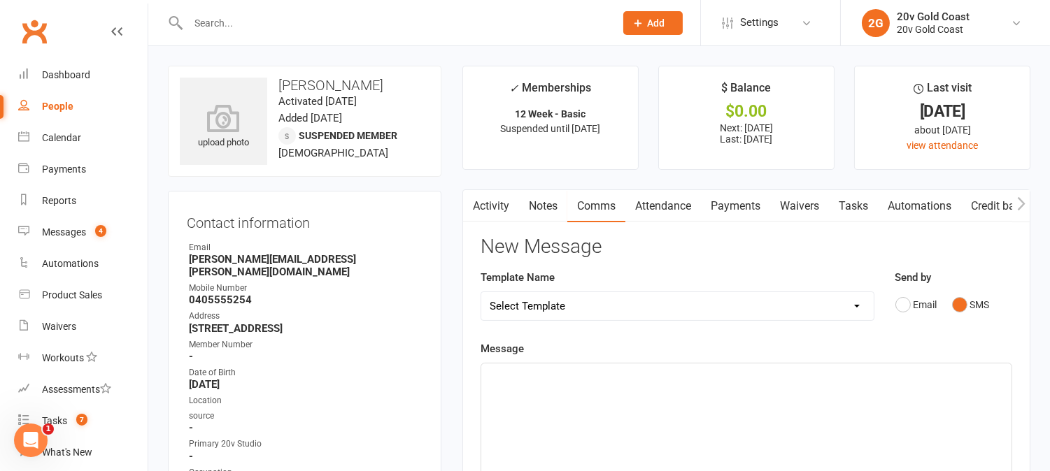
click at [957, 371] on p "﻿" at bounding box center [746, 376] width 513 height 17
click at [575, 379] on span "I hope so too! This would be the way to go after your recovery" at bounding box center [634, 376] width 289 height 13
click at [786, 376] on p "I hope so too! EMS would be the way to go after your recovery" at bounding box center [746, 376] width 513 height 17
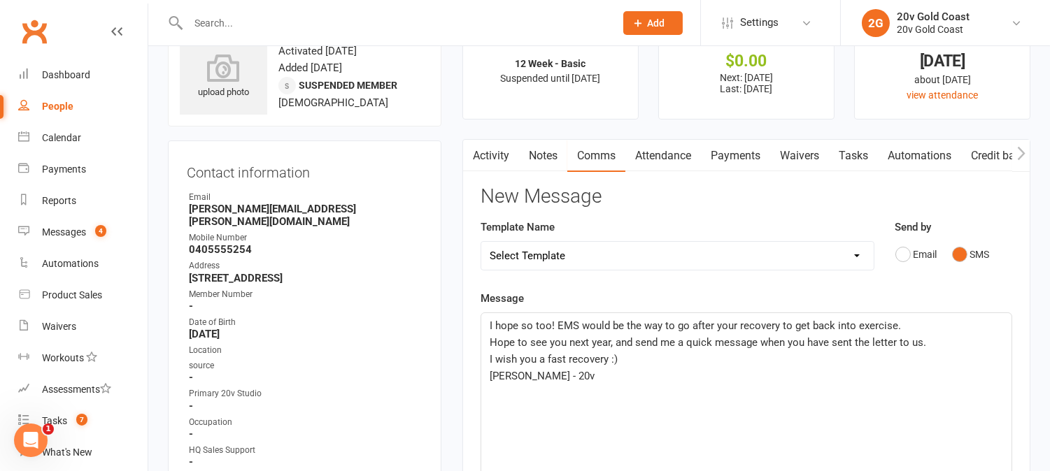
scroll to position [78, 0]
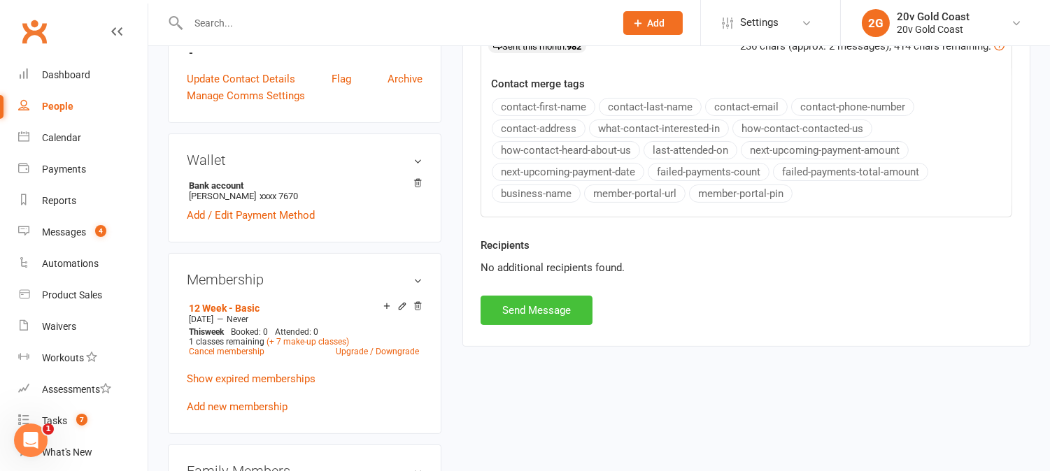
click at [577, 317] on button "Send Message" at bounding box center [537, 310] width 112 height 29
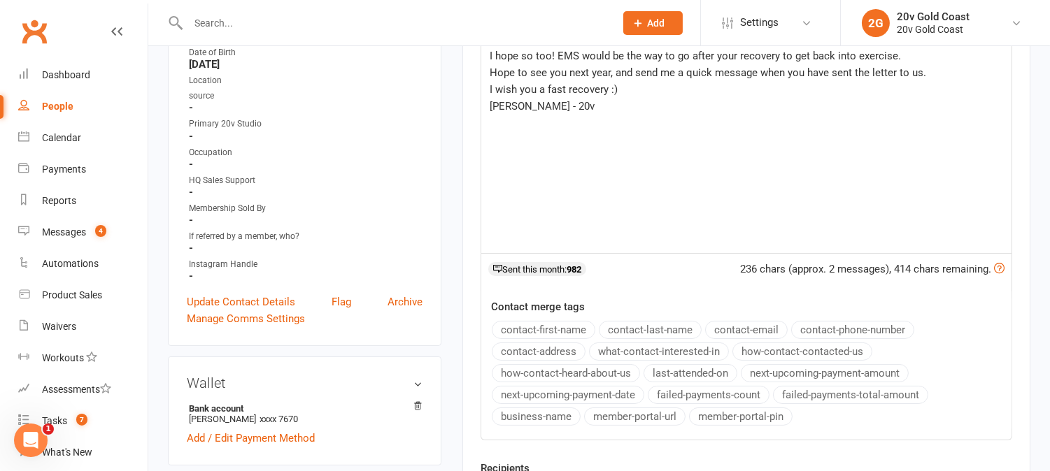
scroll to position [0, 0]
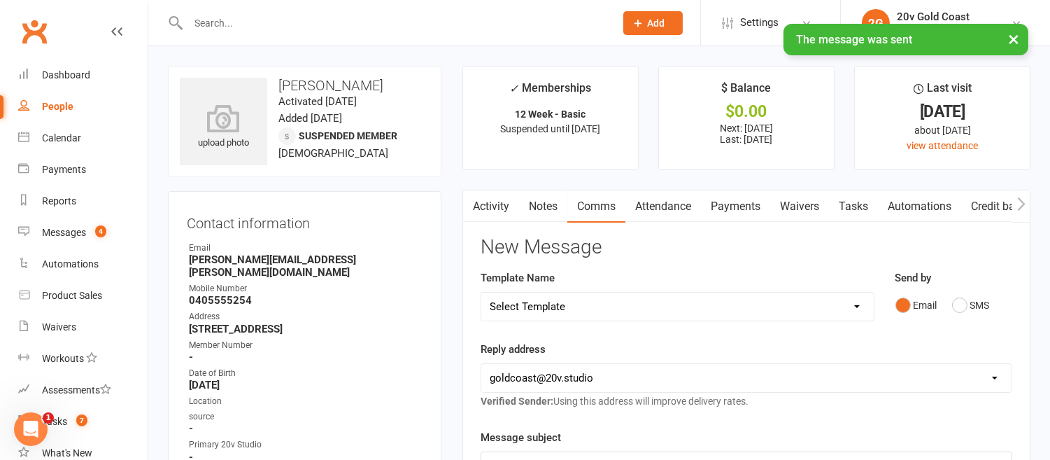
click at [504, 206] on link "Activity" at bounding box center [491, 206] width 56 height 32
